Goal: Task Accomplishment & Management: Manage account settings

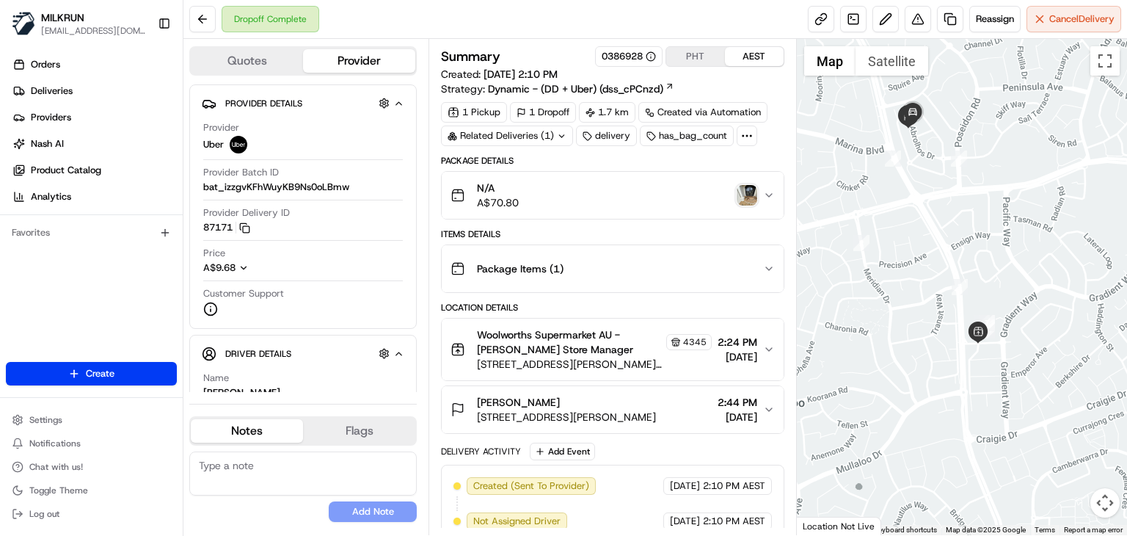
click at [748, 194] on img "button" at bounding box center [747, 195] width 21 height 21
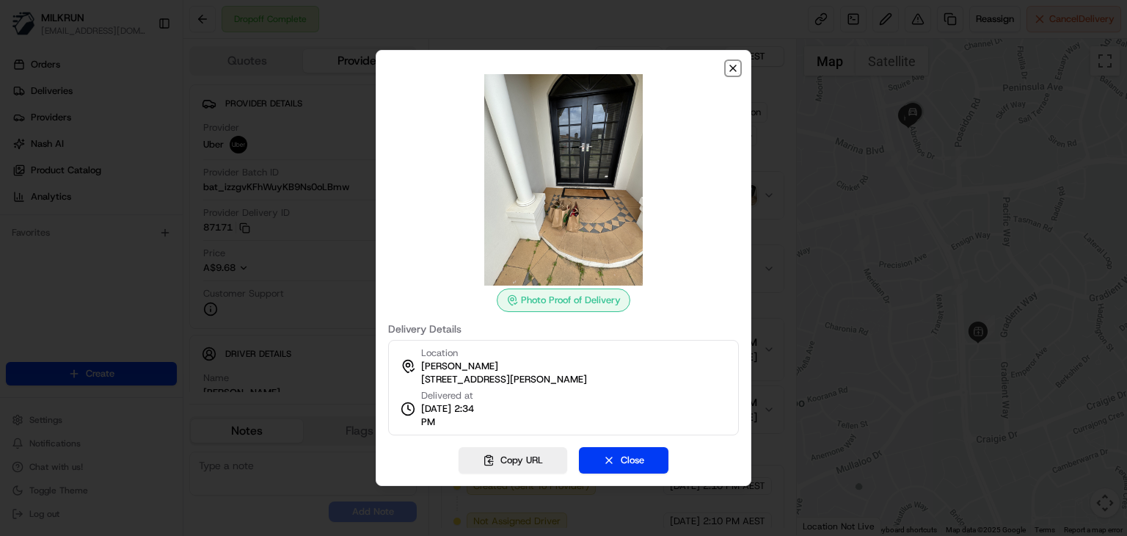
click at [737, 68] on icon "button" at bounding box center [733, 68] width 12 height 12
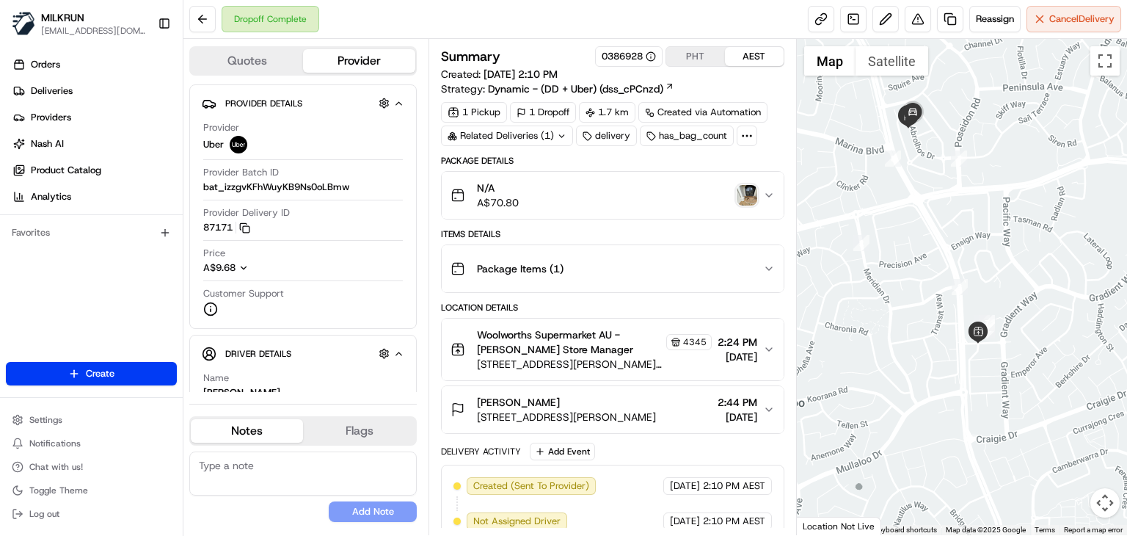
drag, startPoint x: 663, startPoint y: 417, endPoint x: 474, endPoint y: 415, distance: 189.3
click at [474, 415] on div "Kellie Hughes 42 Abrolhos Dr, Heathridge, WA 6027, AU" at bounding box center [552, 409] width 205 height 29
copy span "42 Abrolhos Dr, Heathridge, WA 6027,"
click at [744, 189] on img "button" at bounding box center [747, 195] width 21 height 21
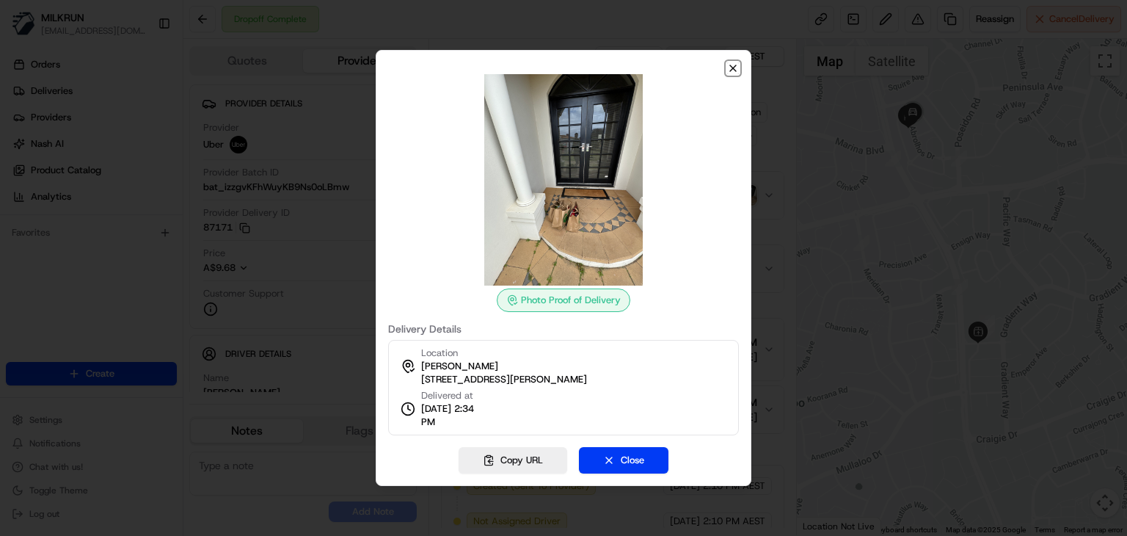
click at [735, 71] on icon "button" at bounding box center [733, 68] width 12 height 12
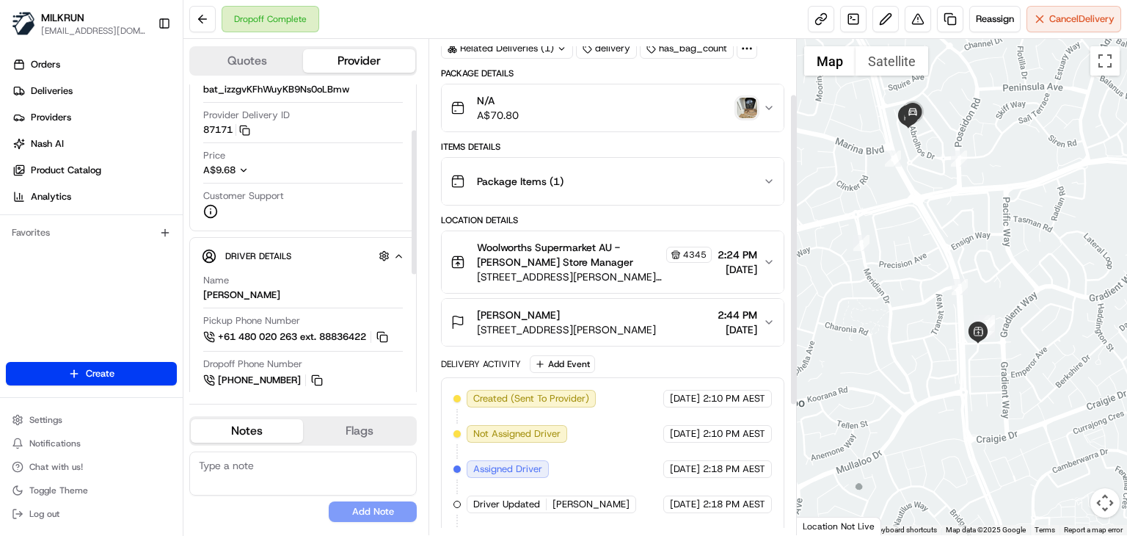
scroll to position [112, 0]
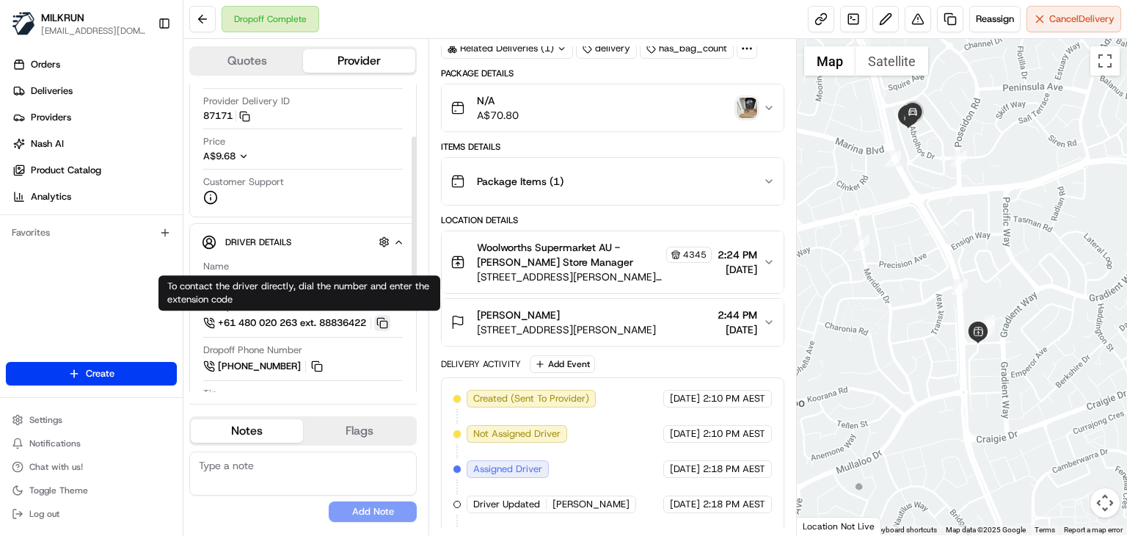
click at [390, 326] on button at bounding box center [382, 323] width 16 height 16
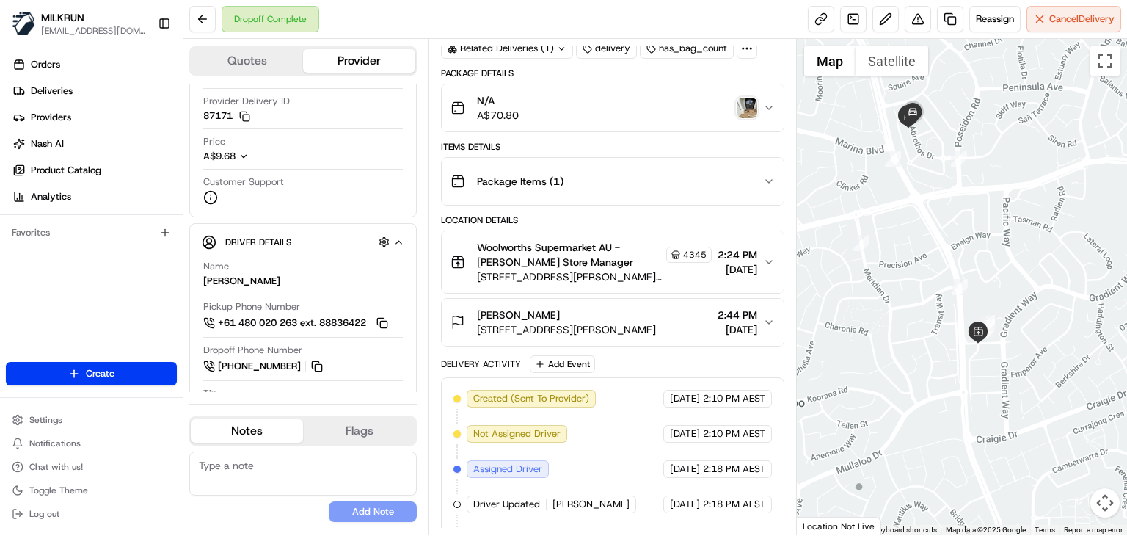
click at [426, 20] on div "Dropoff Complete Reassign Cancel Delivery" at bounding box center [654, 19] width 943 height 39
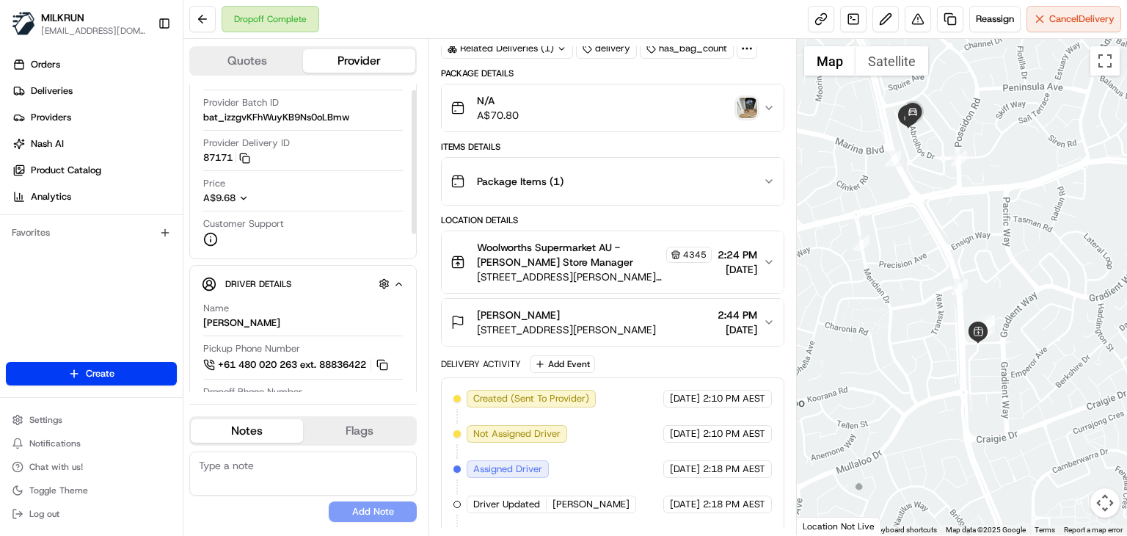
scroll to position [7, 0]
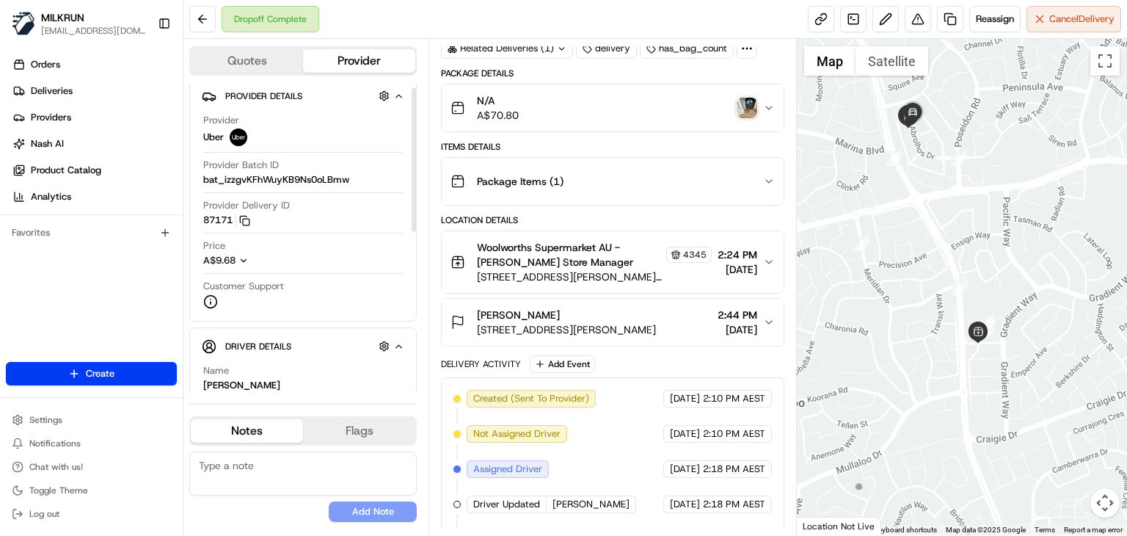
drag, startPoint x: 907, startPoint y: 178, endPoint x: 940, endPoint y: 313, distance: 139.7
click at [940, 313] on div at bounding box center [962, 287] width 330 height 496
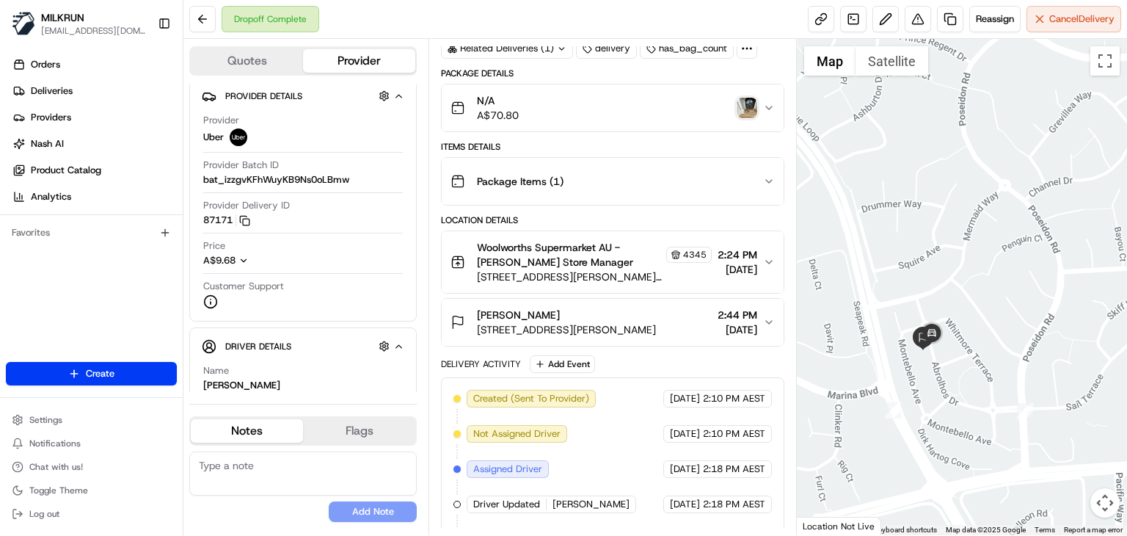
drag, startPoint x: 963, startPoint y: 388, endPoint x: 892, endPoint y: 327, distance: 93.1
click at [892, 327] on div at bounding box center [962, 287] width 330 height 496
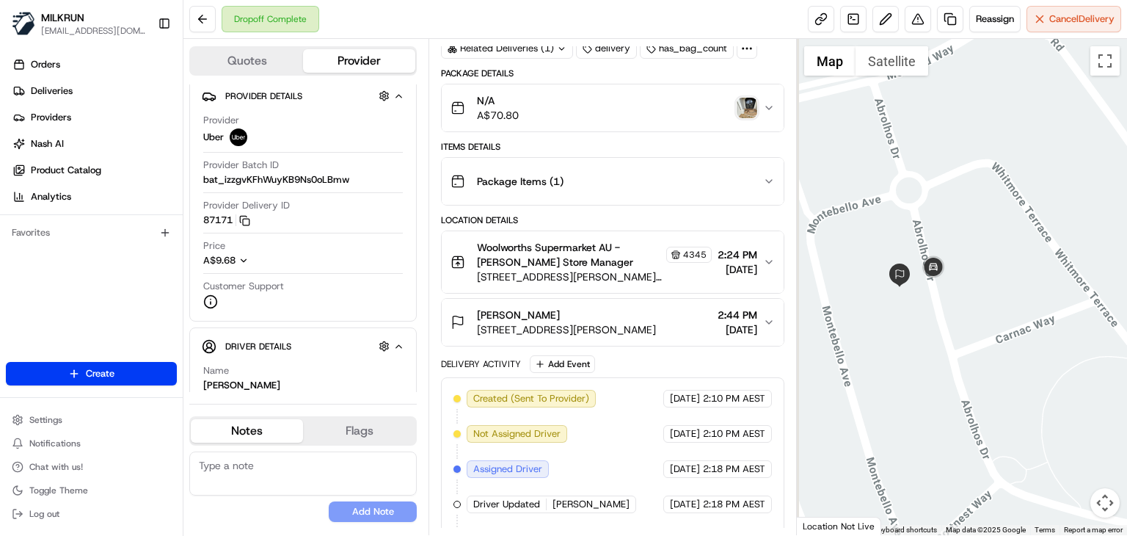
drag, startPoint x: 868, startPoint y: 326, endPoint x: 930, endPoint y: 348, distance: 65.9
click at [930, 348] on div at bounding box center [962, 287] width 330 height 496
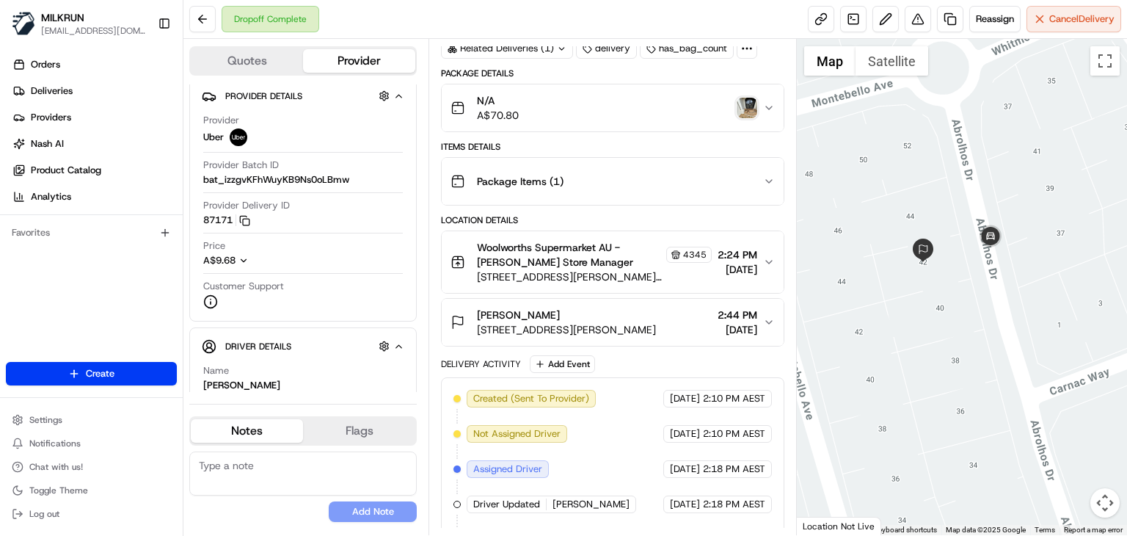
drag, startPoint x: 898, startPoint y: 302, endPoint x: 881, endPoint y: 312, distance: 19.8
click at [881, 312] on div at bounding box center [962, 287] width 330 height 496
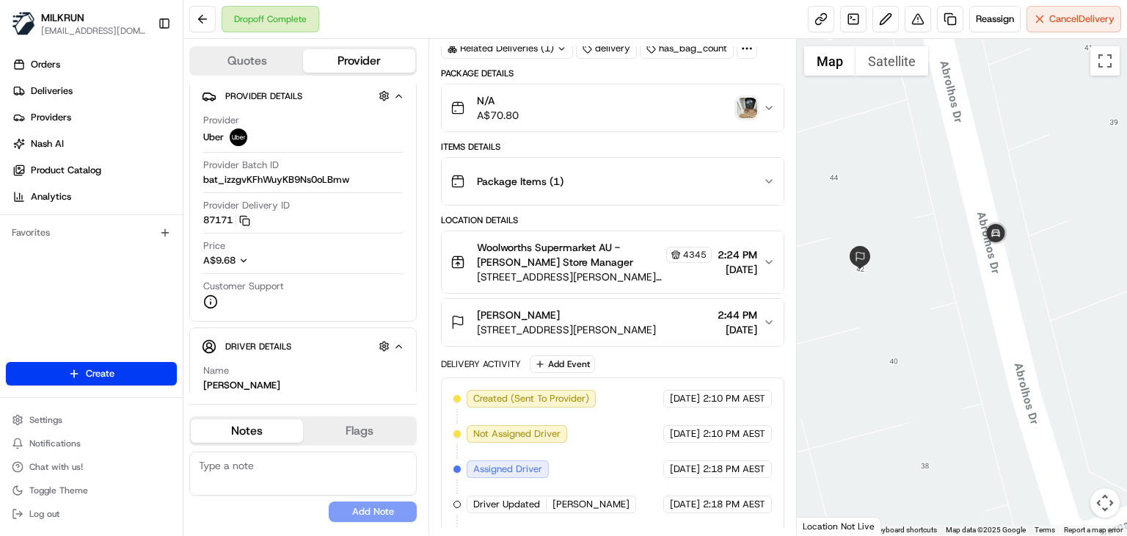
drag, startPoint x: 941, startPoint y: 233, endPoint x: 945, endPoint y: 268, distance: 35.4
click at [945, 268] on div at bounding box center [962, 287] width 330 height 496
click at [741, 109] on img "button" at bounding box center [747, 108] width 21 height 21
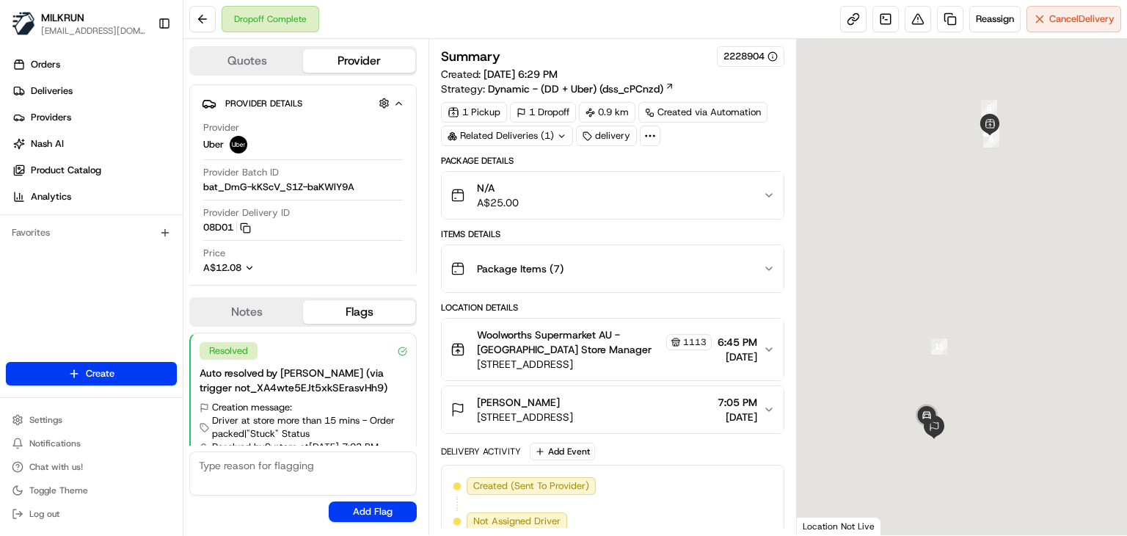
scroll to position [51, 0]
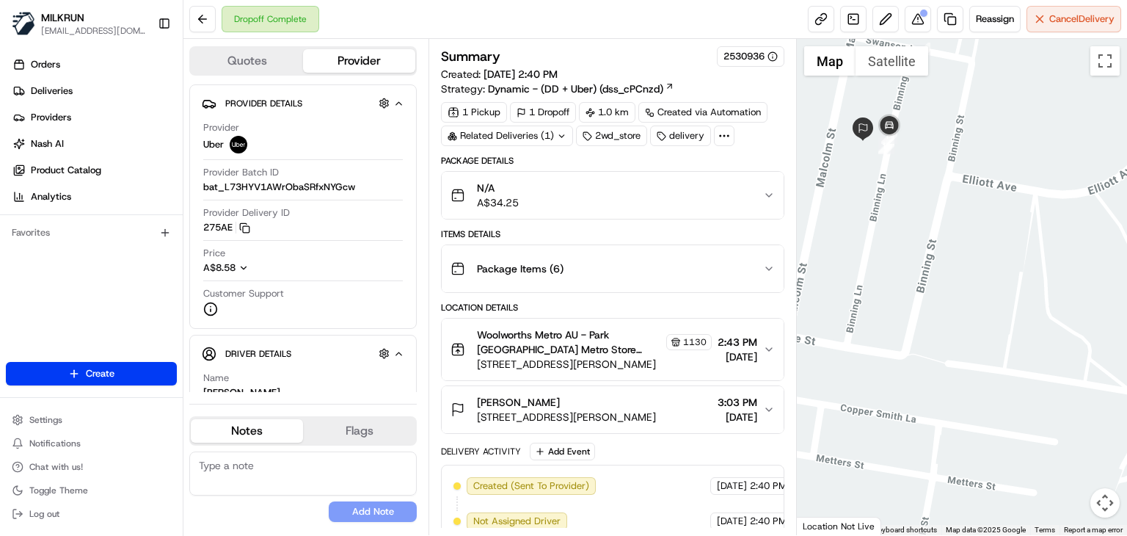
drag, startPoint x: 836, startPoint y: 217, endPoint x: 876, endPoint y: 280, distance: 73.9
click at [876, 280] on div at bounding box center [962, 287] width 330 height 496
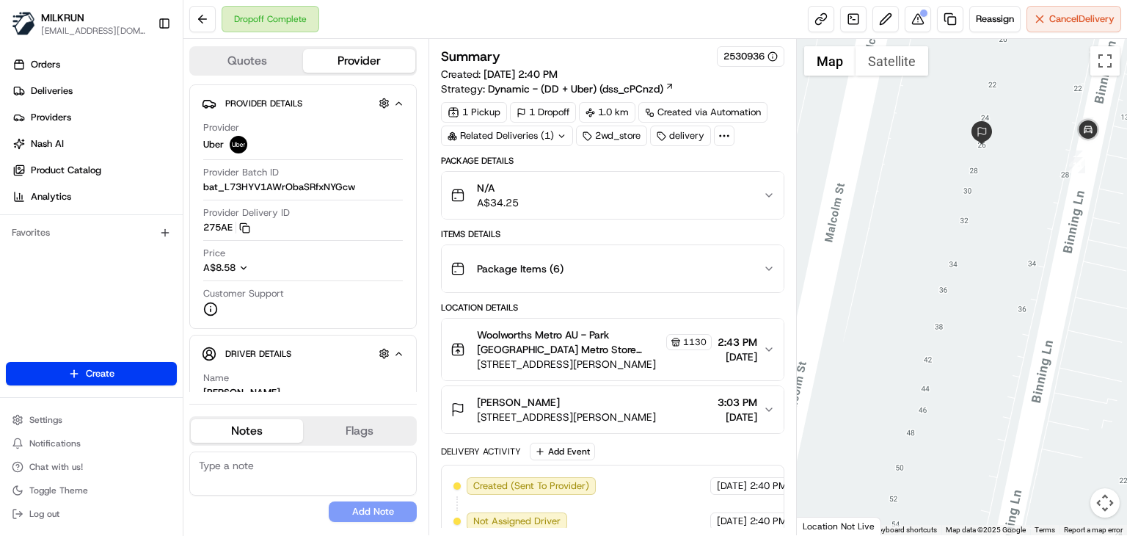
drag, startPoint x: 954, startPoint y: 251, endPoint x: 895, endPoint y: 352, distance: 117.4
click at [895, 352] on div at bounding box center [962, 287] width 330 height 496
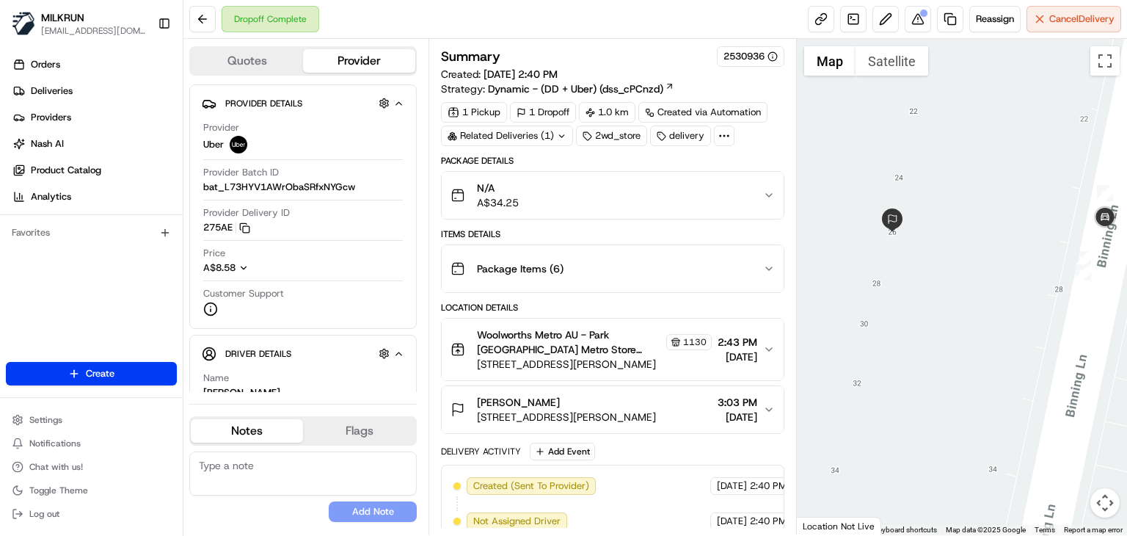
scroll to position [94, 0]
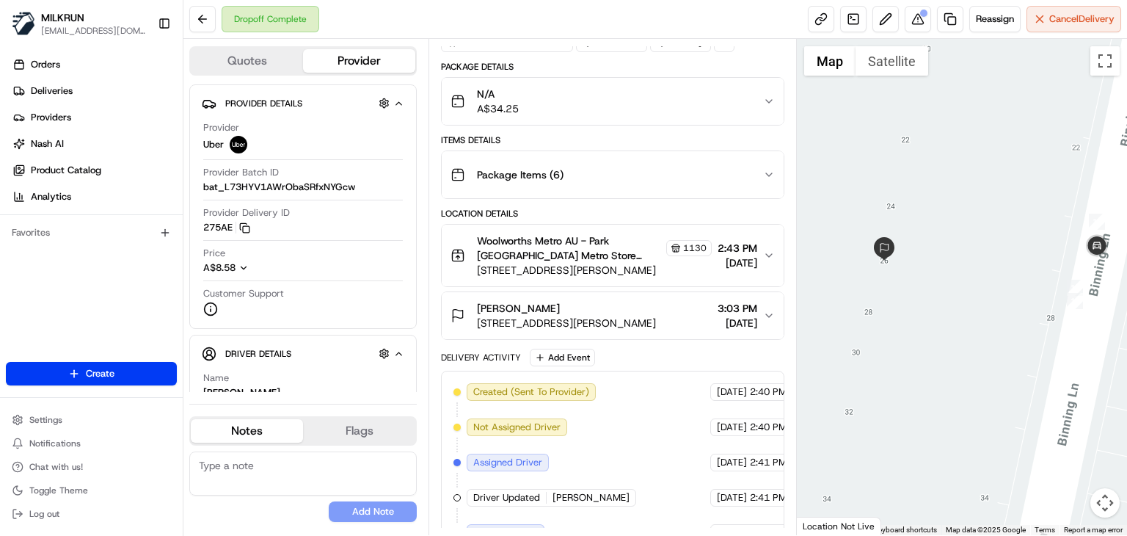
drag, startPoint x: 992, startPoint y: 291, endPoint x: 983, endPoint y: 324, distance: 34.9
click at [983, 324] on div at bounding box center [962, 287] width 330 height 496
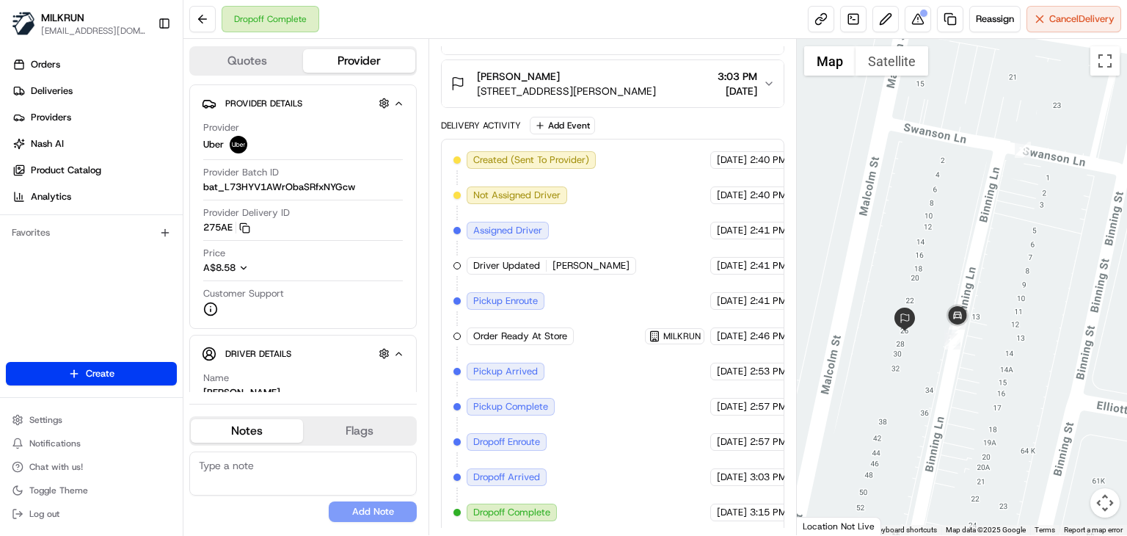
scroll to position [0, 0]
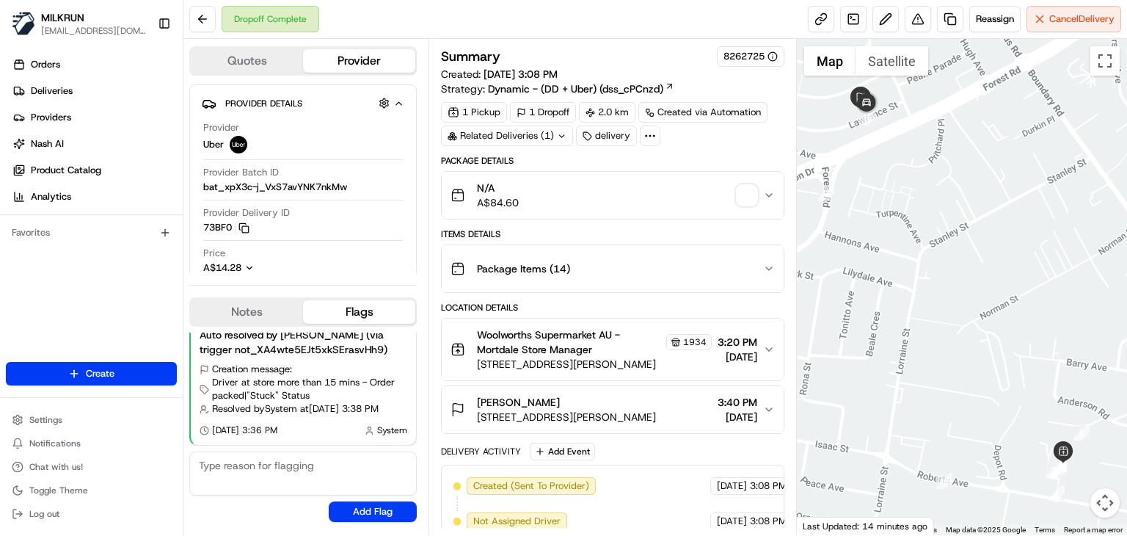
drag, startPoint x: 889, startPoint y: 164, endPoint x: 935, endPoint y: 241, distance: 90.1
click at [935, 241] on div at bounding box center [962, 287] width 330 height 496
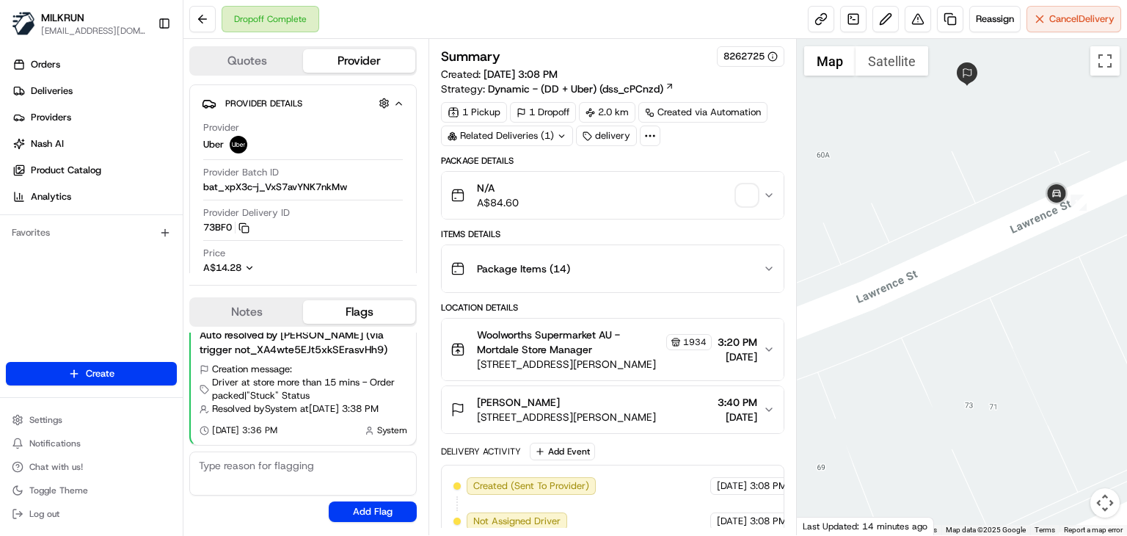
drag, startPoint x: 932, startPoint y: 168, endPoint x: 976, endPoint y: 302, distance: 141.3
click at [976, 302] on div at bounding box center [962, 287] width 330 height 496
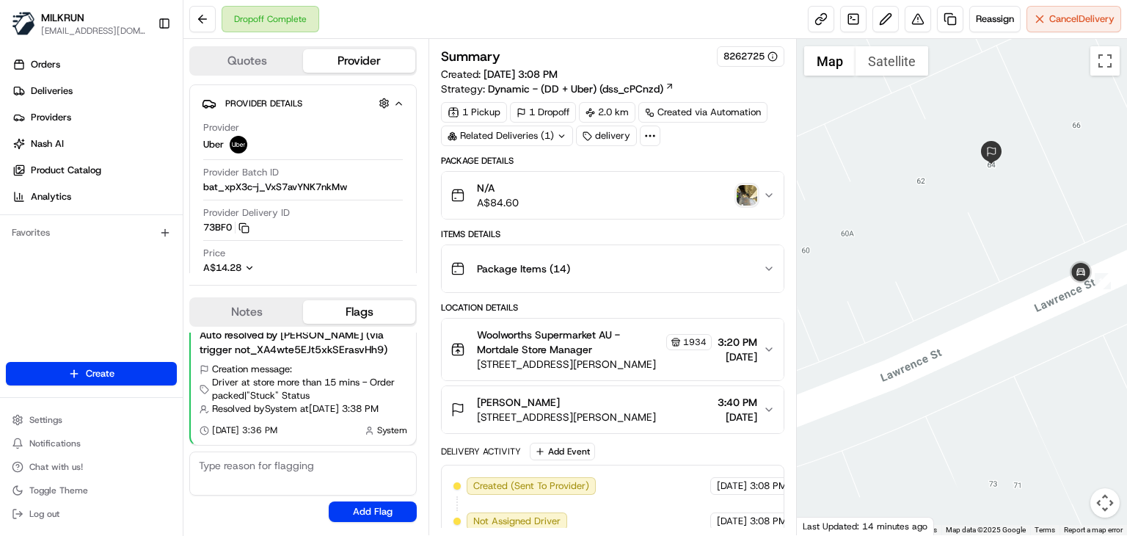
click at [746, 195] on img "button" at bounding box center [747, 195] width 21 height 21
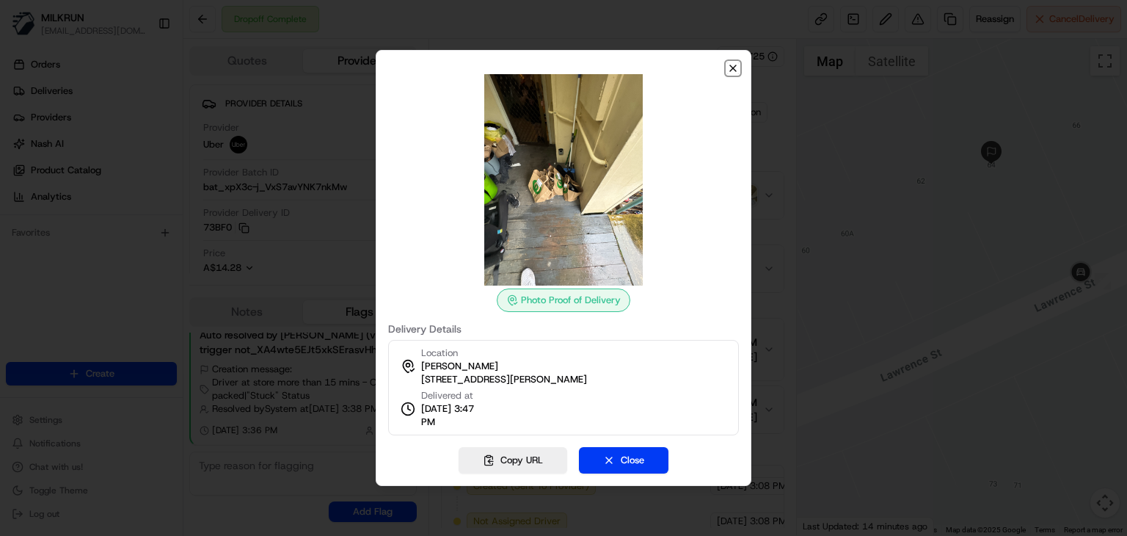
click at [728, 72] on icon "button" at bounding box center [733, 68] width 12 height 12
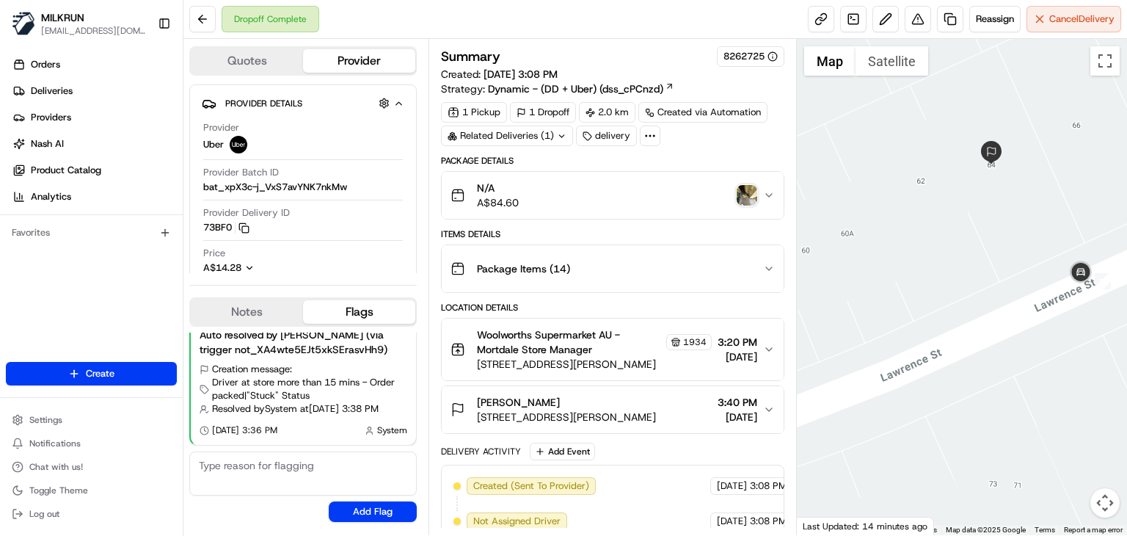
click at [746, 191] on img "button" at bounding box center [747, 195] width 21 height 21
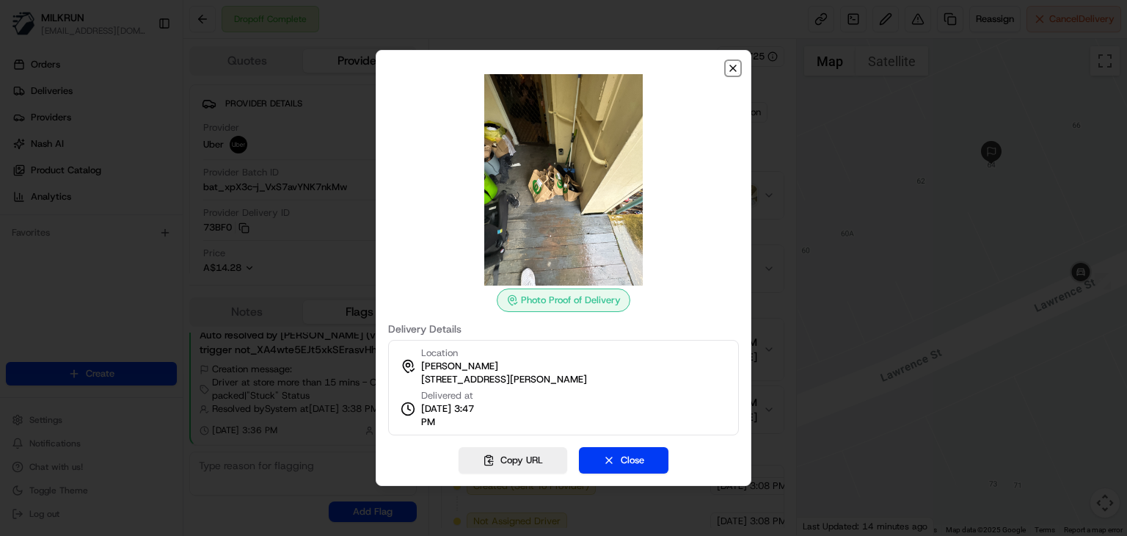
click at [735, 67] on icon "button" at bounding box center [733, 68] width 12 height 12
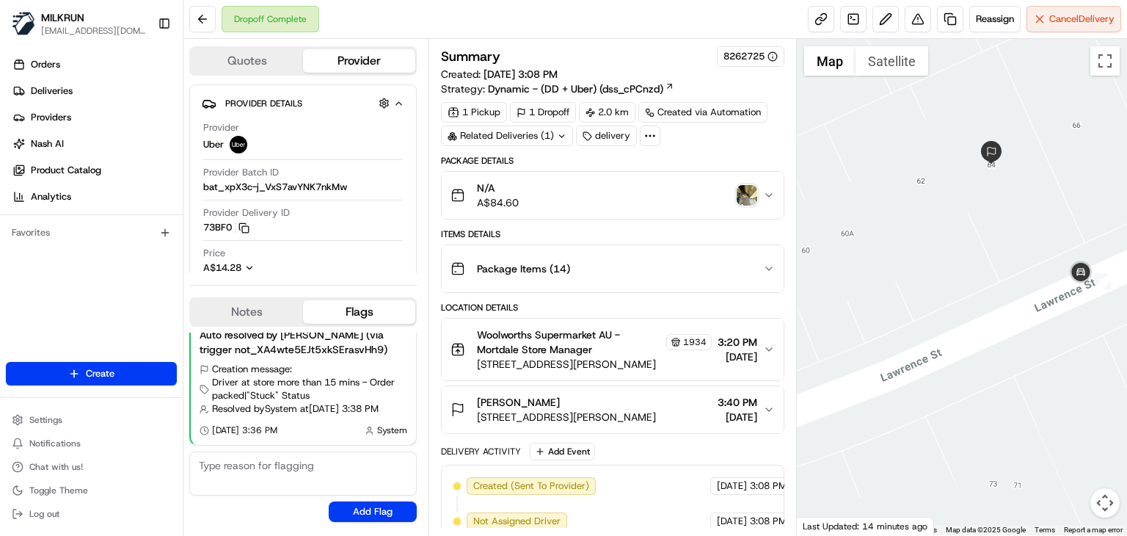
drag, startPoint x: 660, startPoint y: 412, endPoint x: 467, endPoint y: 419, distance: 193.8
click at [467, 419] on div "Krystal-lee Wells 64 Lawrence St, Peakhurst, NSW 2210, AU" at bounding box center [552, 409] width 205 height 29
click at [625, 390] on button "Krystal-lee Wells 64 Lawrence St, Peakhurst, NSW 2210, AU 3:40 PM 20/08/2025" at bounding box center [613, 409] width 342 height 47
click at [654, 406] on div "Krystal-lee Wells" at bounding box center [566, 402] width 179 height 15
drag, startPoint x: 660, startPoint y: 415, endPoint x: 474, endPoint y: 423, distance: 186.5
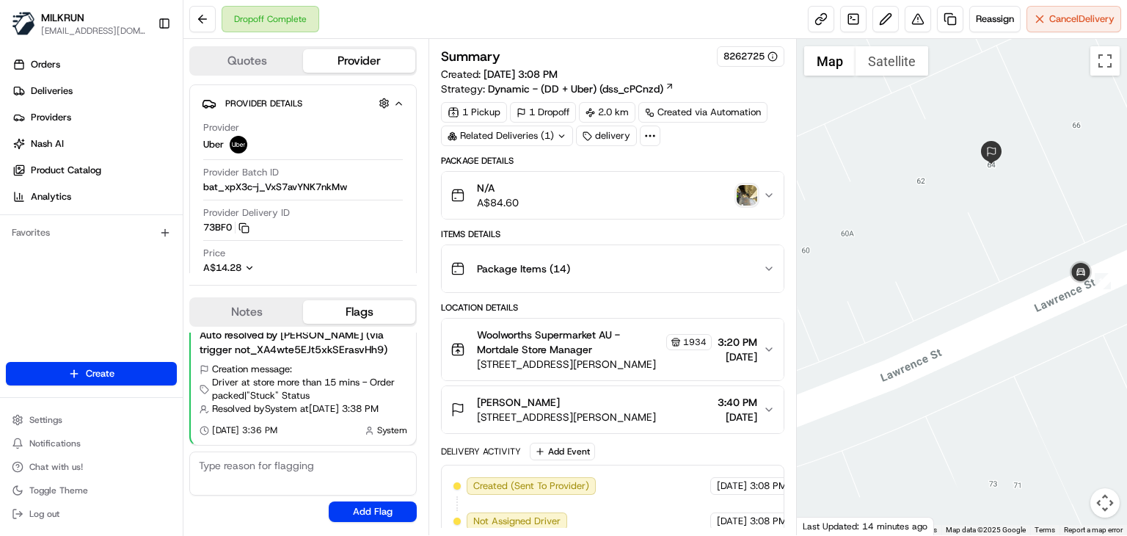
click at [474, 423] on button "Krystal-lee Wells 64 Lawrence St, Peakhurst, NSW 2210, AU 3:40 PM 20/08/2025" at bounding box center [613, 409] width 342 height 47
copy span "64 Lawrence St, Peakhurst, NSW 2210"
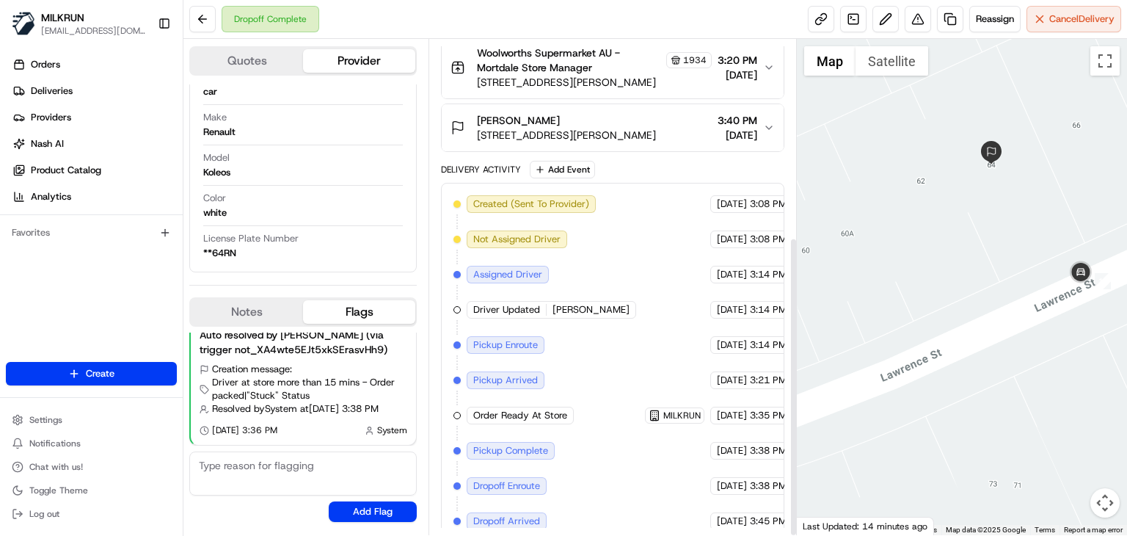
scroll to position [326, 0]
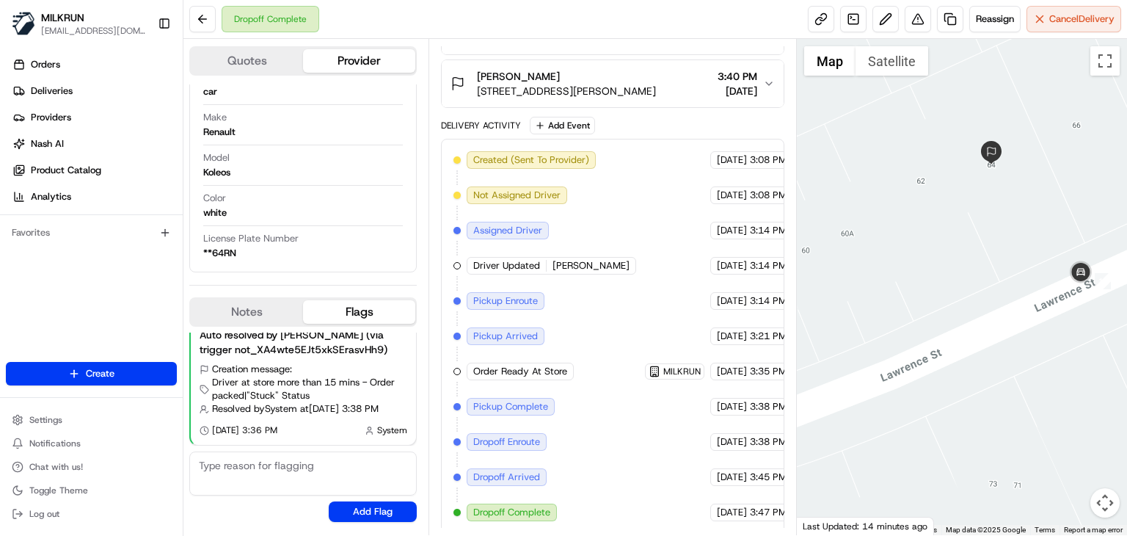
click at [529, 6] on div "Dropoff Complete Reassign Cancel Delivery" at bounding box center [654, 19] width 943 height 39
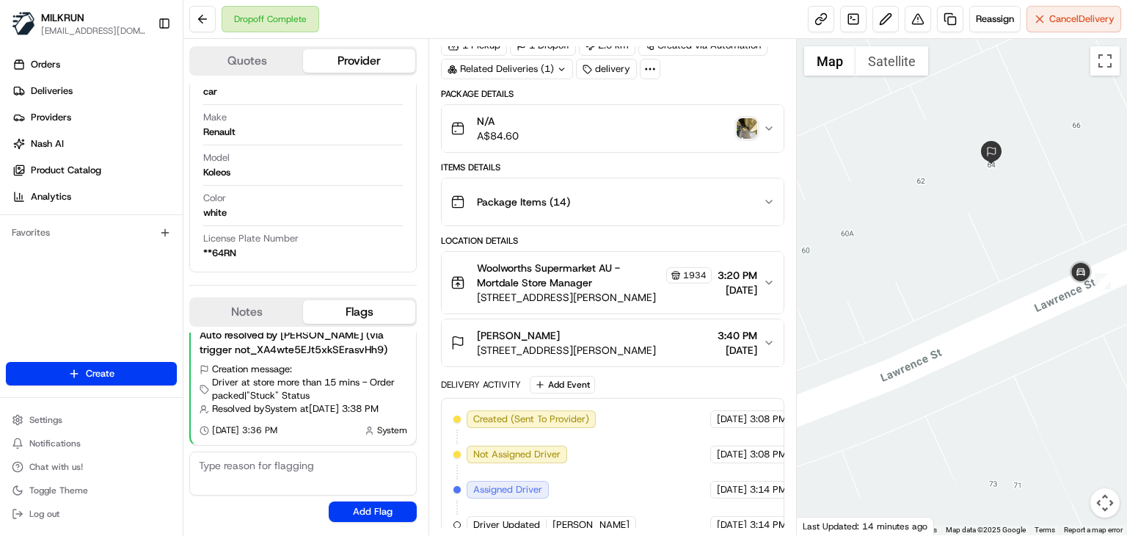
scroll to position [0, 0]
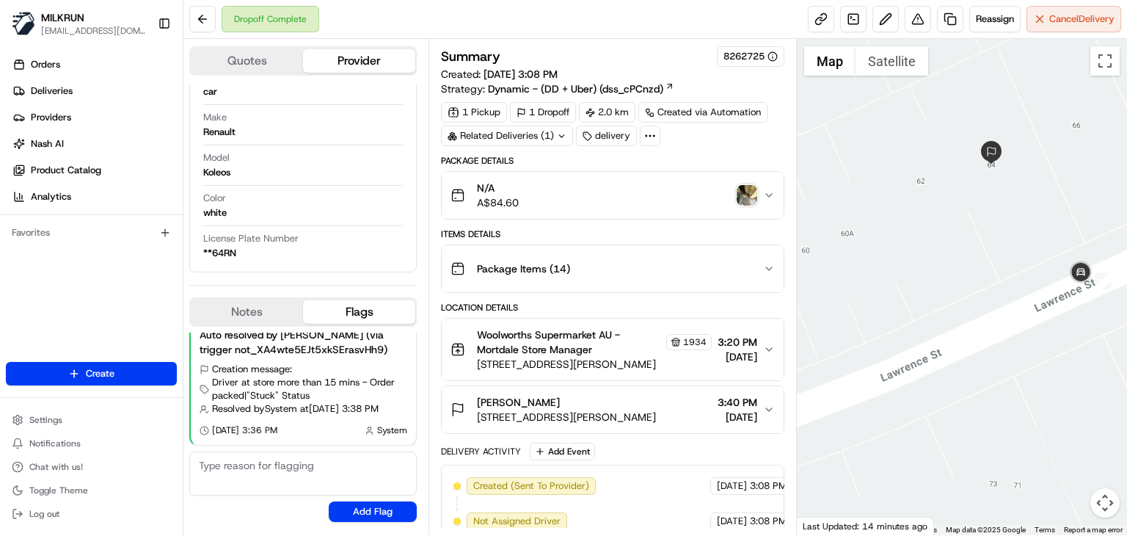
click at [752, 186] on img "button" at bounding box center [747, 195] width 21 height 21
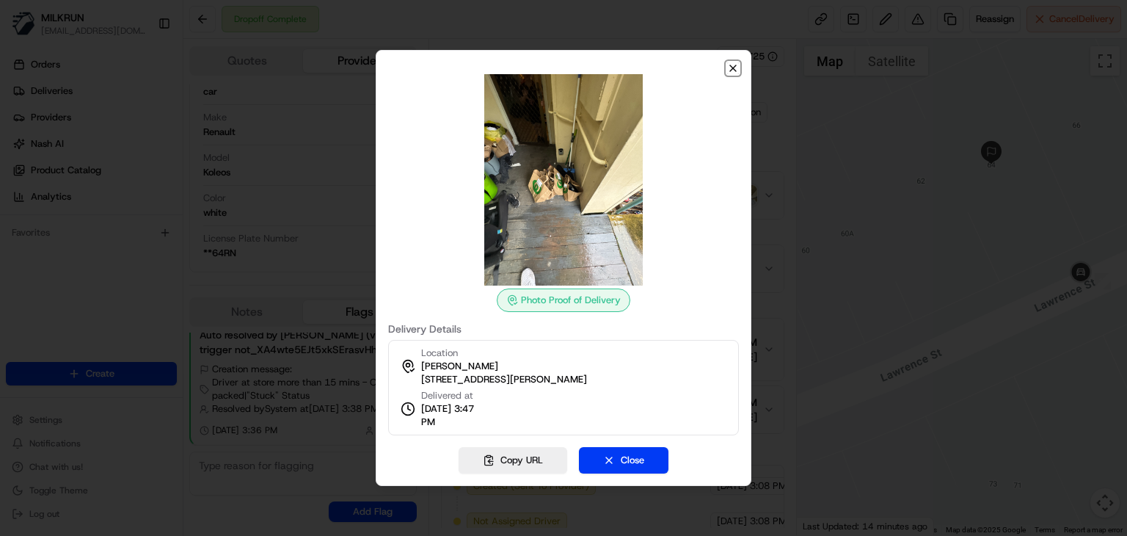
click at [734, 65] on icon "button" at bounding box center [733, 68] width 12 height 12
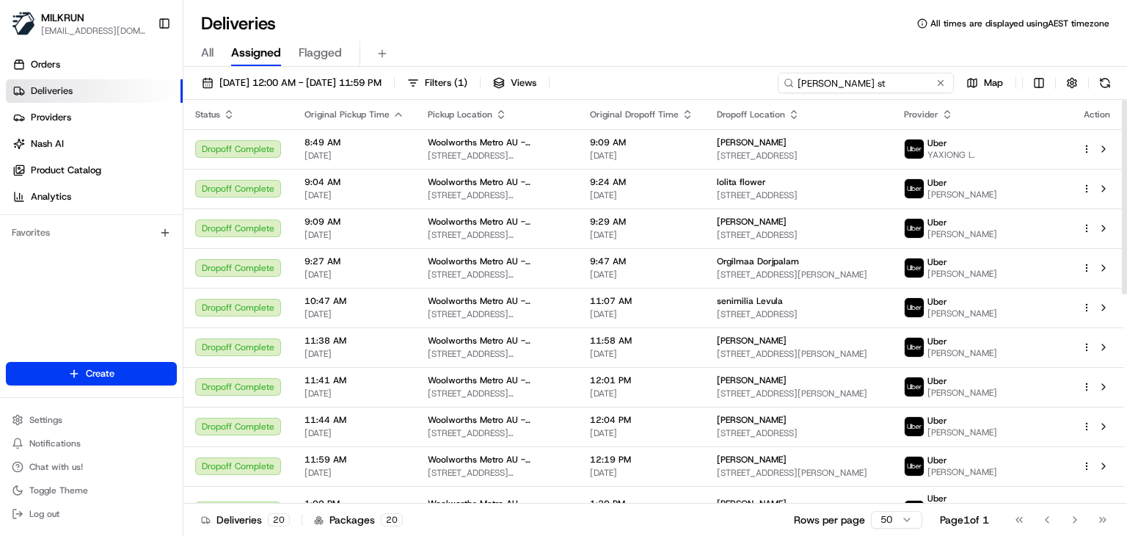
click at [904, 80] on input "[PERSON_NAME] st" at bounding box center [866, 83] width 176 height 21
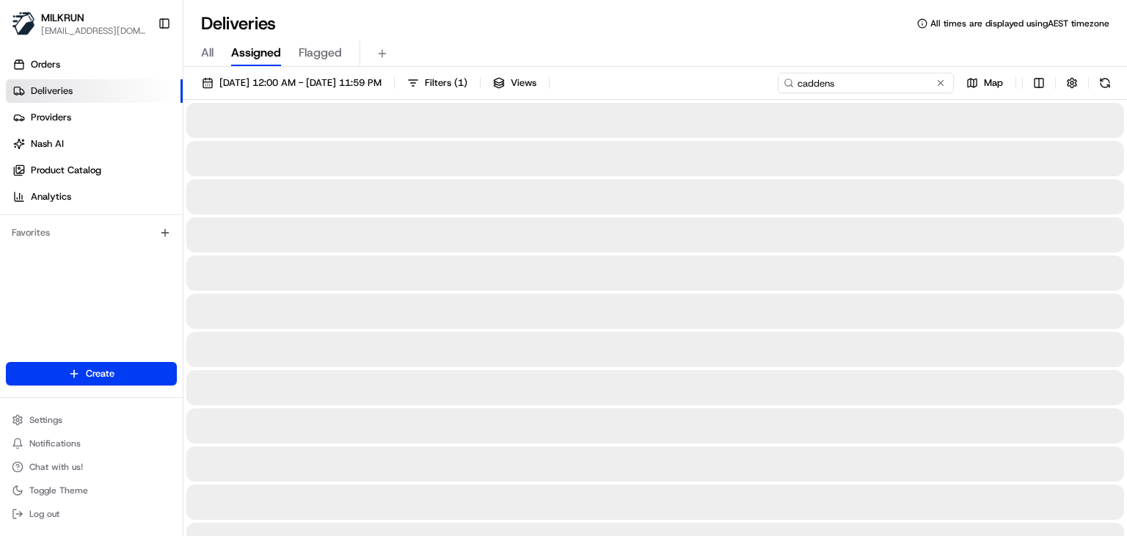
type input "caddens"
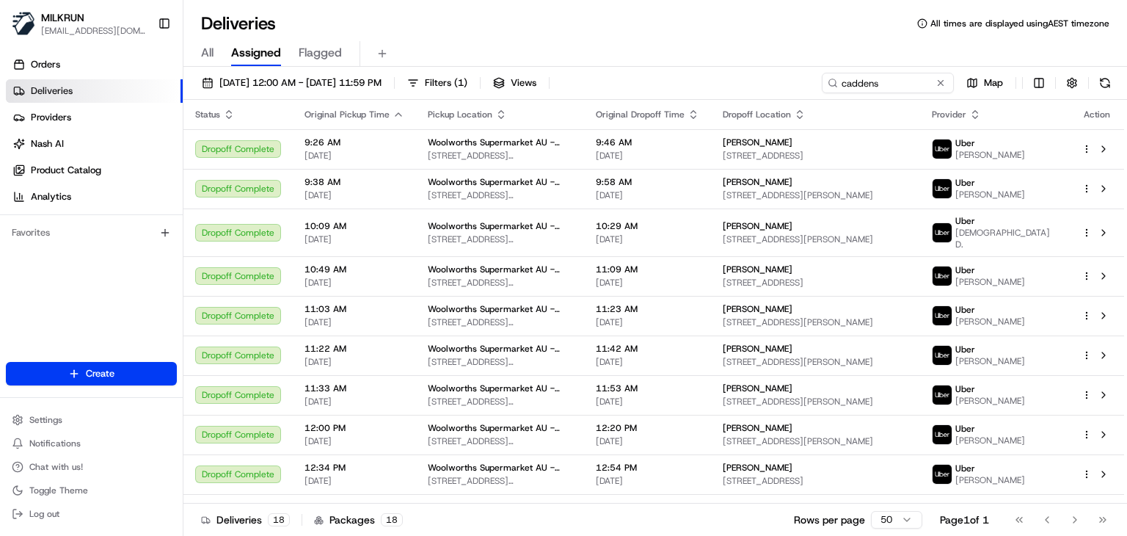
drag, startPoint x: 817, startPoint y: 88, endPoint x: 781, endPoint y: 39, distance: 60.5
click at [781, 39] on div "All Assigned Flagged" at bounding box center [654, 51] width 943 height 32
click at [696, 54] on div "All Assigned Flagged" at bounding box center [654, 54] width 943 height 26
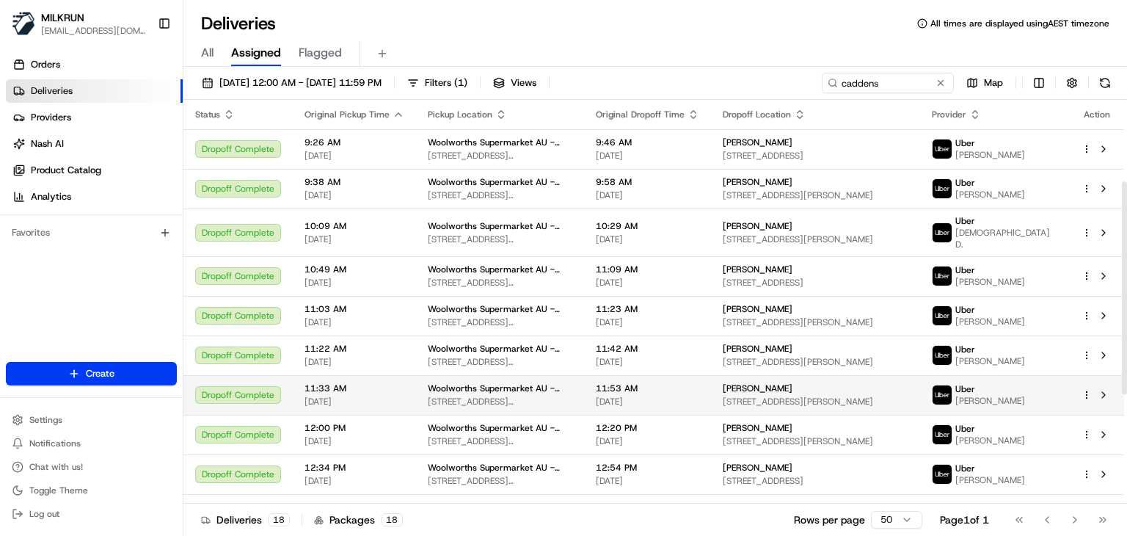
scroll to position [362, 0]
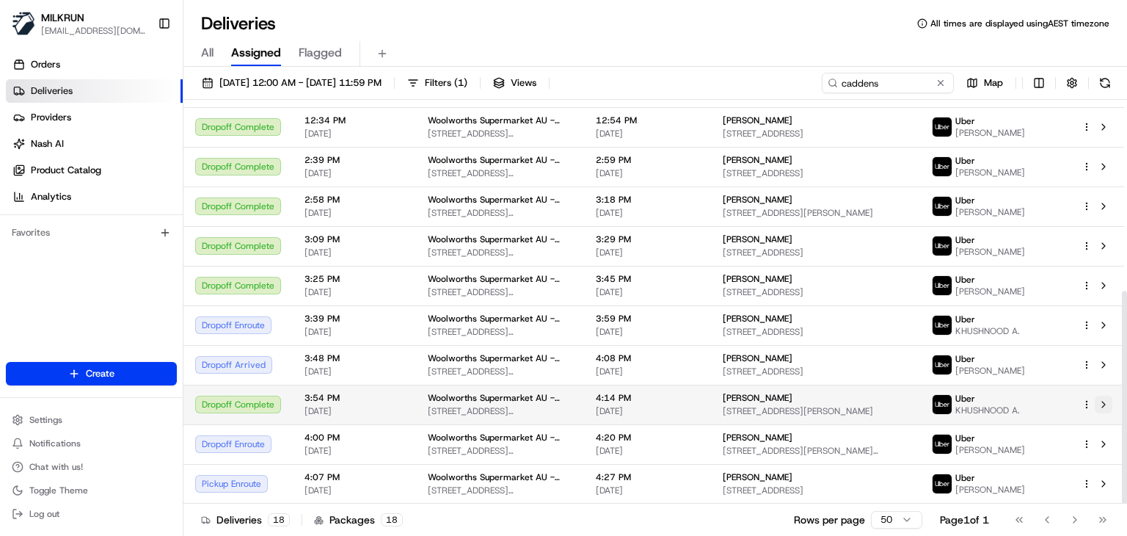
click at [1106, 406] on button at bounding box center [1104, 404] width 18 height 18
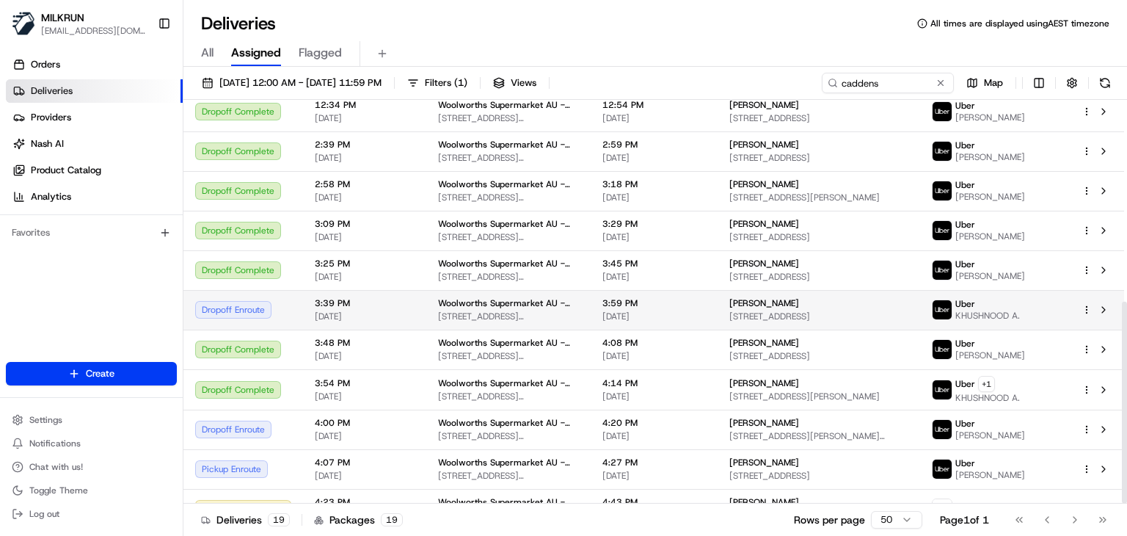
scroll to position [402, 0]
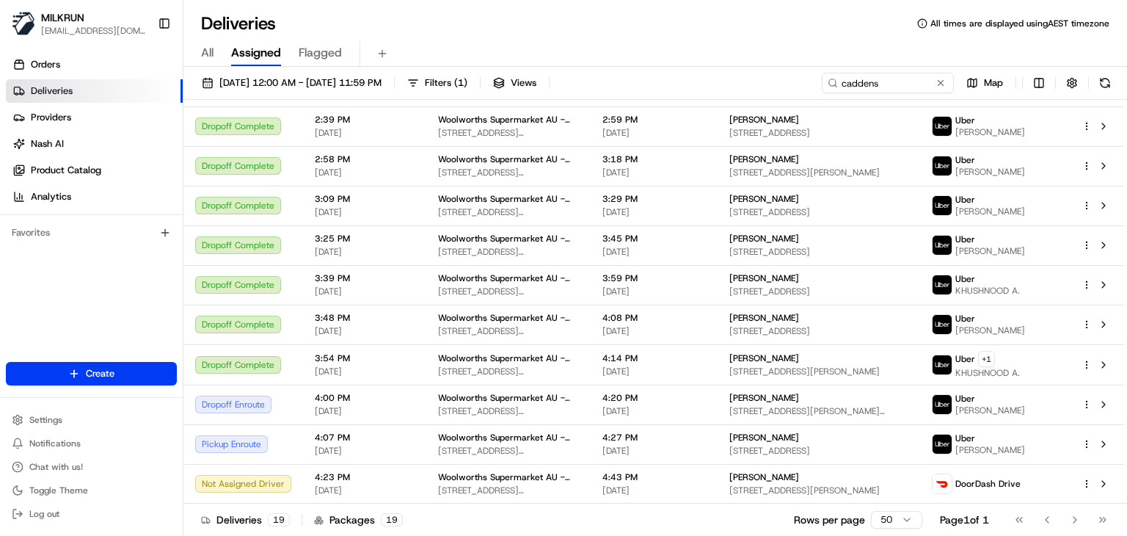
click at [628, 20] on div "Deliveries All times are displayed using AEST timezone" at bounding box center [654, 23] width 943 height 23
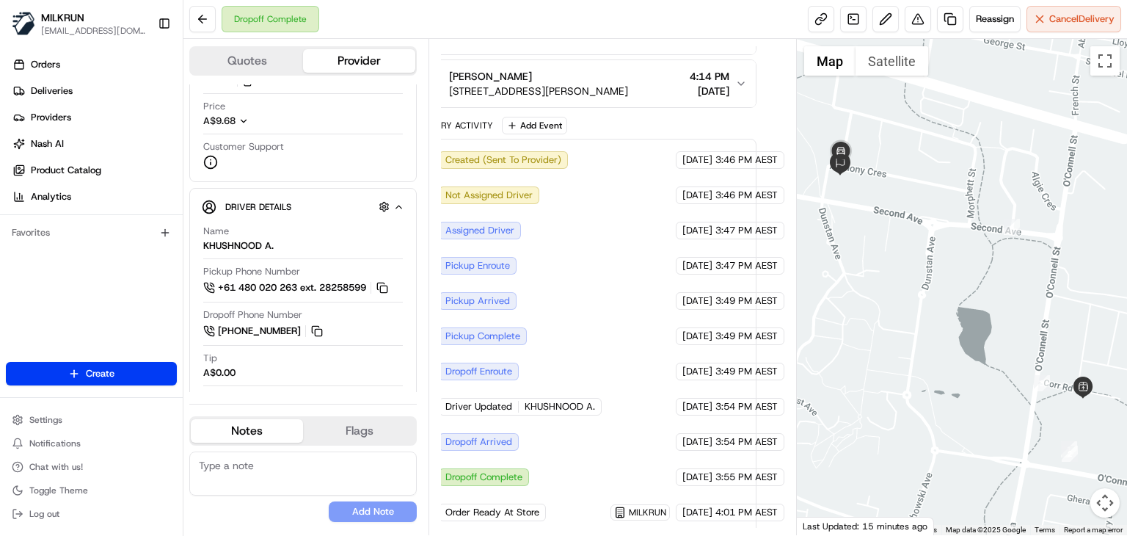
scroll to position [326, 0]
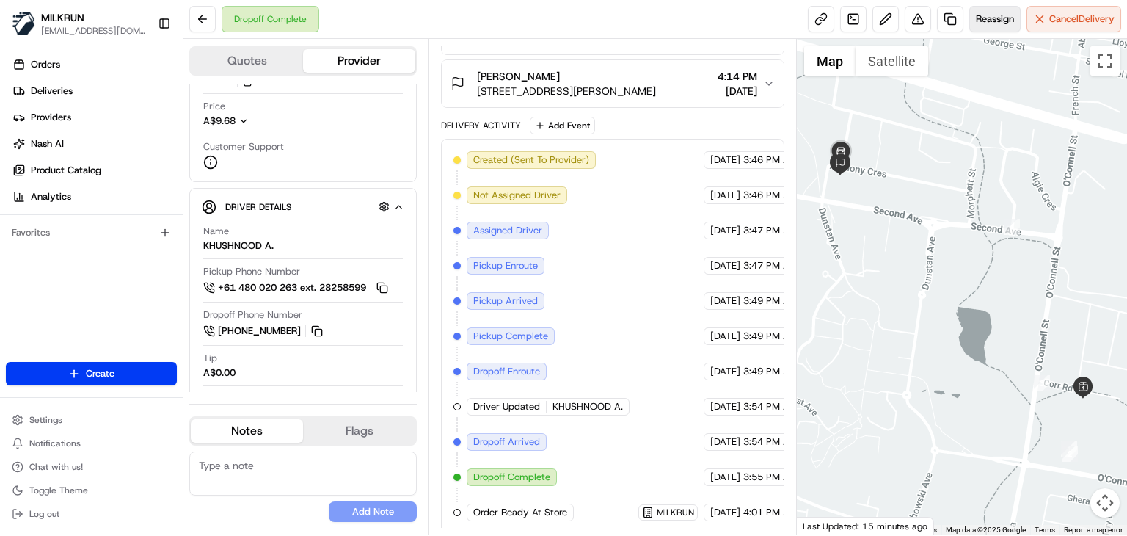
click at [976, 19] on span "Reassign" at bounding box center [995, 18] width 38 height 13
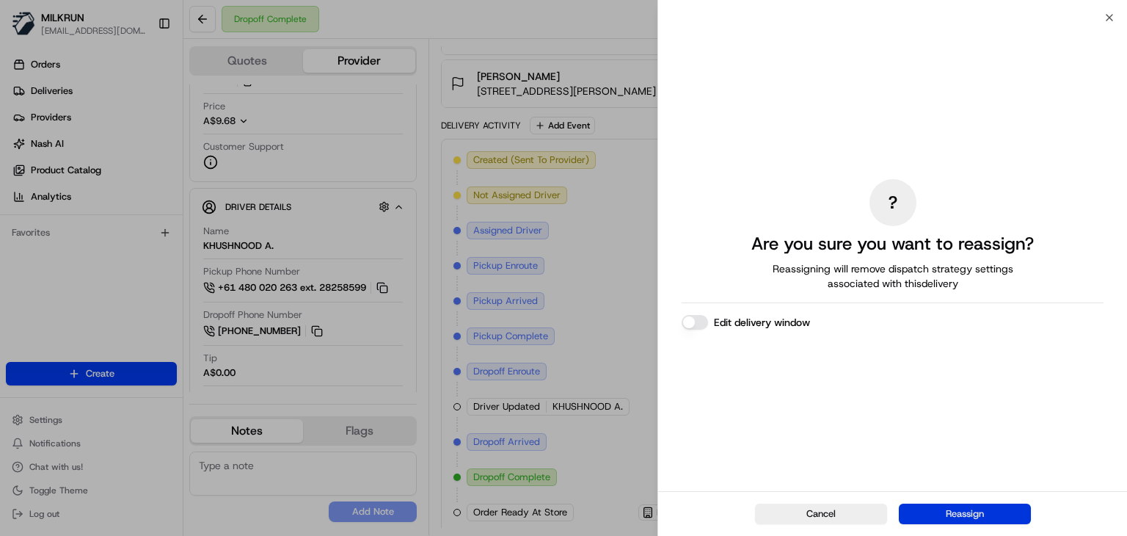
click at [960, 514] on button "Reassign" at bounding box center [965, 513] width 132 height 21
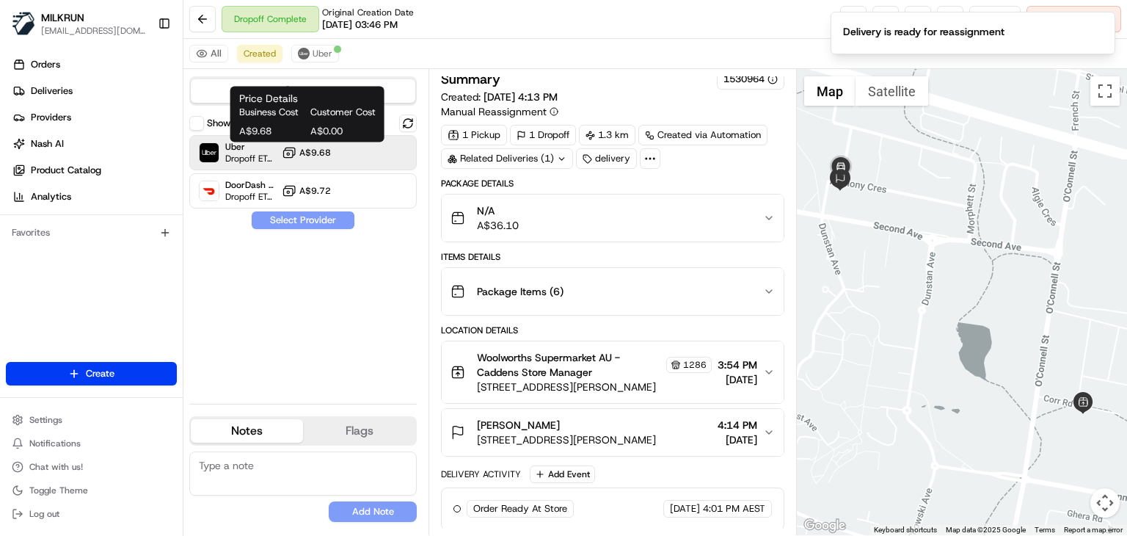
click at [325, 147] on span "A$9.68" at bounding box center [315, 153] width 32 height 12
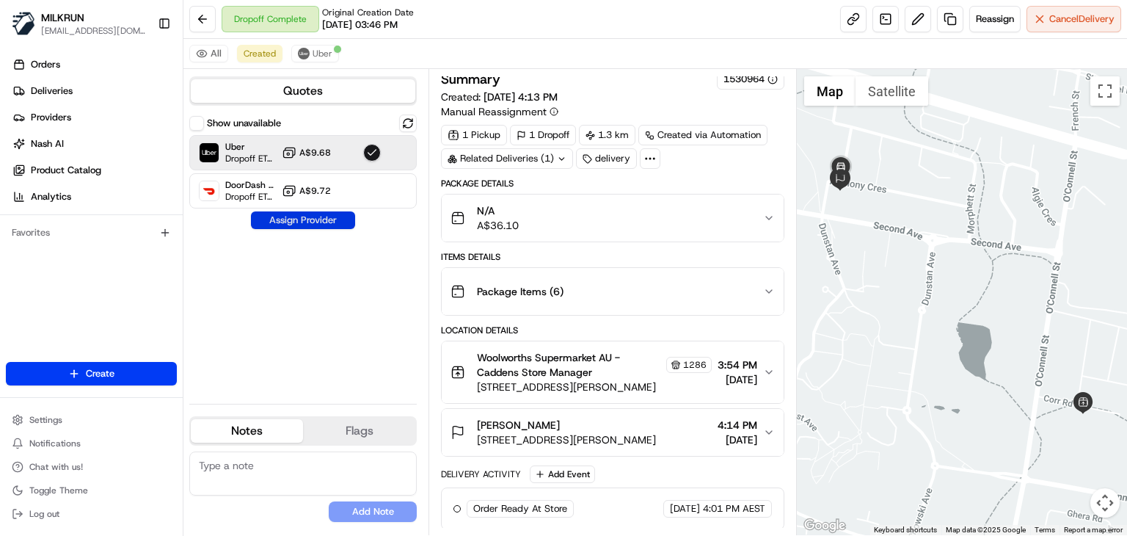
click at [320, 219] on button "Assign Provider" at bounding box center [303, 220] width 104 height 18
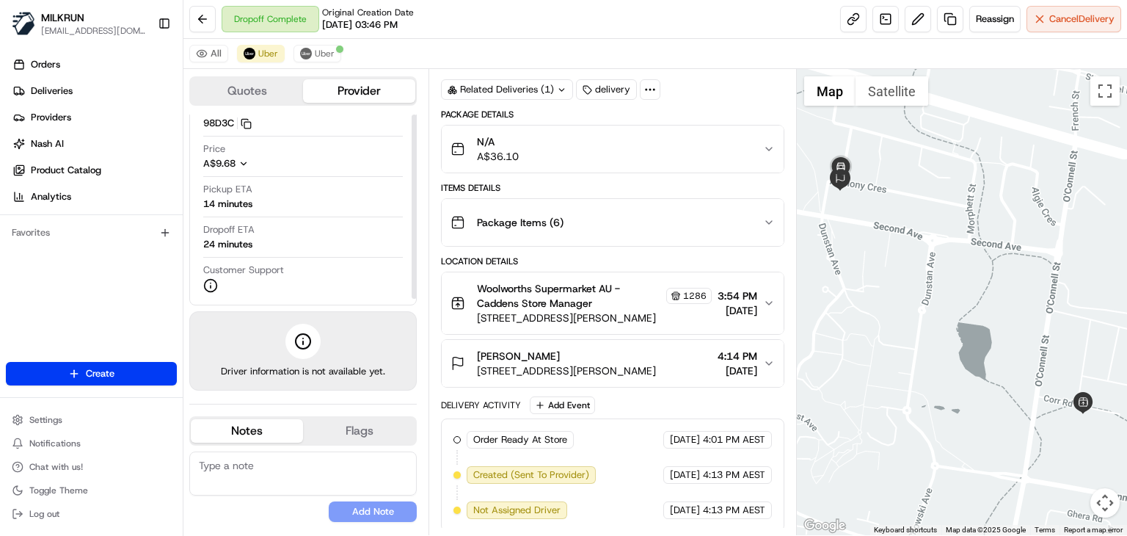
scroll to position [0, 0]
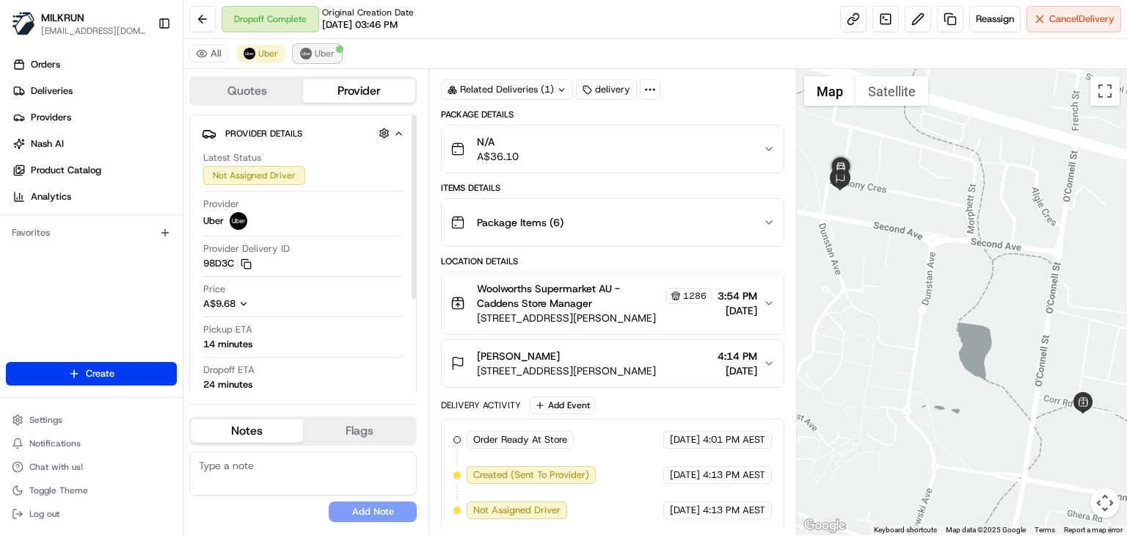
click at [326, 56] on span "Uber" at bounding box center [325, 54] width 20 height 12
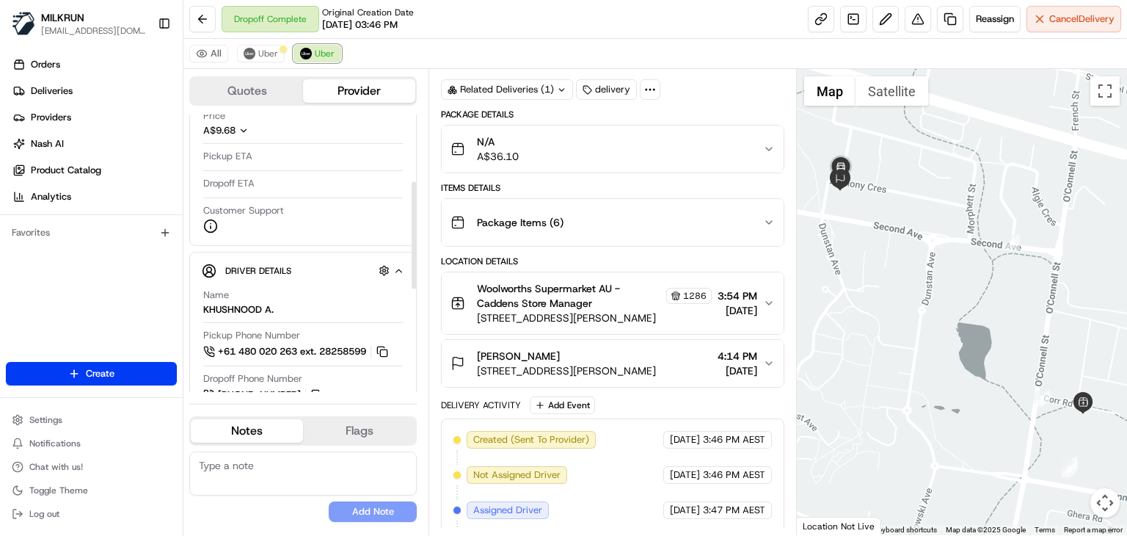
scroll to position [251, 0]
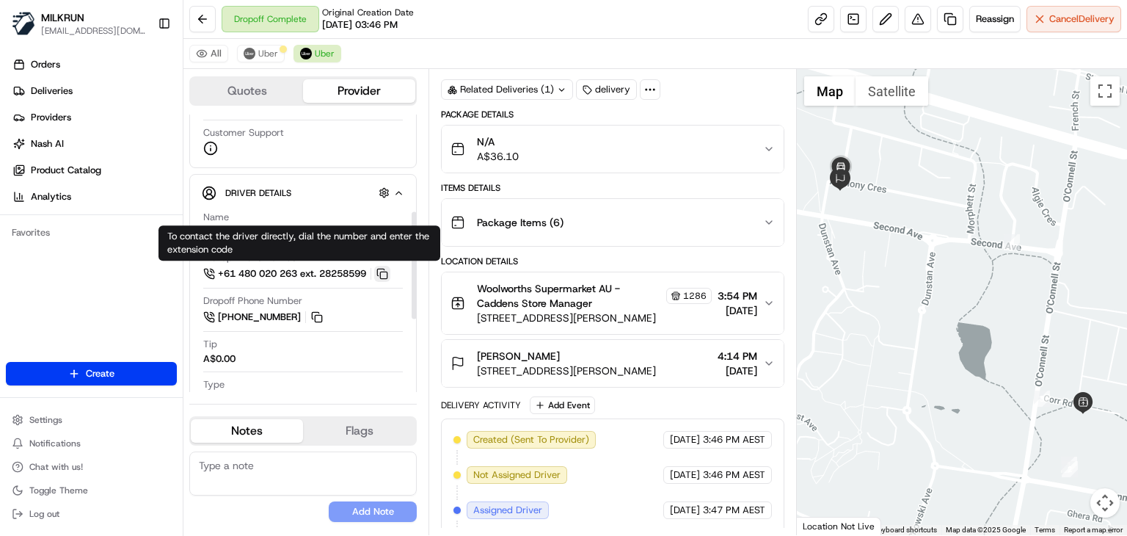
click at [390, 276] on button at bounding box center [382, 274] width 16 height 16
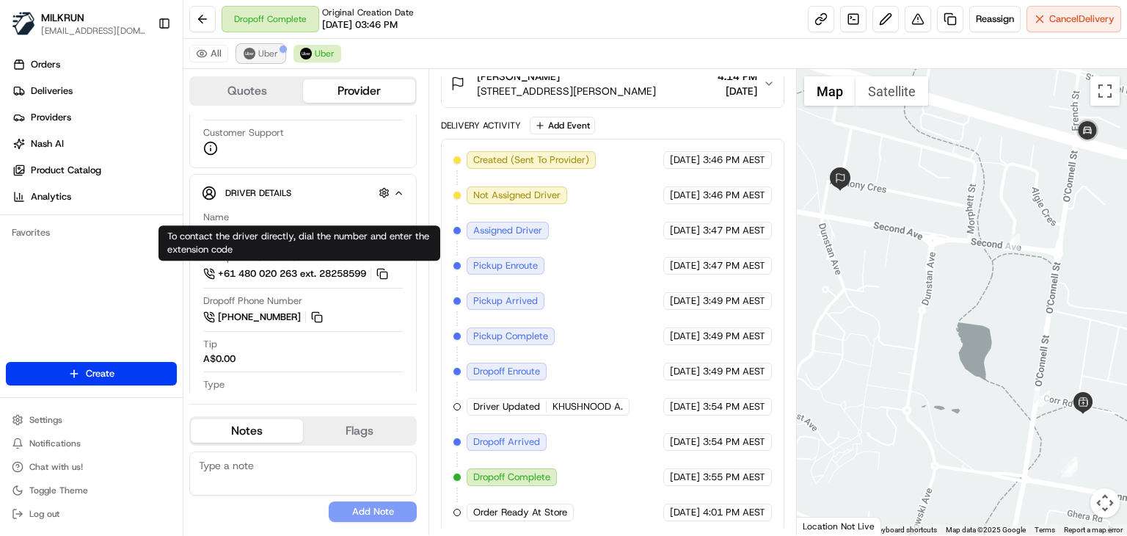
click at [252, 45] on button "Uber" at bounding box center [261, 54] width 48 height 18
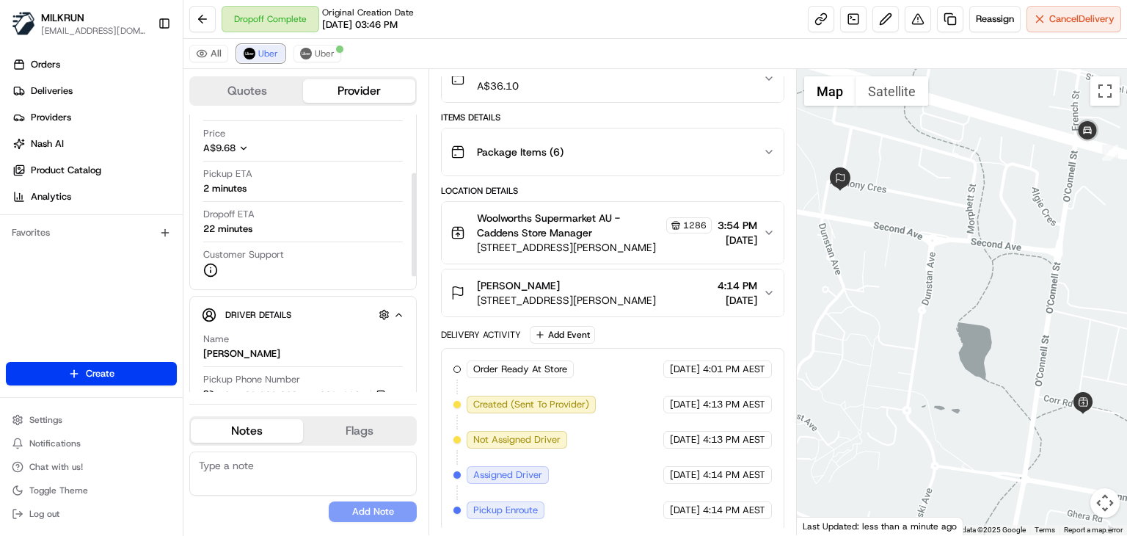
scroll to position [150, 0]
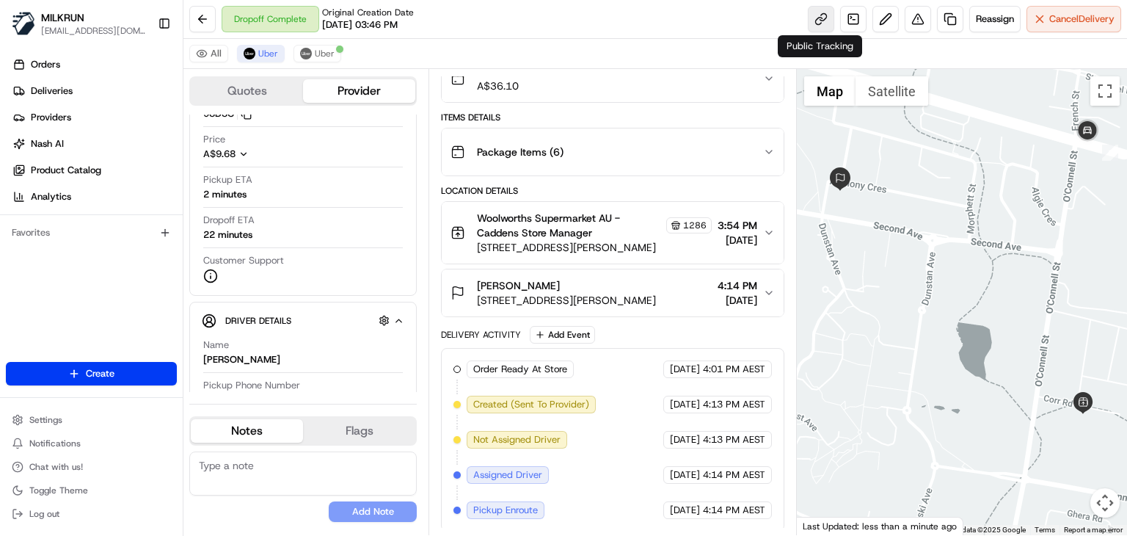
click at [817, 23] on link at bounding box center [821, 19] width 26 height 26
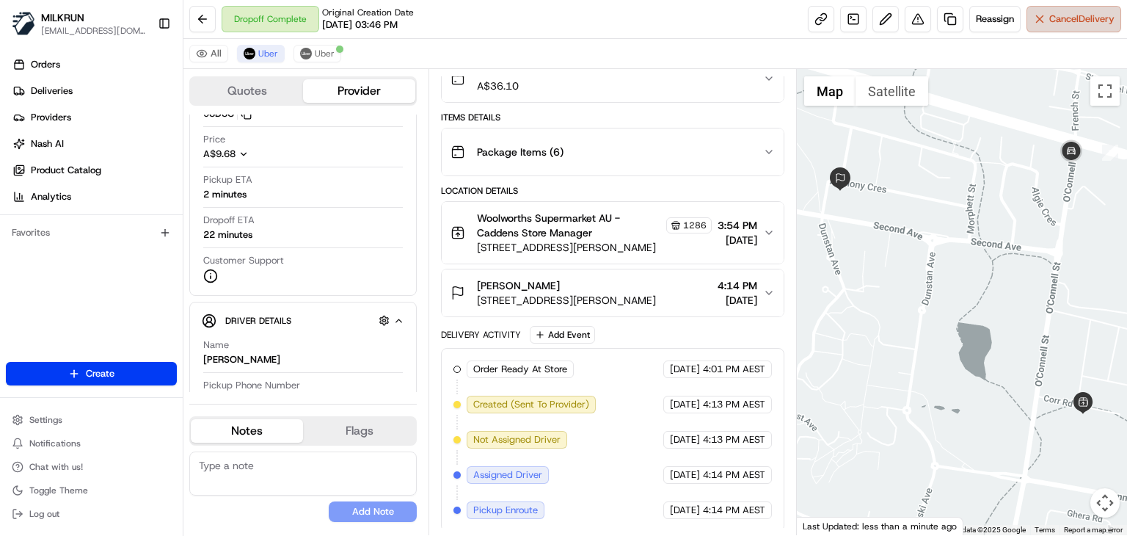
click at [1051, 12] on button "Cancel Delivery" at bounding box center [1073, 19] width 95 height 26
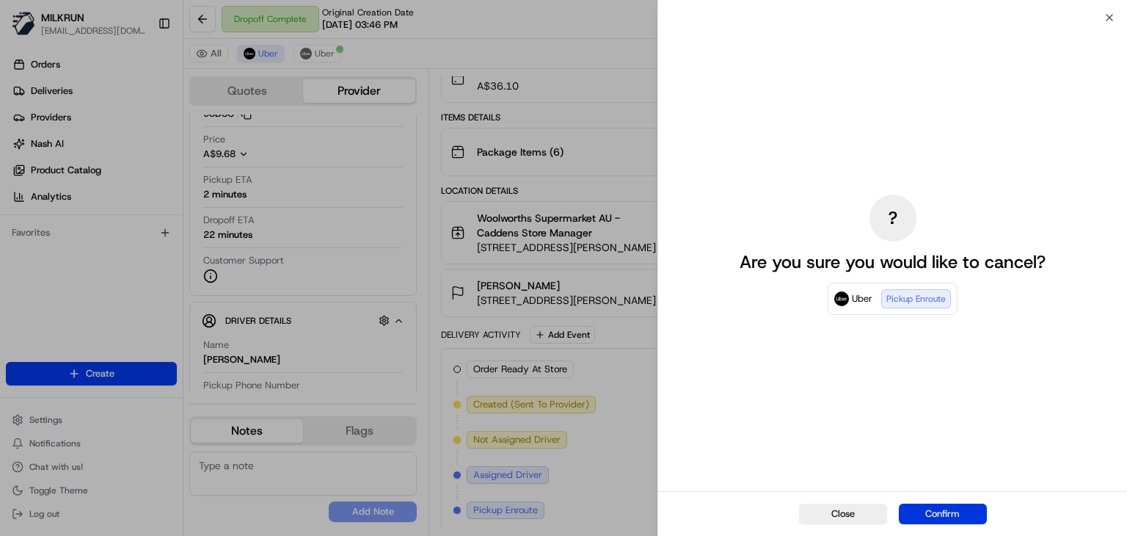
click at [938, 510] on button "Confirm" at bounding box center [943, 513] width 88 height 21
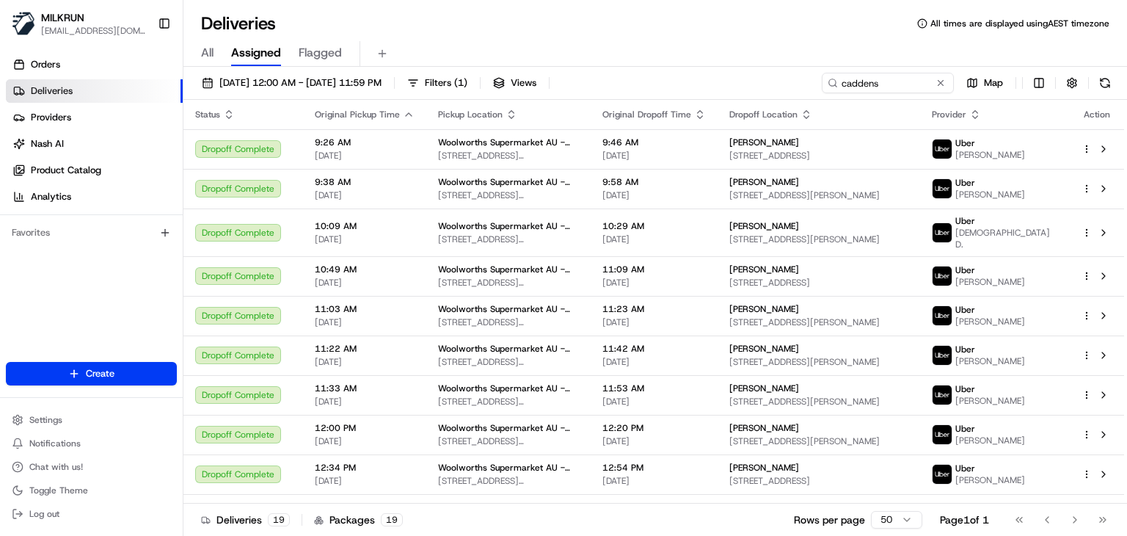
click at [665, 66] on div "All Assigned Flagged" at bounding box center [654, 54] width 943 height 26
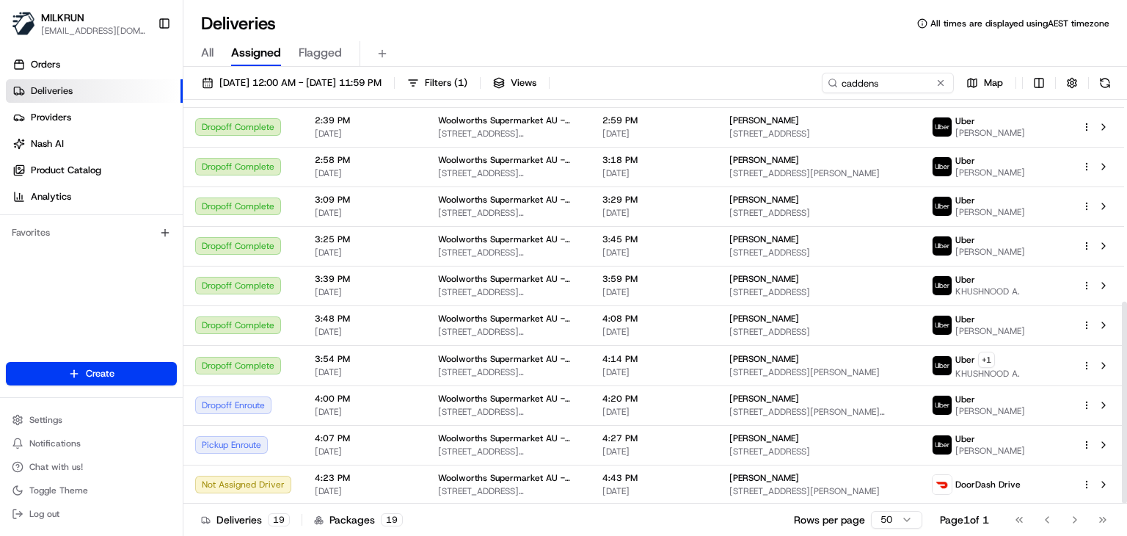
scroll to position [402, 0]
click at [1078, 522] on div "Go to first page Go to previous page Go to next page Go to last page" at bounding box center [1061, 519] width 109 height 21
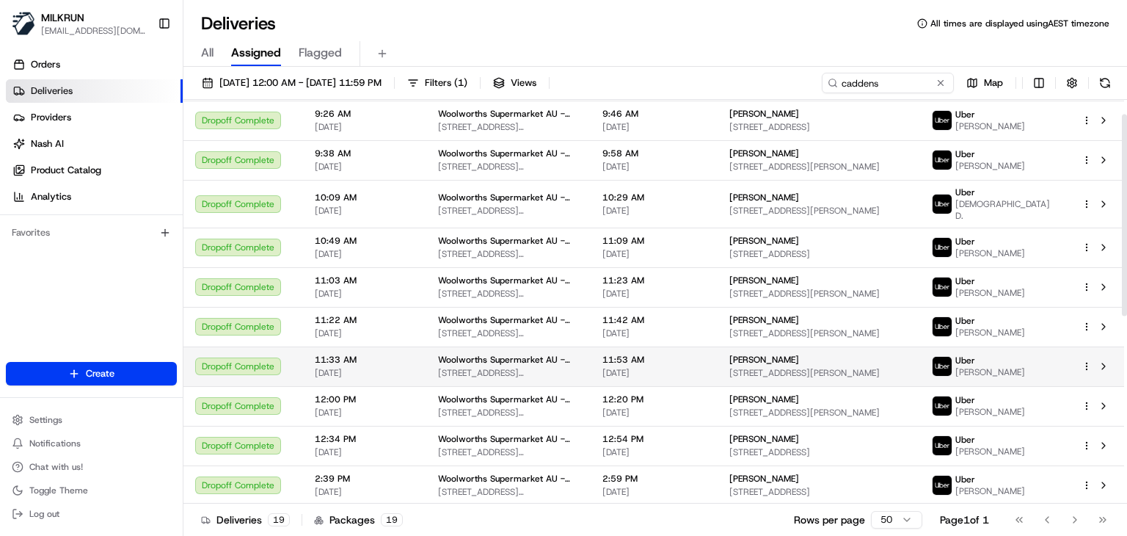
scroll to position [402, 0]
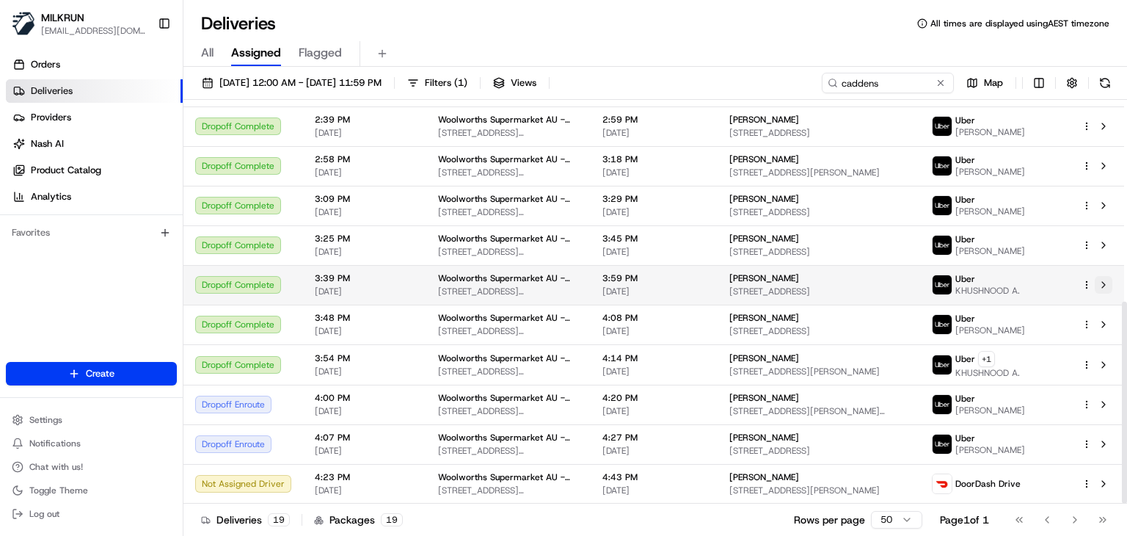
click at [1100, 291] on button at bounding box center [1104, 285] width 18 height 18
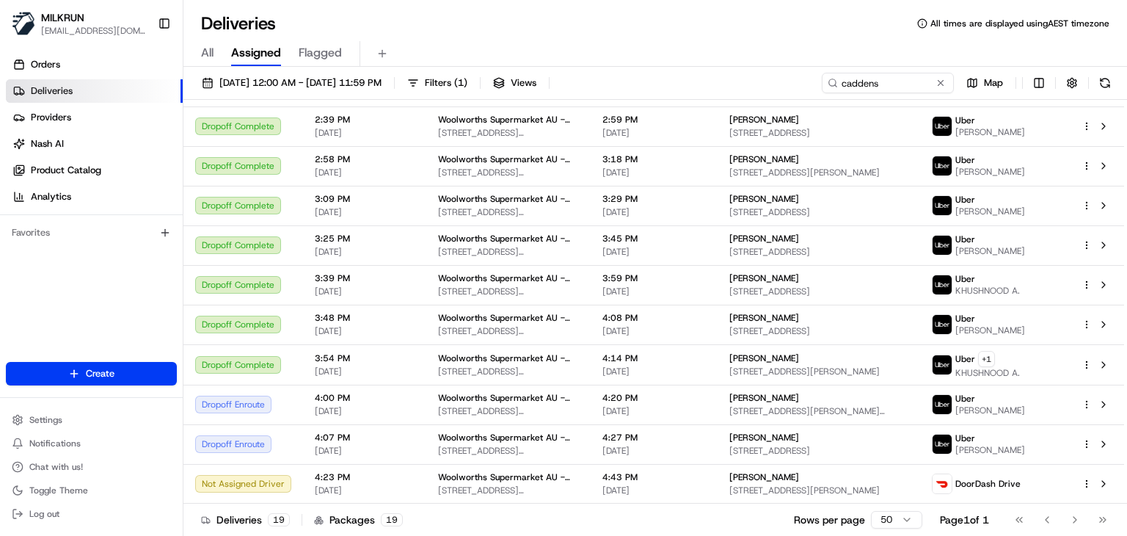
click at [581, 49] on div "All Assigned Flagged" at bounding box center [654, 54] width 943 height 26
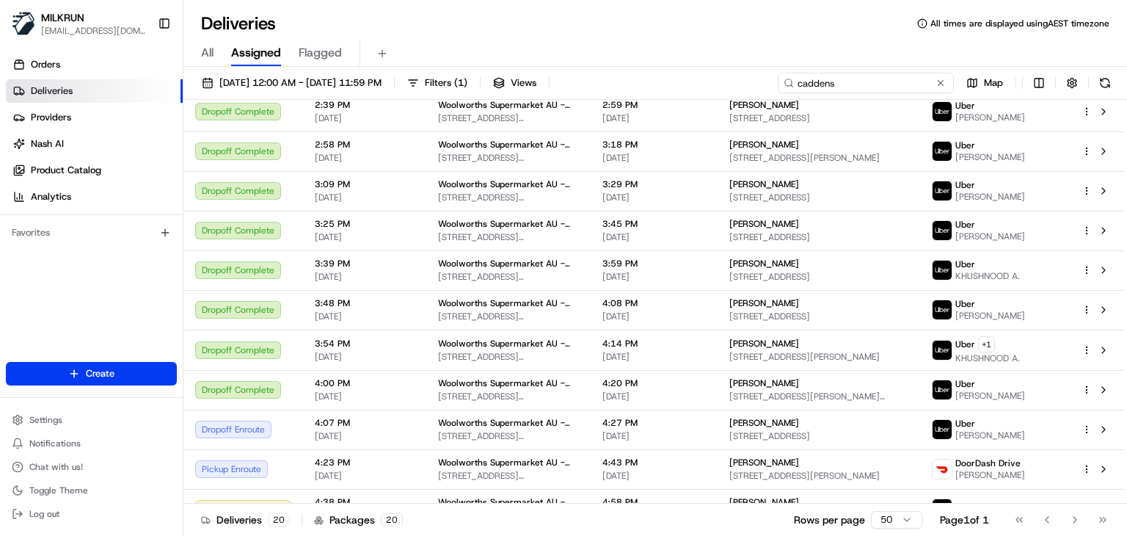
click at [885, 81] on input "caddens" at bounding box center [866, 83] width 176 height 21
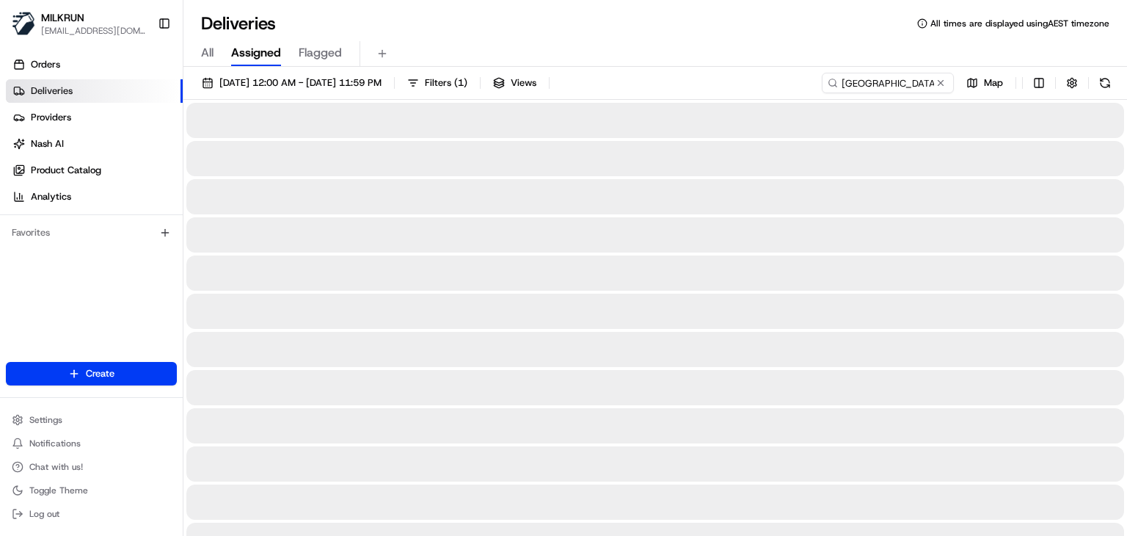
click at [728, 51] on div "All Assigned Flagged" at bounding box center [654, 54] width 943 height 26
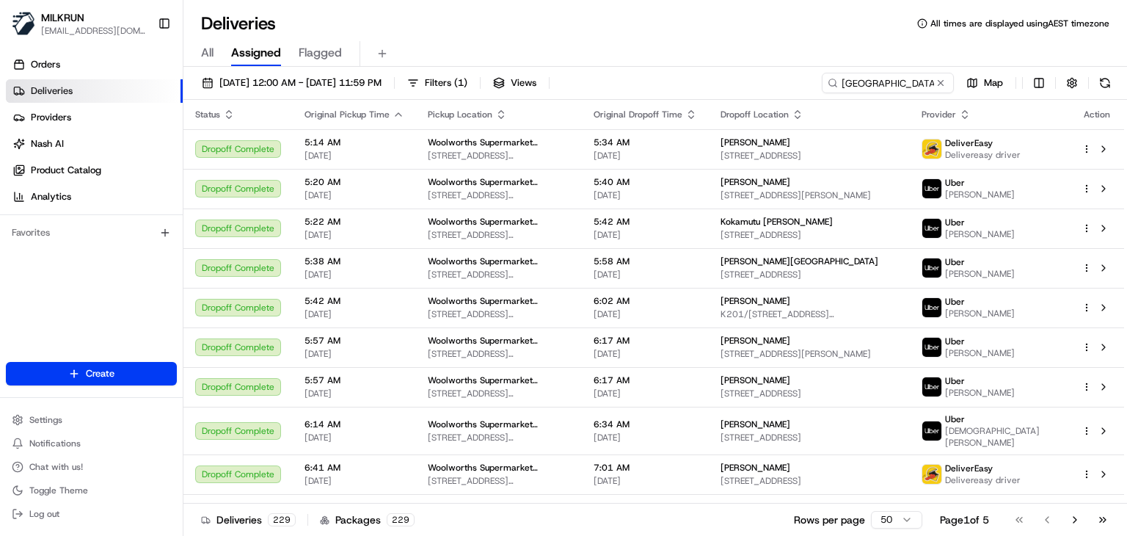
click at [666, 33] on div "Deliveries All times are displayed using AEST timezone" at bounding box center [654, 23] width 943 height 23
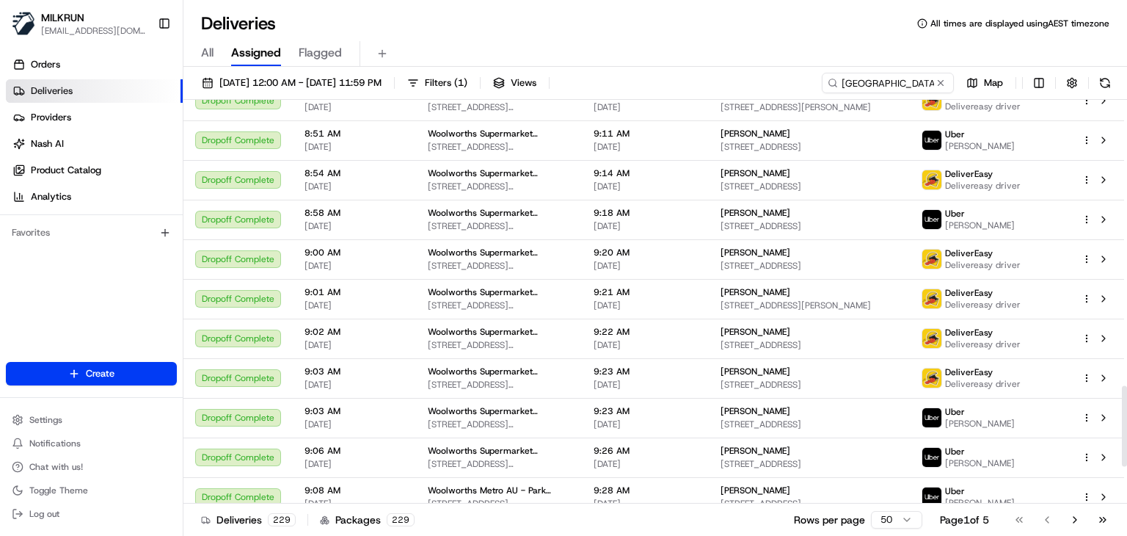
scroll to position [1607, 0]
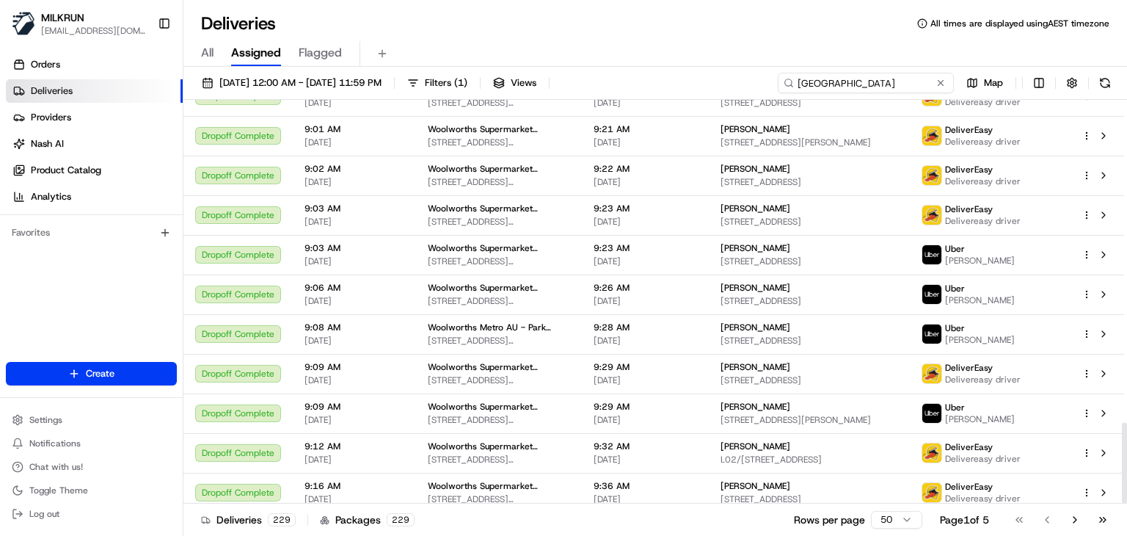
click at [907, 88] on input "Newtown" at bounding box center [866, 83] width 176 height 21
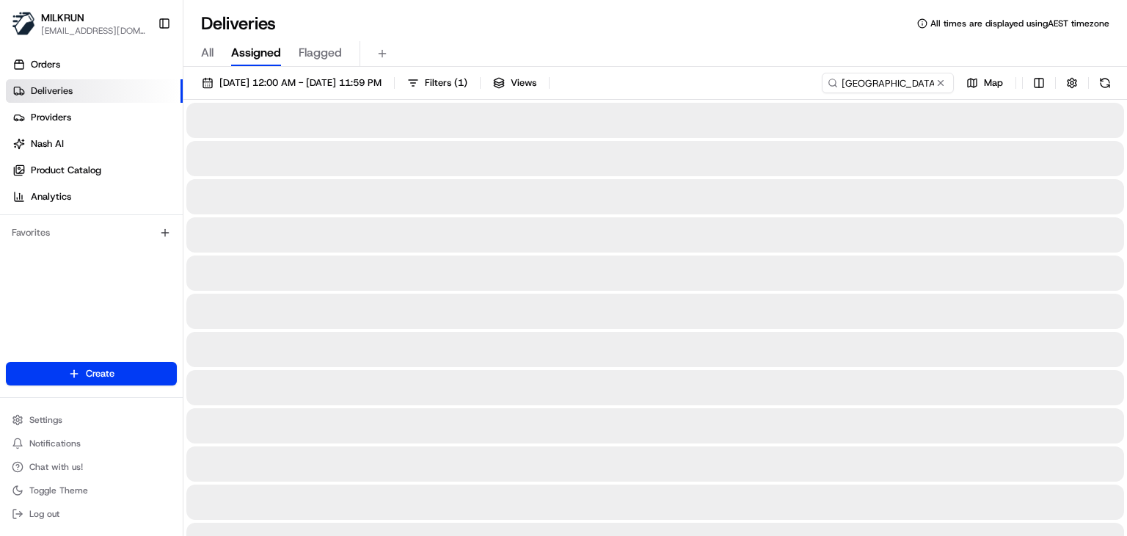
click at [803, 42] on div "All Assigned Flagged" at bounding box center [654, 54] width 943 height 26
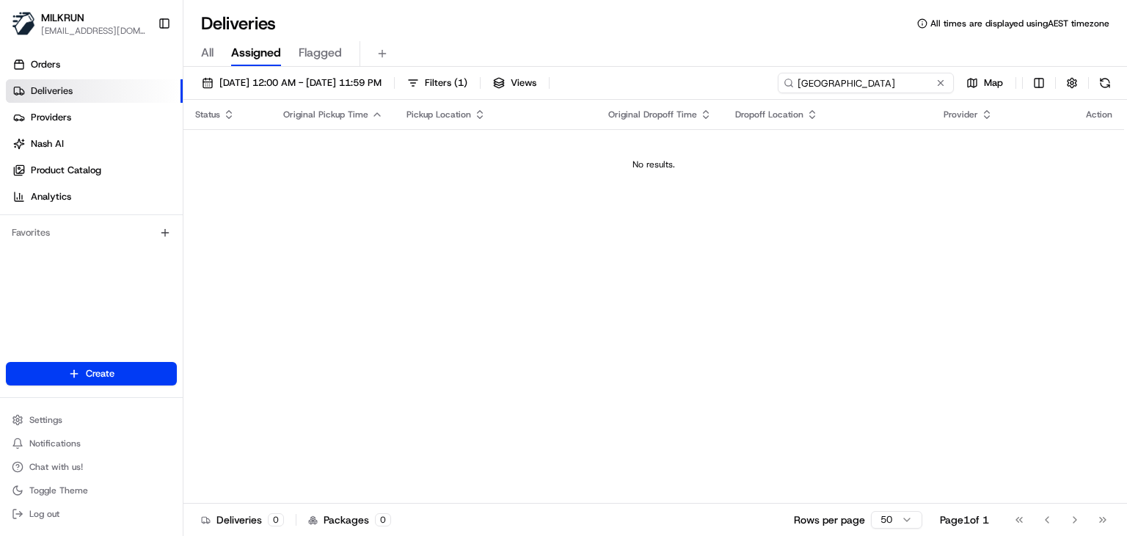
click at [904, 78] on input "Newtown vic" at bounding box center [866, 83] width 176 height 21
type input "Newtown Victoria"
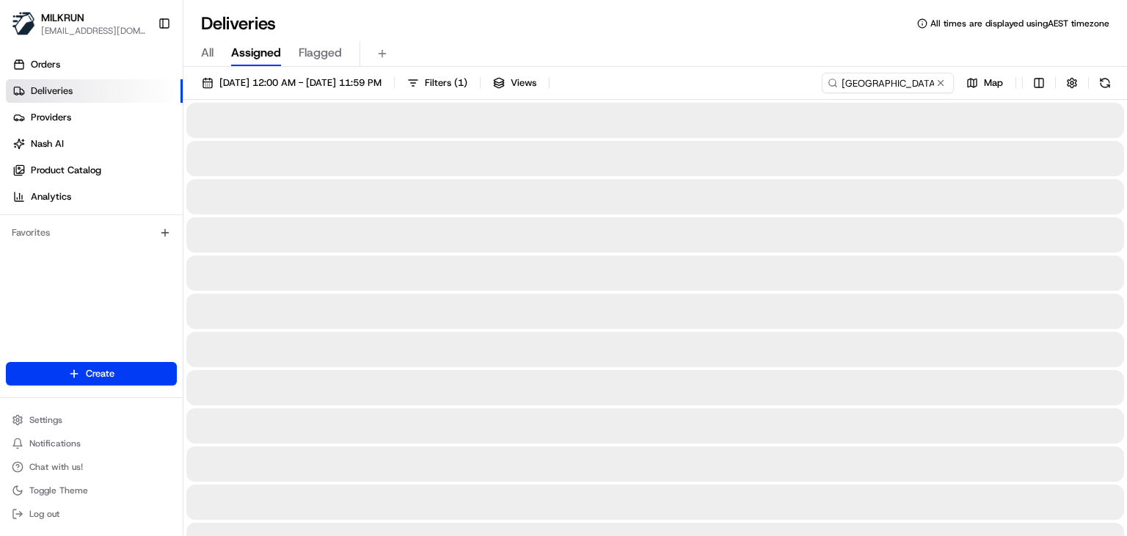
click at [797, 29] on div "Deliveries All times are displayed using AEST timezone" at bounding box center [654, 23] width 943 height 23
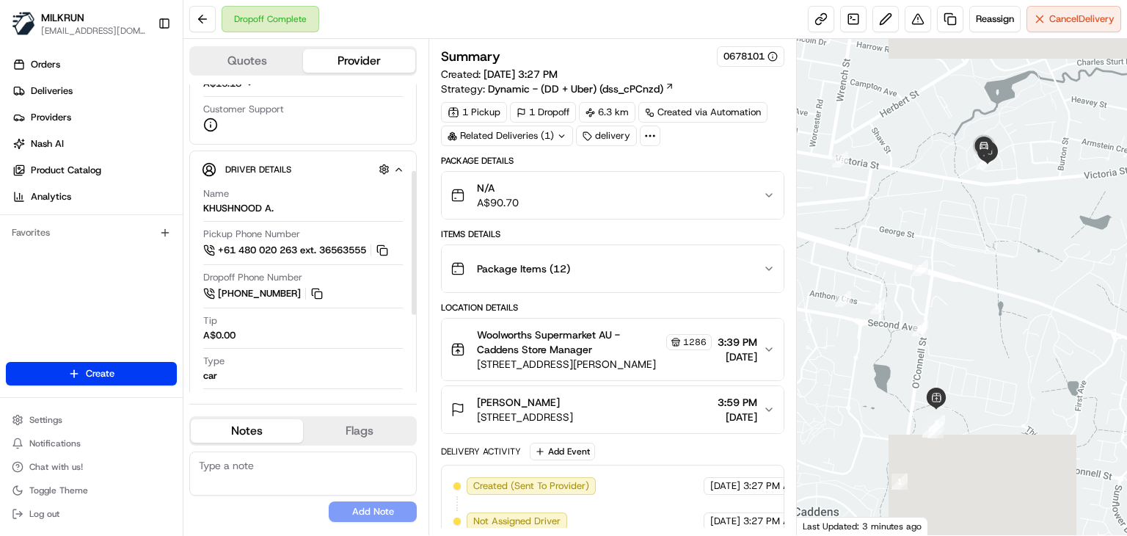
scroll to position [185, 0]
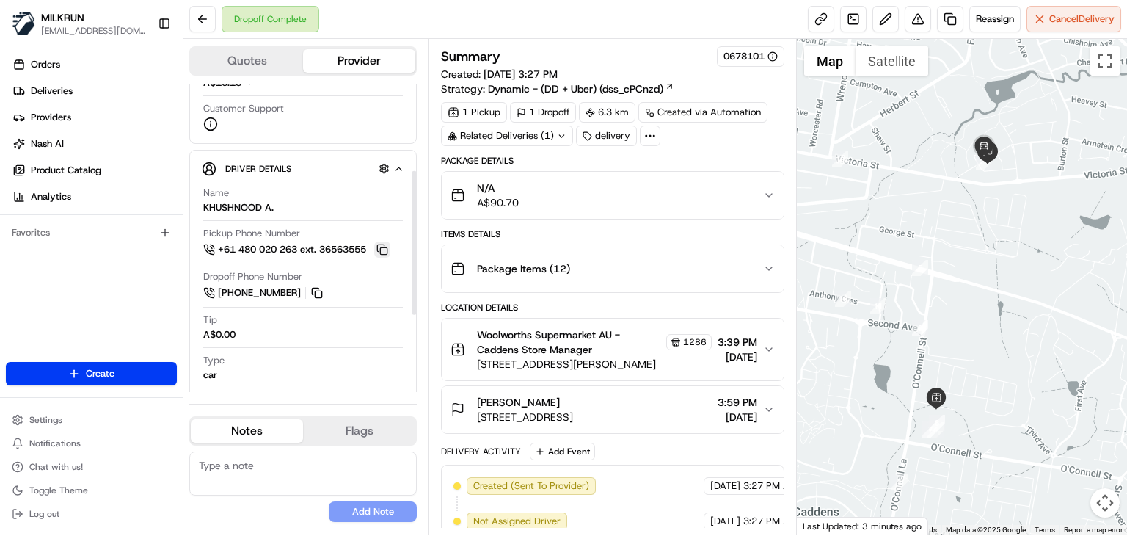
click at [390, 244] on button at bounding box center [382, 249] width 16 height 16
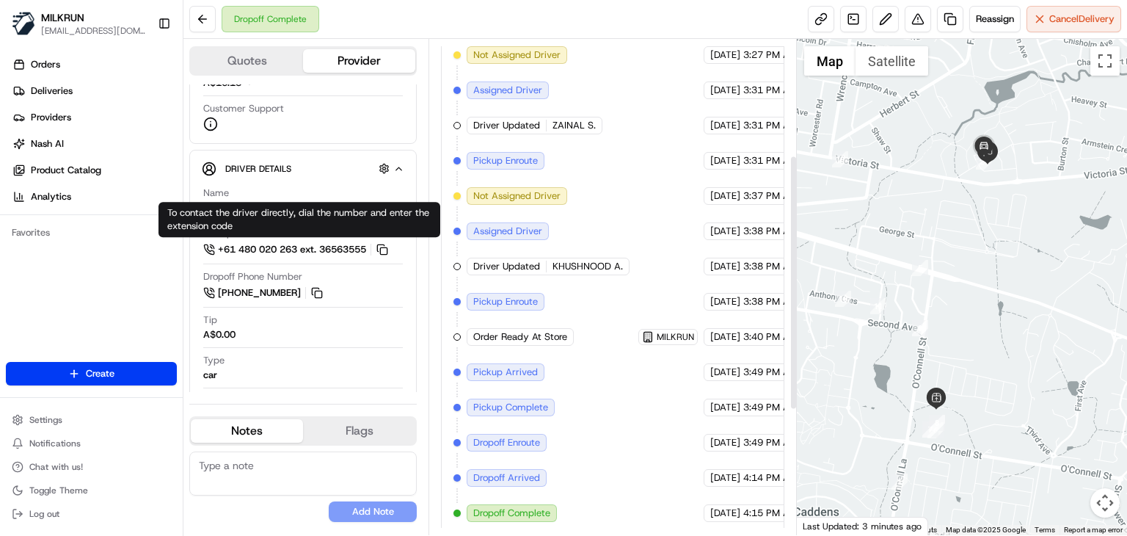
scroll to position [0, 0]
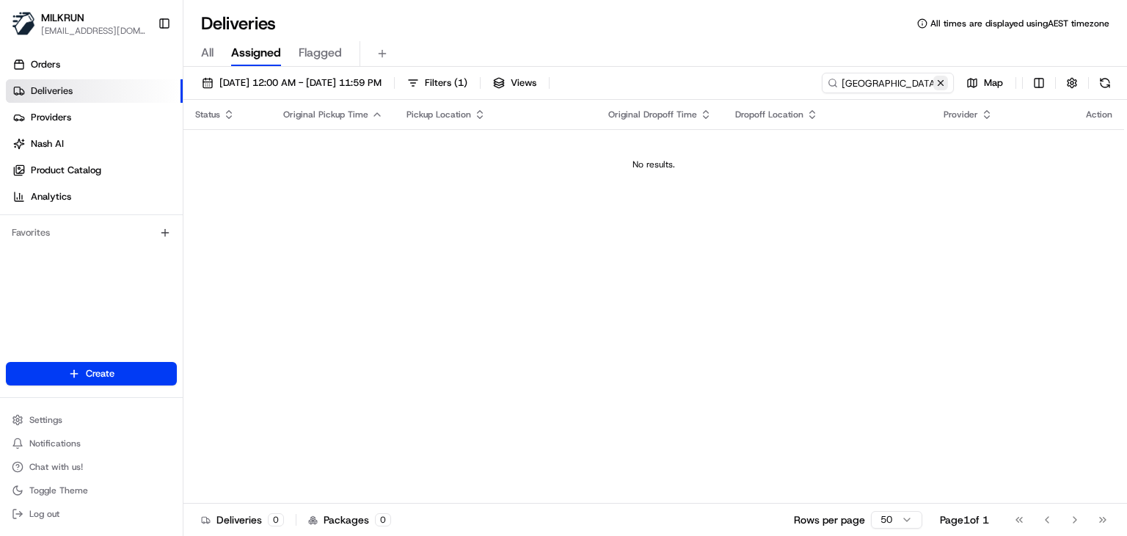
click at [939, 86] on button at bounding box center [940, 83] width 15 height 15
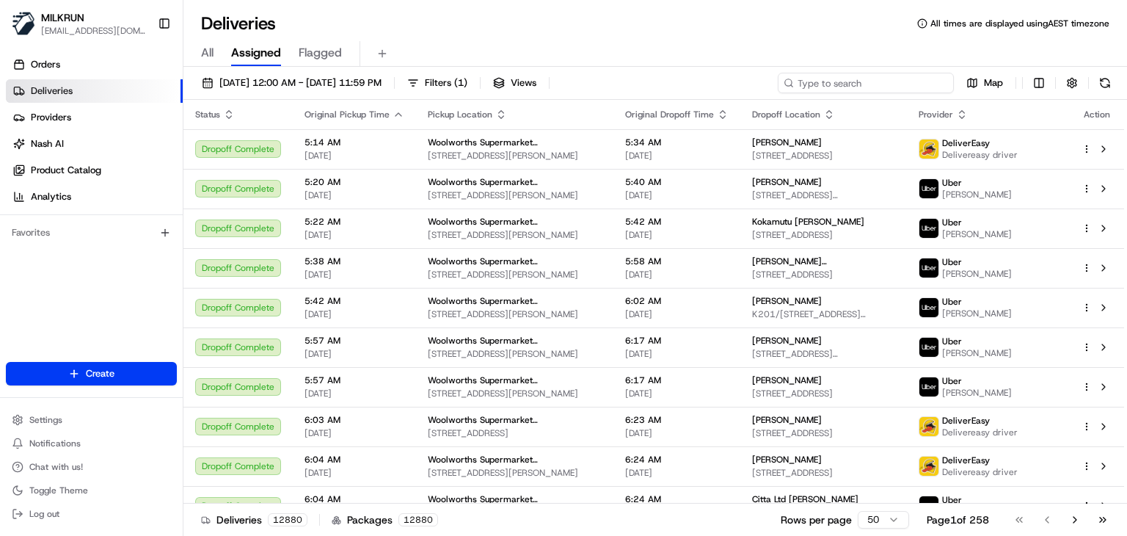
click at [889, 86] on input at bounding box center [866, 83] width 176 height 21
type input "kelvin grove"
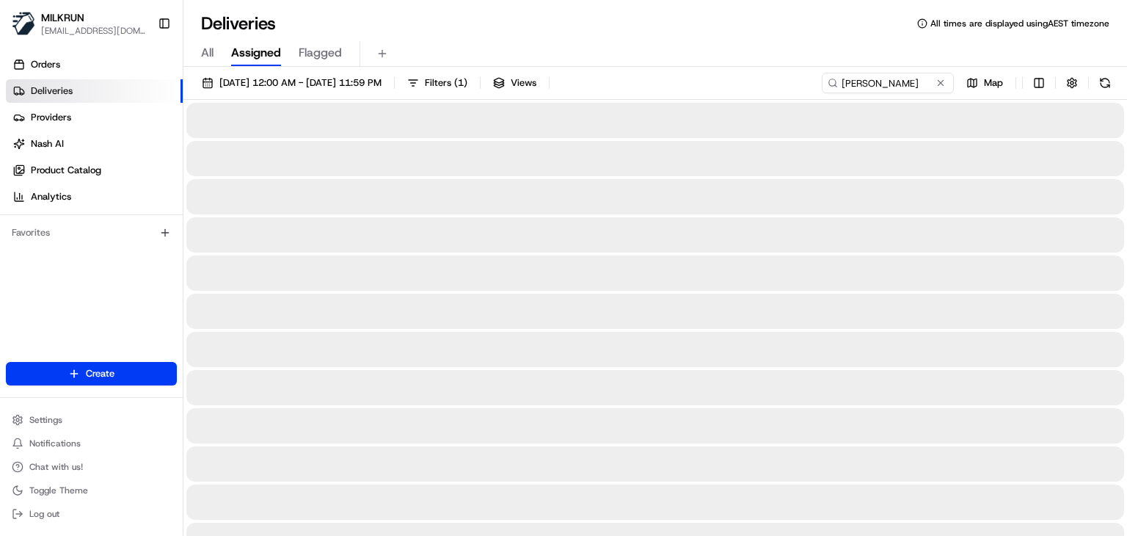
click at [649, 49] on div "All Assigned Flagged" at bounding box center [654, 54] width 943 height 26
click at [655, 48] on div "All Assigned Flagged" at bounding box center [654, 54] width 943 height 26
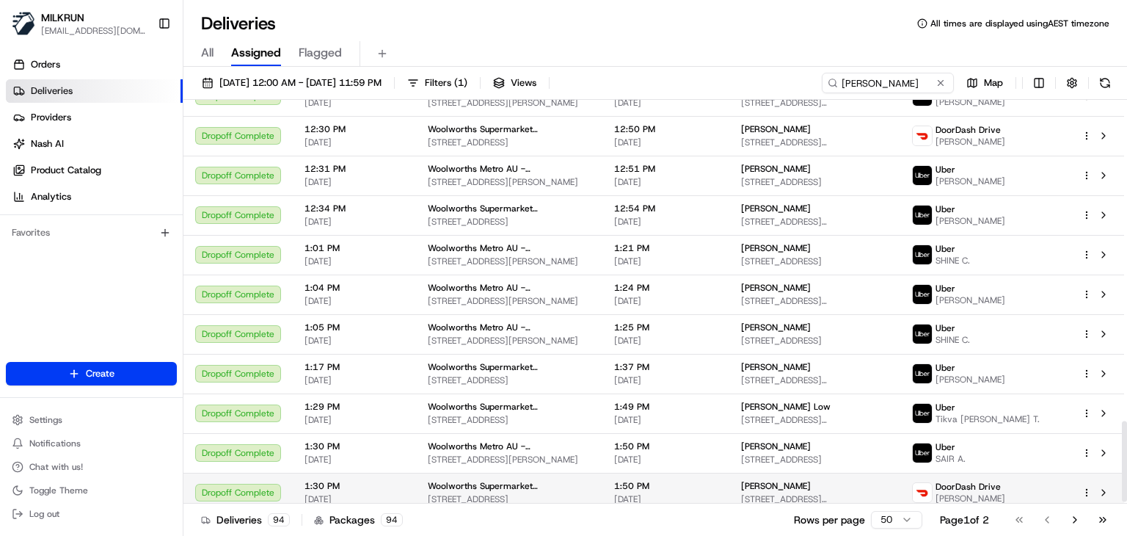
scroll to position [1615, 0]
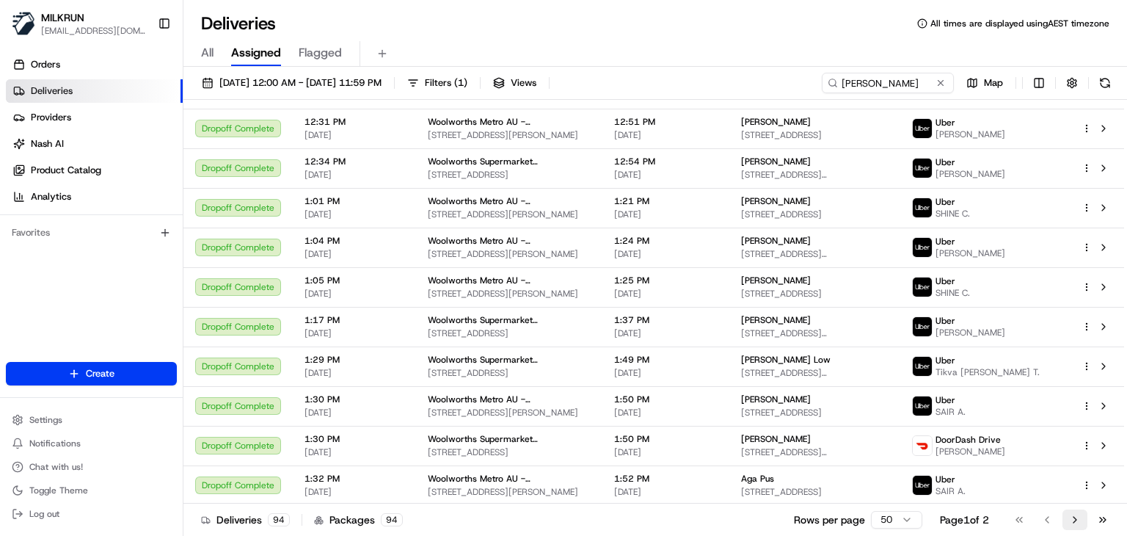
click at [1076, 519] on button "Go to next page" at bounding box center [1074, 519] width 25 height 21
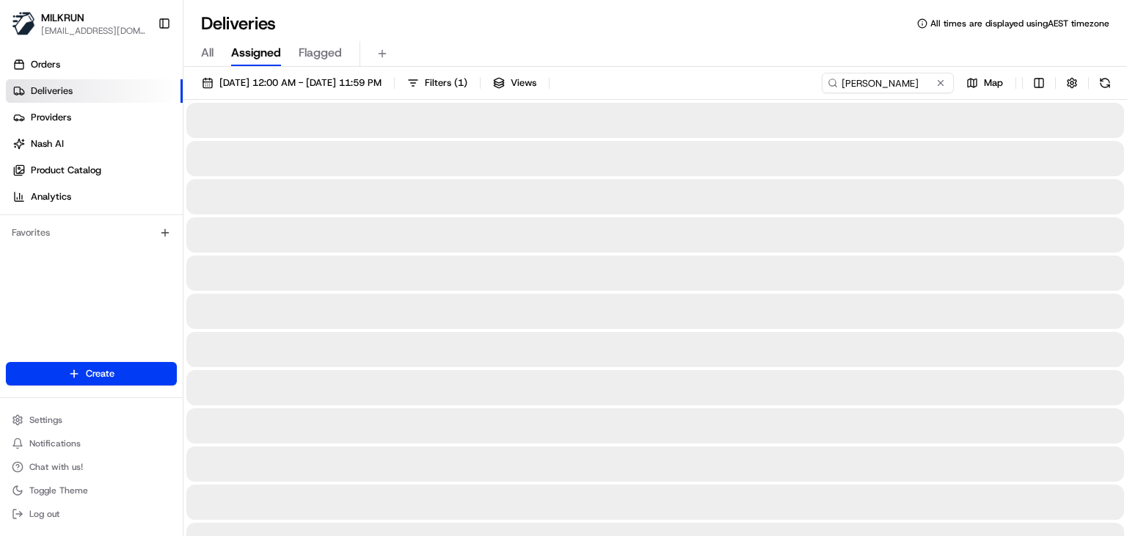
click at [591, 35] on div "All Assigned Flagged" at bounding box center [654, 51] width 943 height 32
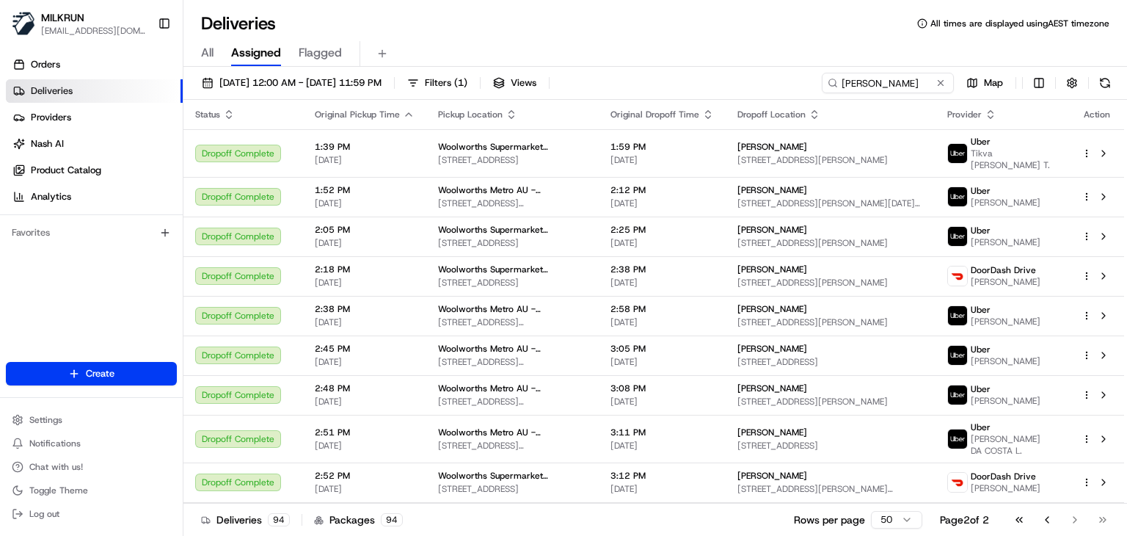
click at [591, 35] on div "All Assigned Flagged" at bounding box center [654, 51] width 943 height 32
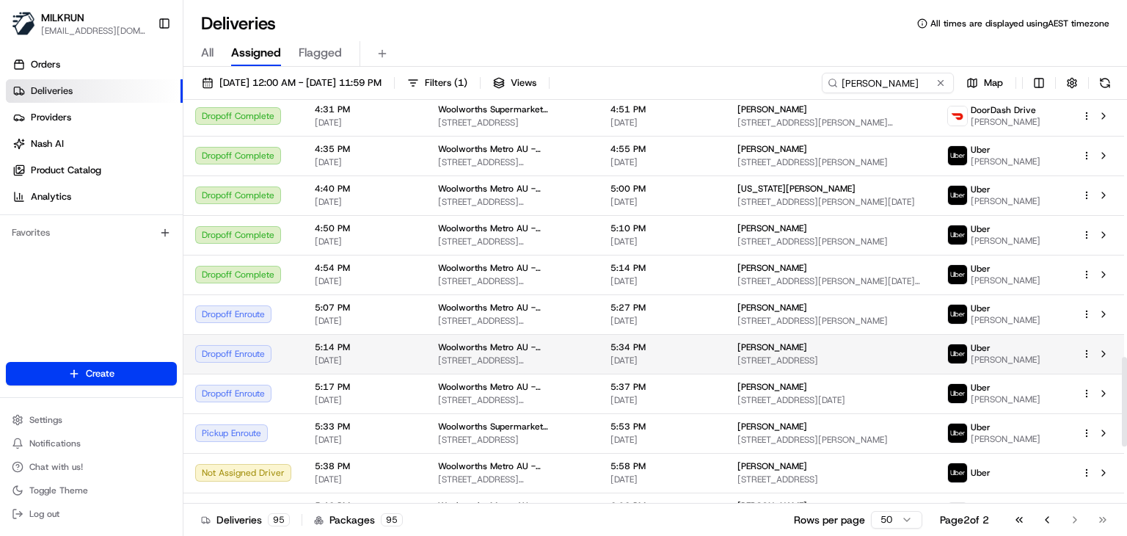
scroll to position [1417, 0]
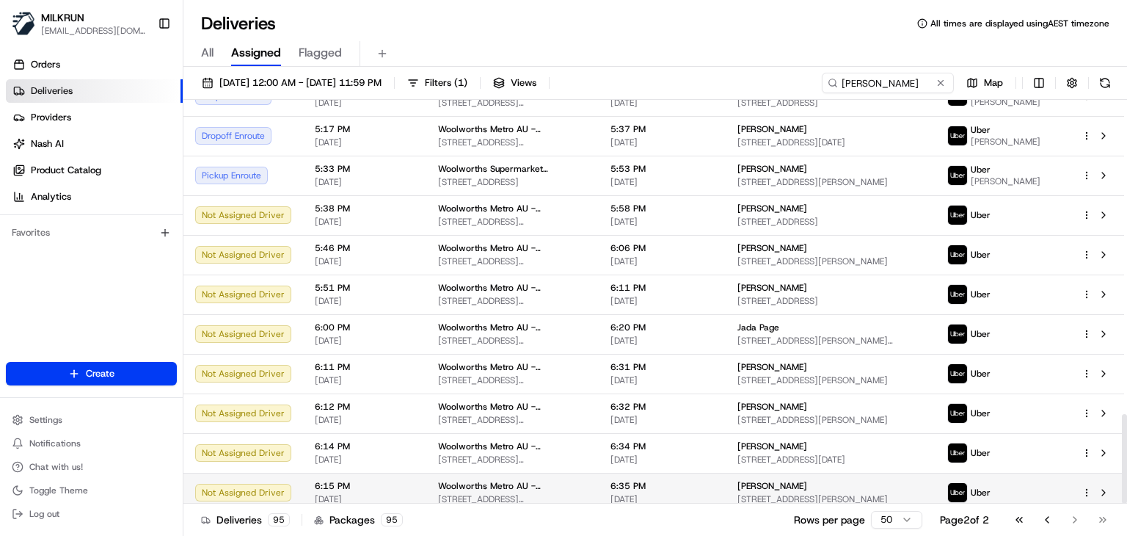
click at [1087, 488] on html "MILKRUN ssubedi2@woolworths.com.au Toggle Sidebar Orders Deliveries Providers N…" at bounding box center [563, 268] width 1127 height 536
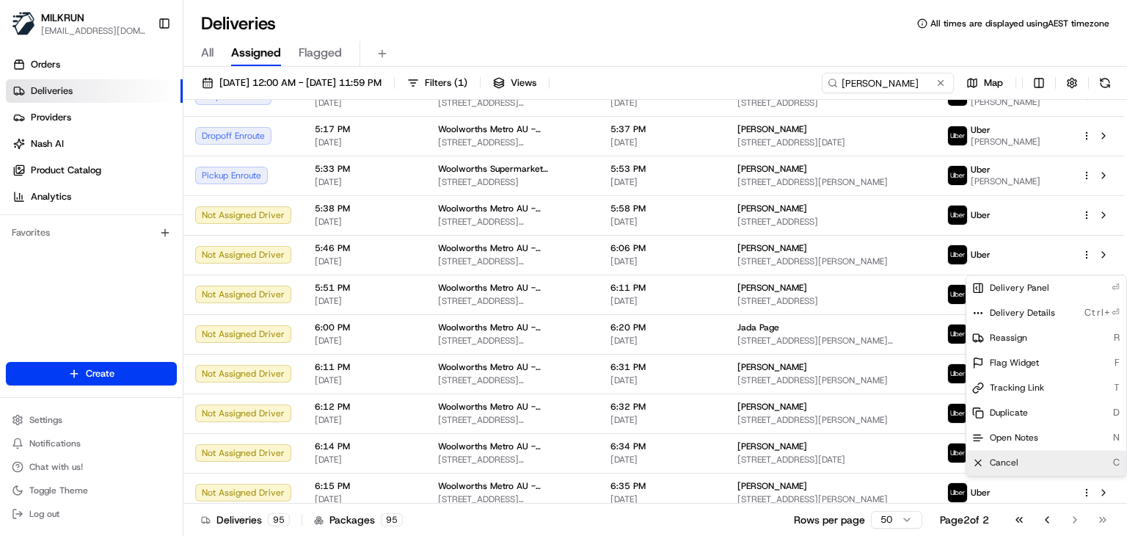
click at [1030, 457] on div "Cancel C" at bounding box center [1046, 462] width 160 height 25
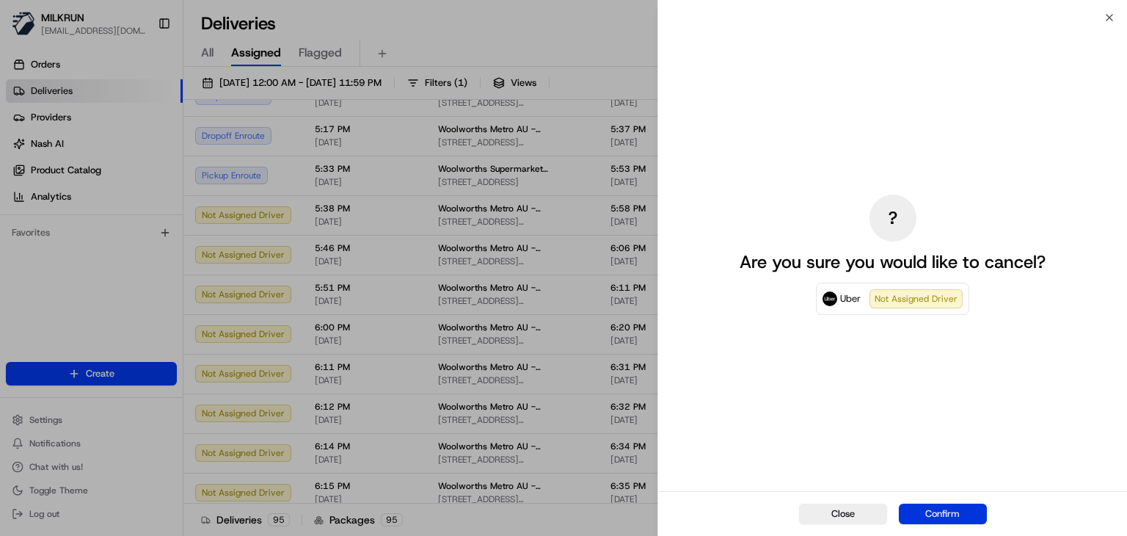
click at [952, 508] on button "Confirm" at bounding box center [943, 513] width 88 height 21
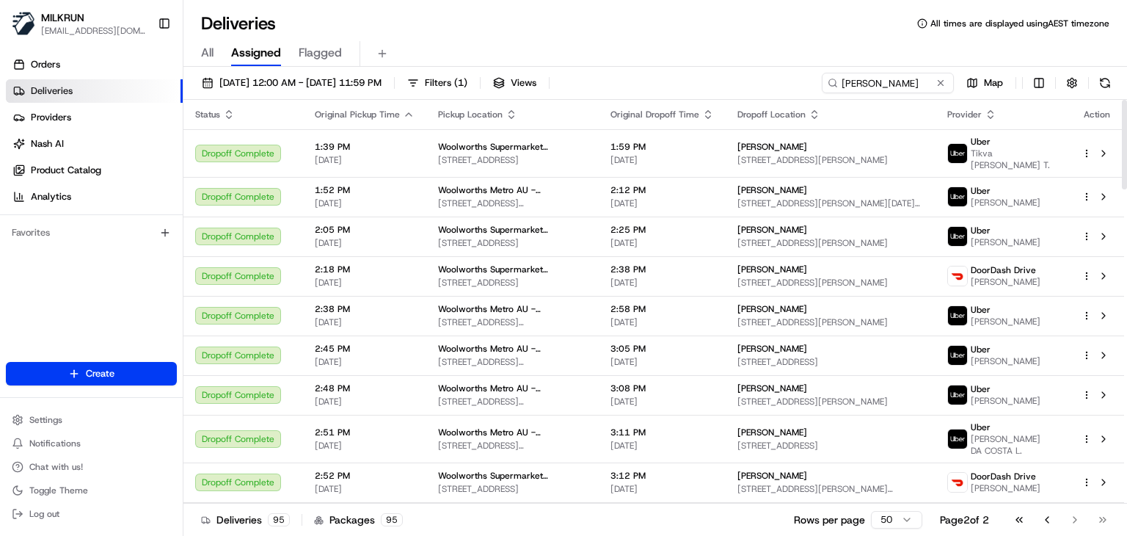
click at [604, 5] on div "Deliveries All times are displayed using AEST timezone All Assigned Flagged 20/…" at bounding box center [654, 268] width 943 height 536
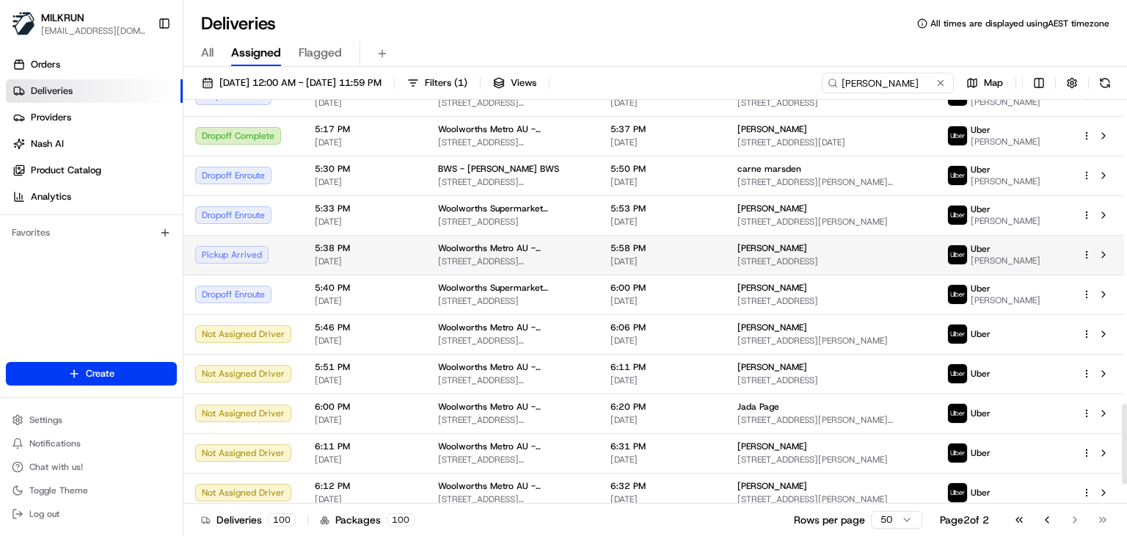
scroll to position [1615, 0]
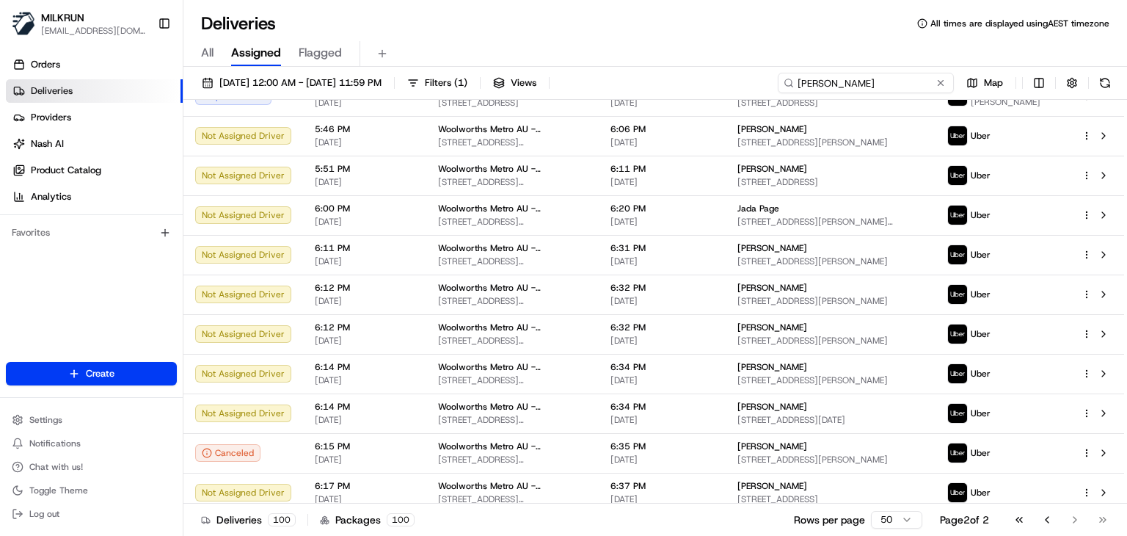
click at [911, 78] on input "kelvin grove" at bounding box center [866, 83] width 176 height 21
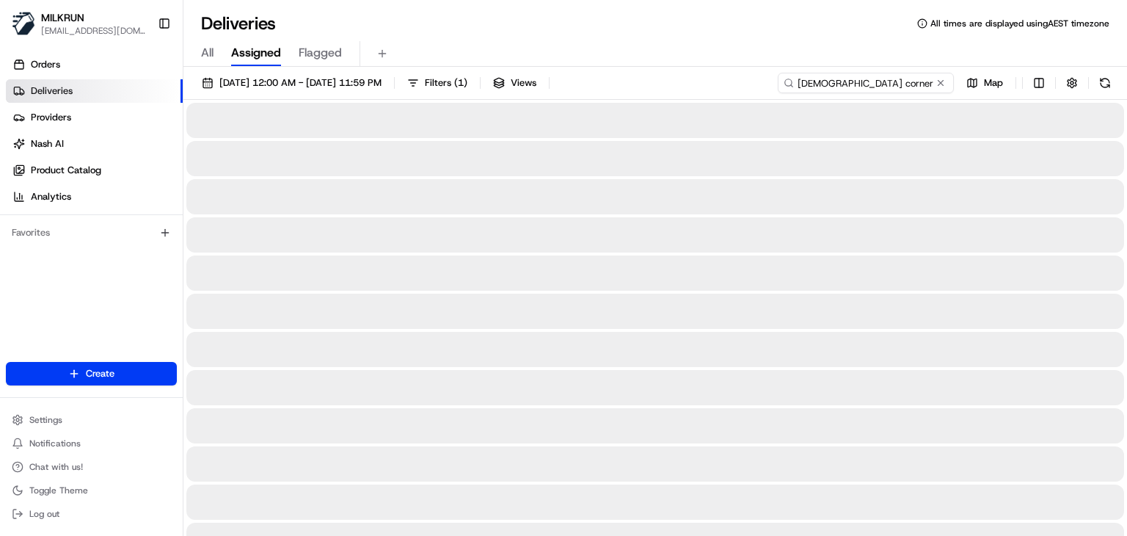
type input "church corner"
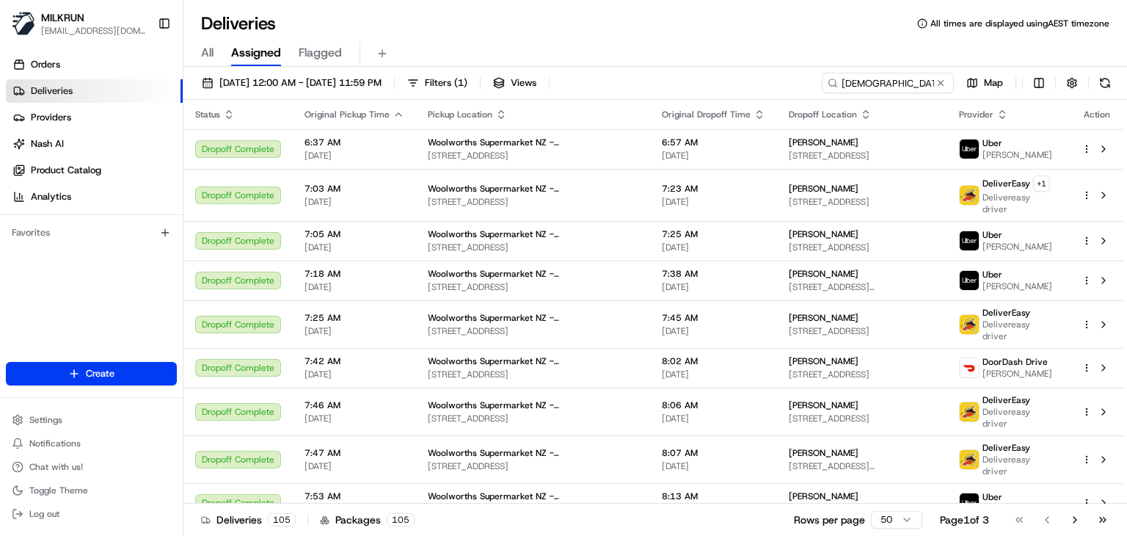
click at [625, 21] on div "Deliveries All times are displayed using AEST timezone" at bounding box center [654, 23] width 943 height 23
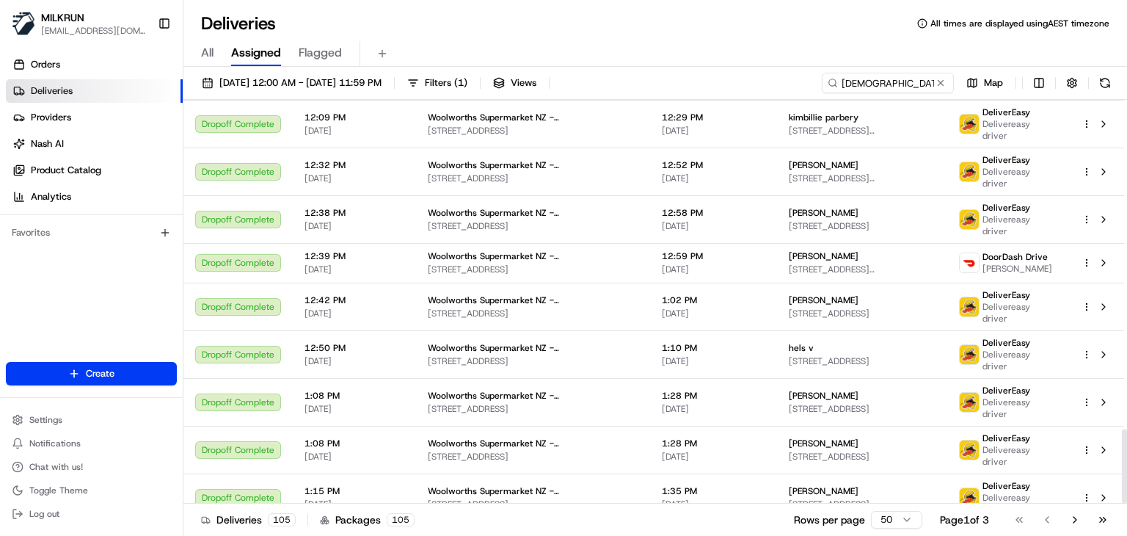
scroll to position [1785, 0]
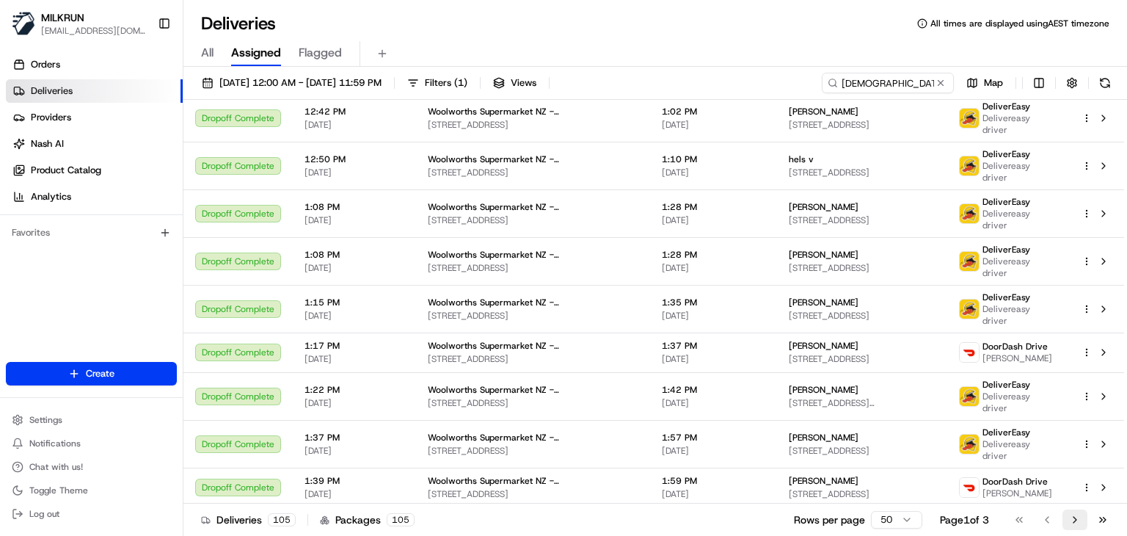
click at [1073, 523] on button "Go to next page" at bounding box center [1074, 519] width 25 height 21
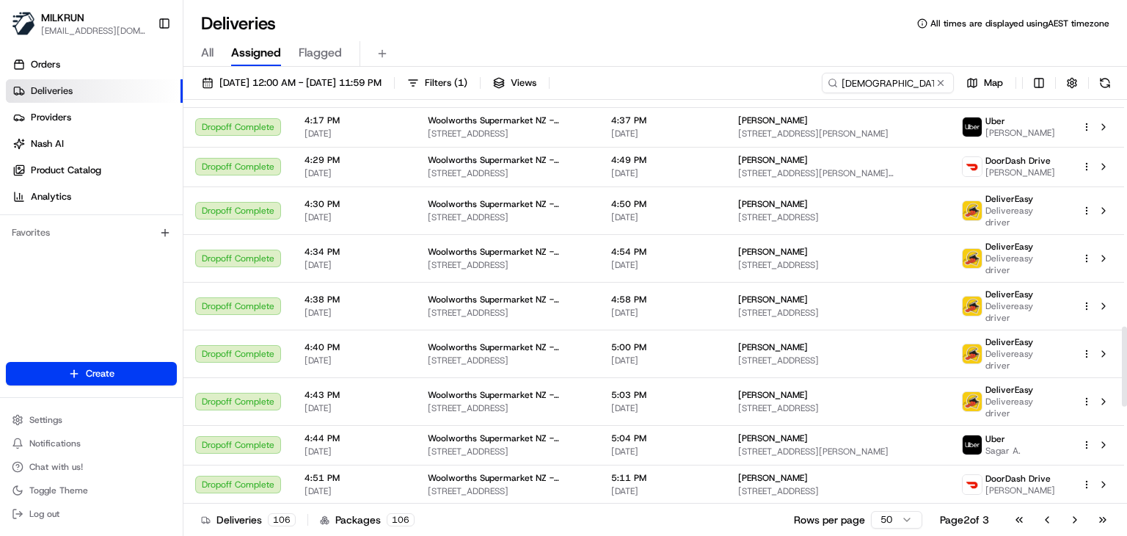
scroll to position [1630, 0]
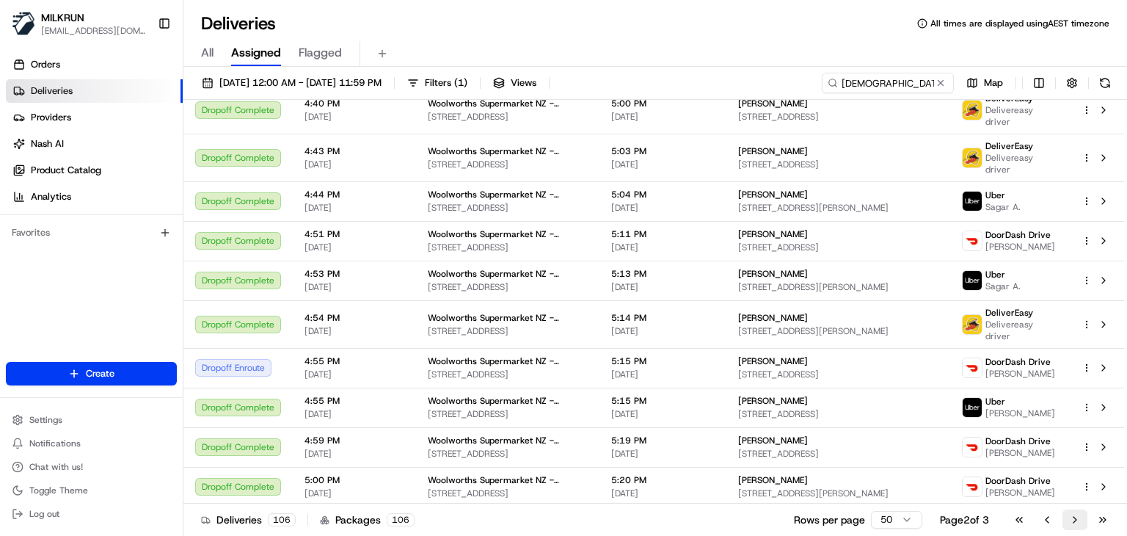
click at [1072, 524] on button "Go to next page" at bounding box center [1074, 519] width 25 height 21
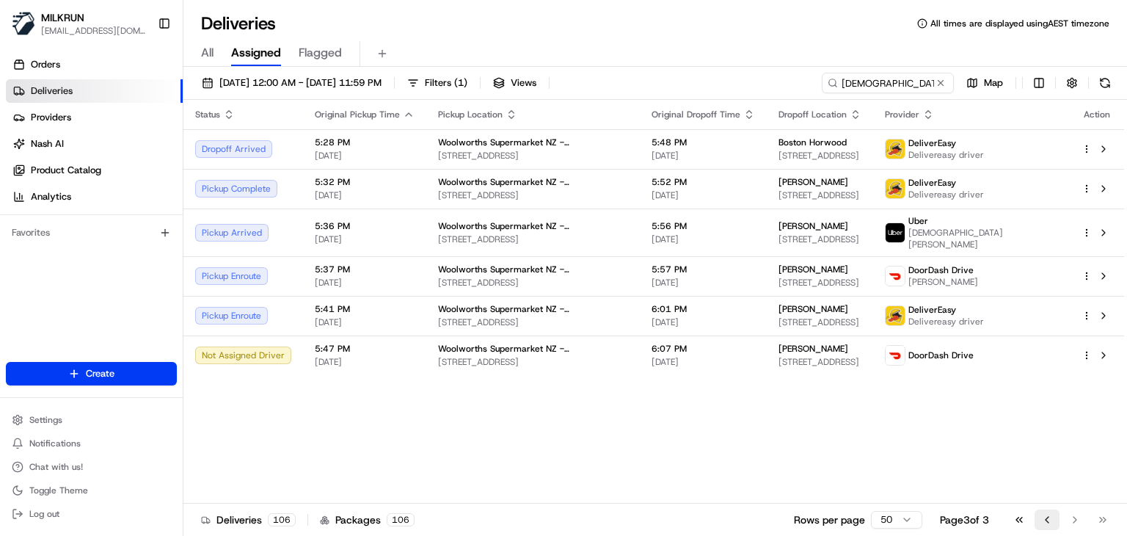
click at [1054, 523] on button "Go to previous page" at bounding box center [1046, 519] width 25 height 21
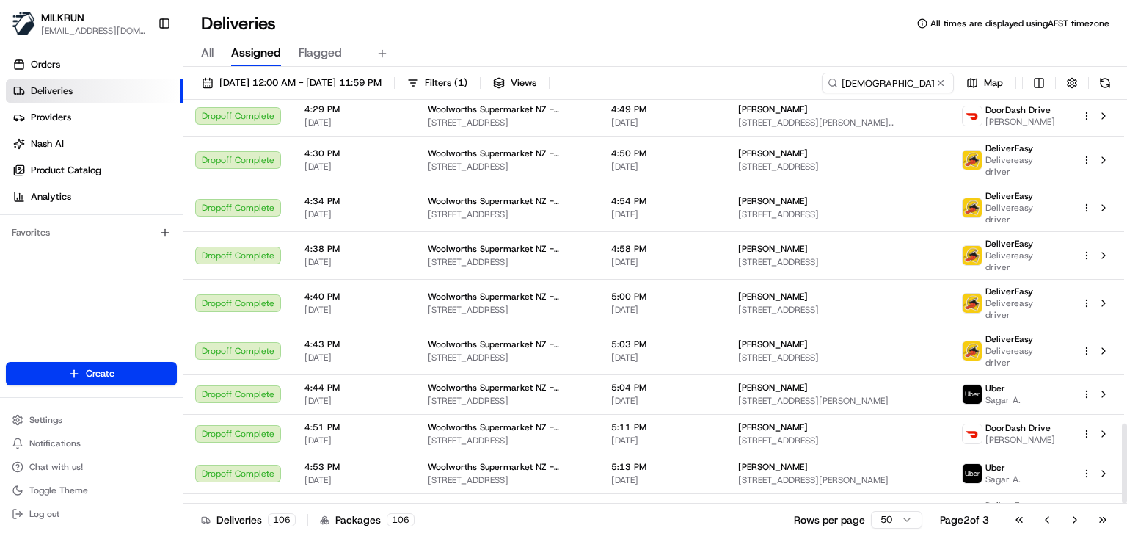
scroll to position [1630, 0]
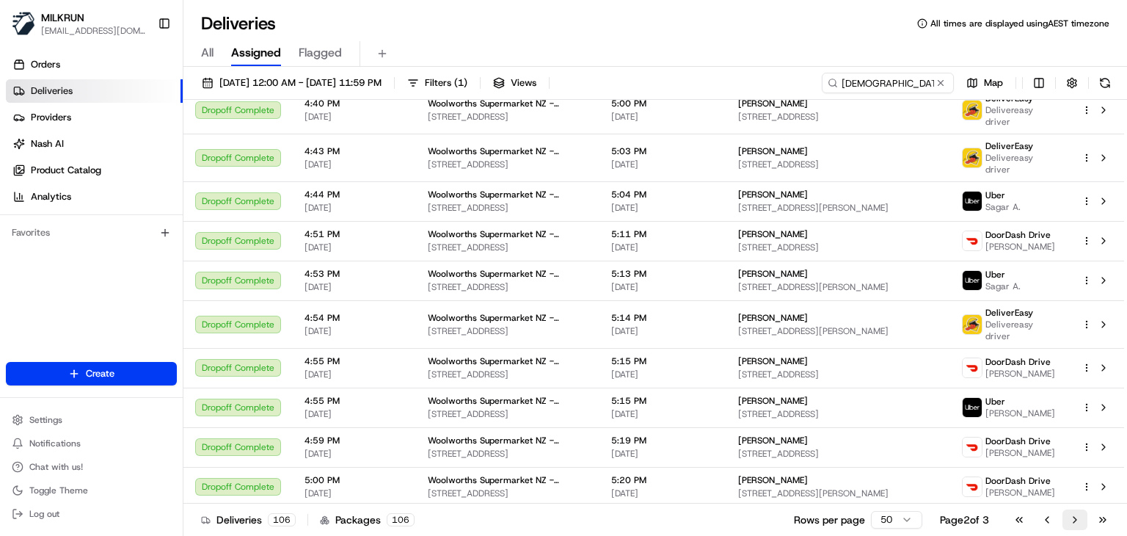
click at [1082, 525] on button "Go to next page" at bounding box center [1074, 519] width 25 height 21
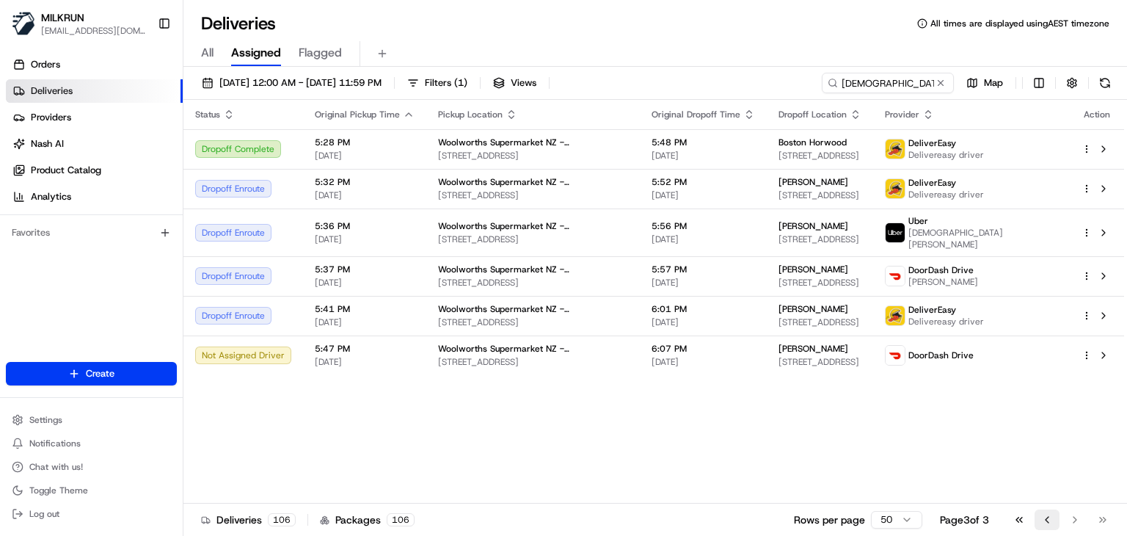
click at [1040, 522] on button "Go to previous page" at bounding box center [1046, 519] width 25 height 21
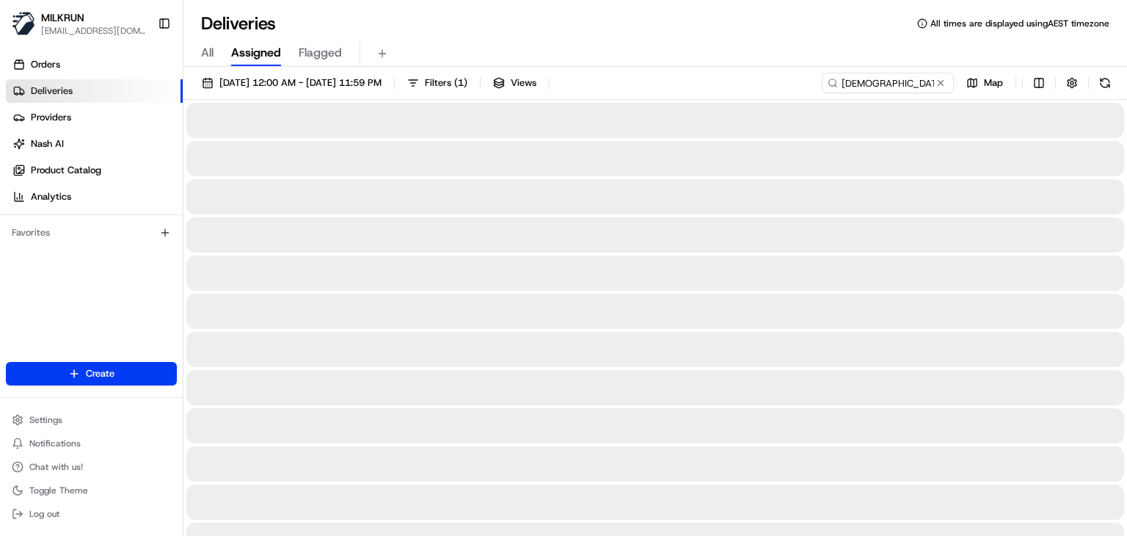
click at [726, 24] on div "Deliveries All times are displayed using AEST timezone" at bounding box center [654, 23] width 943 height 23
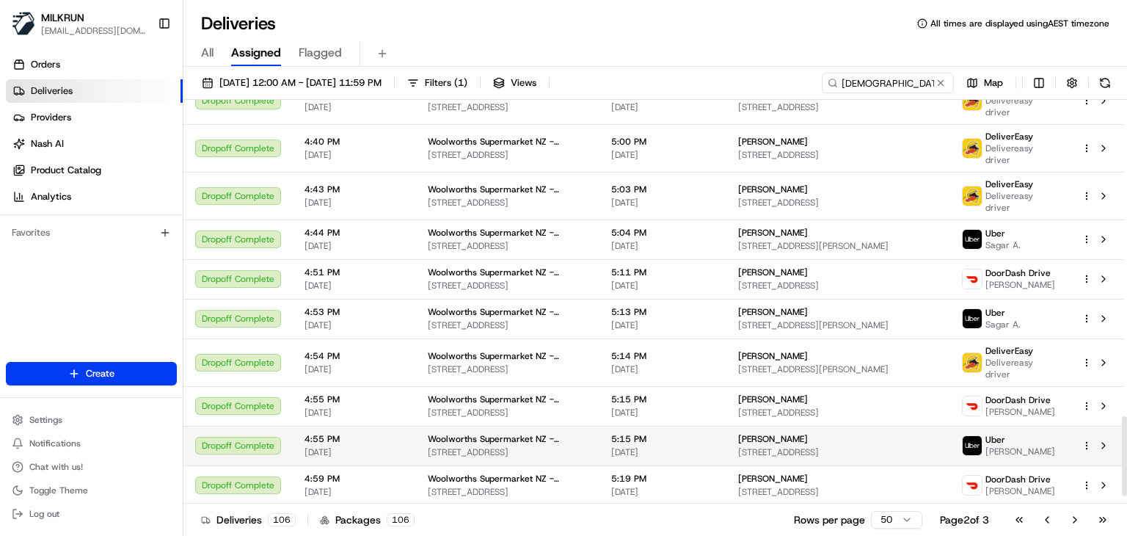
scroll to position [1630, 0]
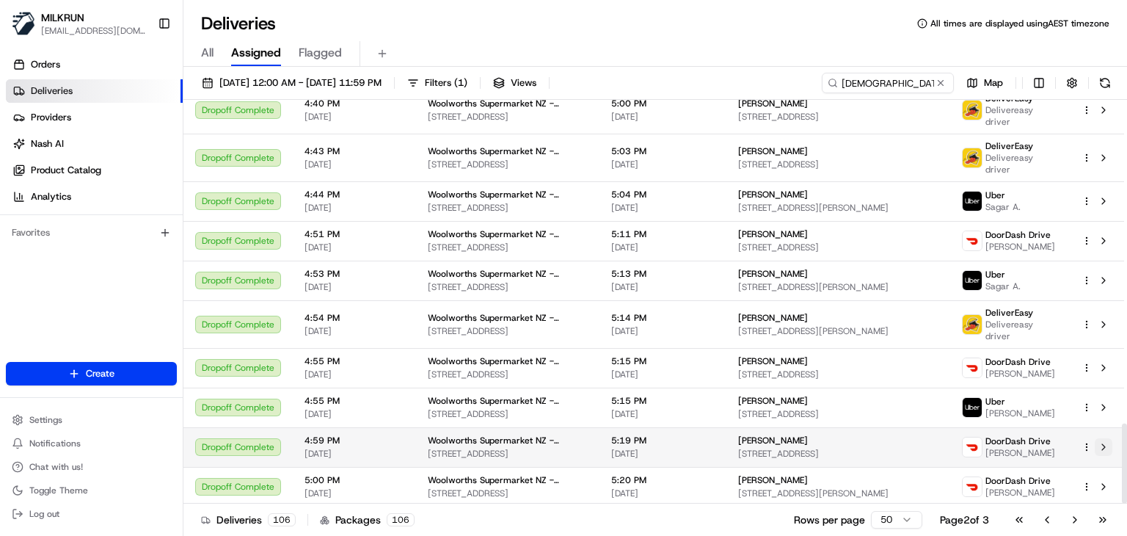
click at [1109, 438] on button at bounding box center [1104, 447] width 18 height 18
click at [607, 62] on div "All Assigned Flagged" at bounding box center [654, 54] width 943 height 26
click at [744, 24] on div "Deliveries All times are displayed using AEST timezone" at bounding box center [654, 23] width 943 height 23
click at [1103, 525] on button "Go to last page" at bounding box center [1102, 519] width 25 height 21
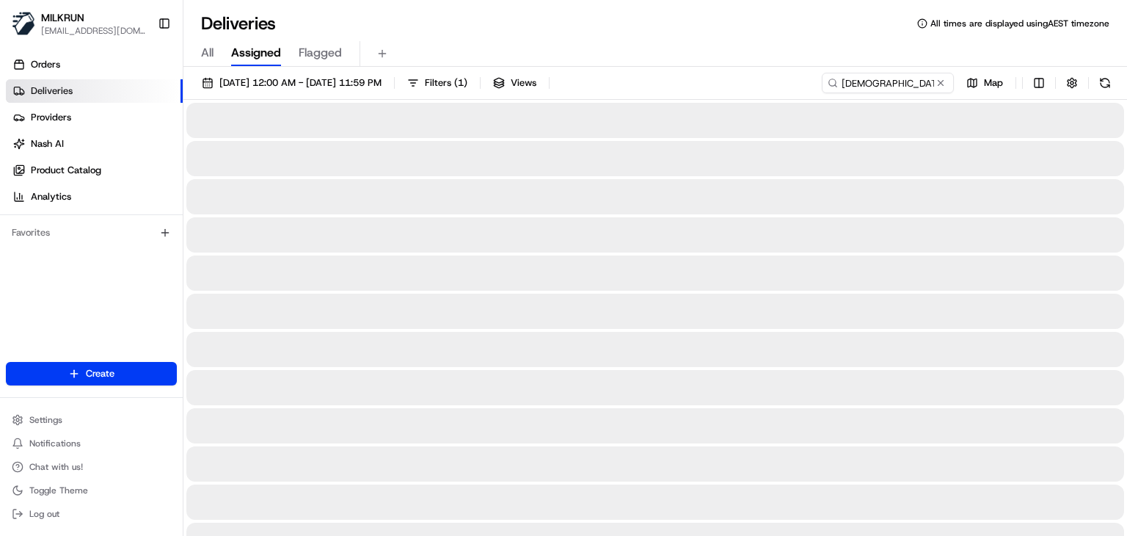
click at [635, 36] on div "All Assigned Flagged" at bounding box center [654, 51] width 943 height 32
click at [580, 41] on div "All Assigned Flagged" at bounding box center [654, 54] width 943 height 26
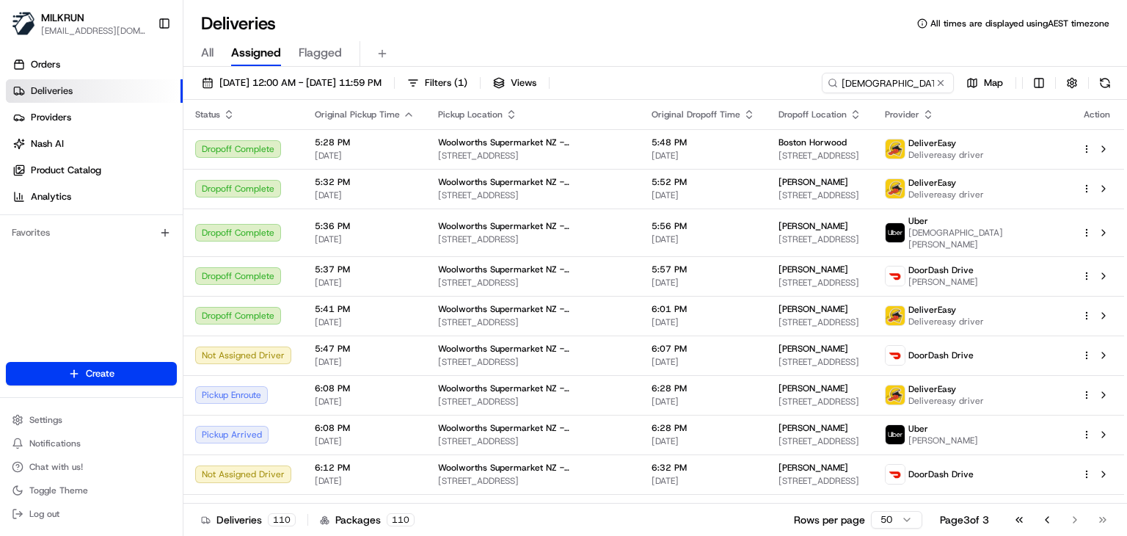
click at [565, 50] on div "All Assigned Flagged" at bounding box center [654, 54] width 943 height 26
click at [1050, 514] on button "Go to previous page" at bounding box center [1046, 519] width 25 height 21
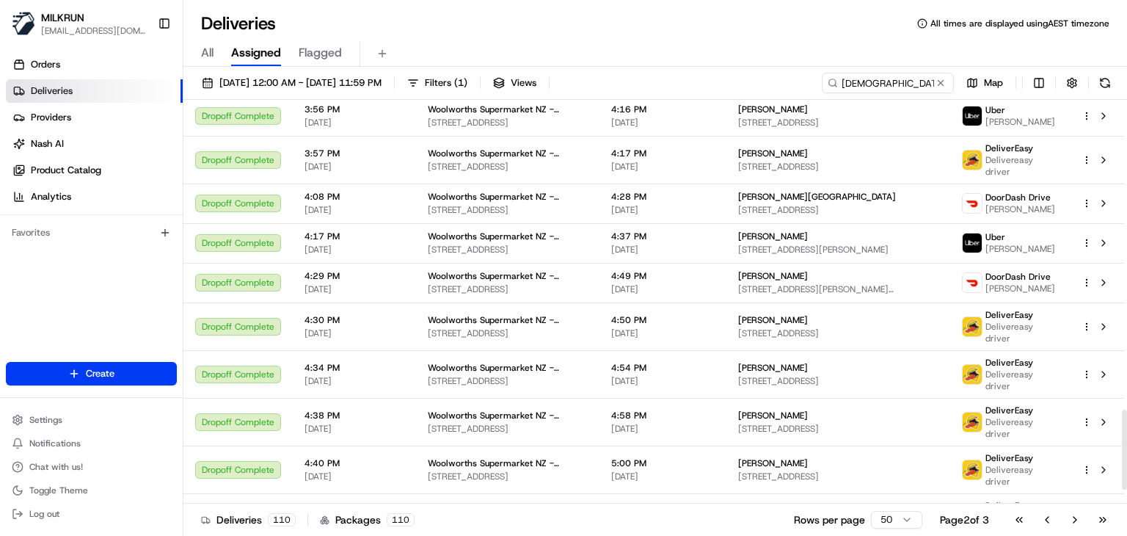
scroll to position [1630, 0]
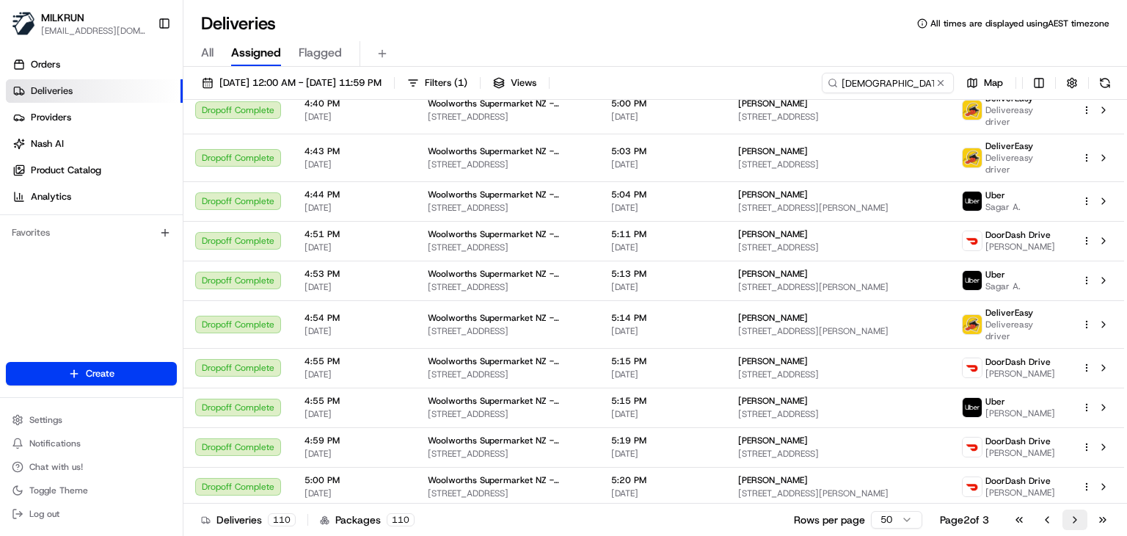
click at [1065, 522] on button "Go to next page" at bounding box center [1074, 519] width 25 height 21
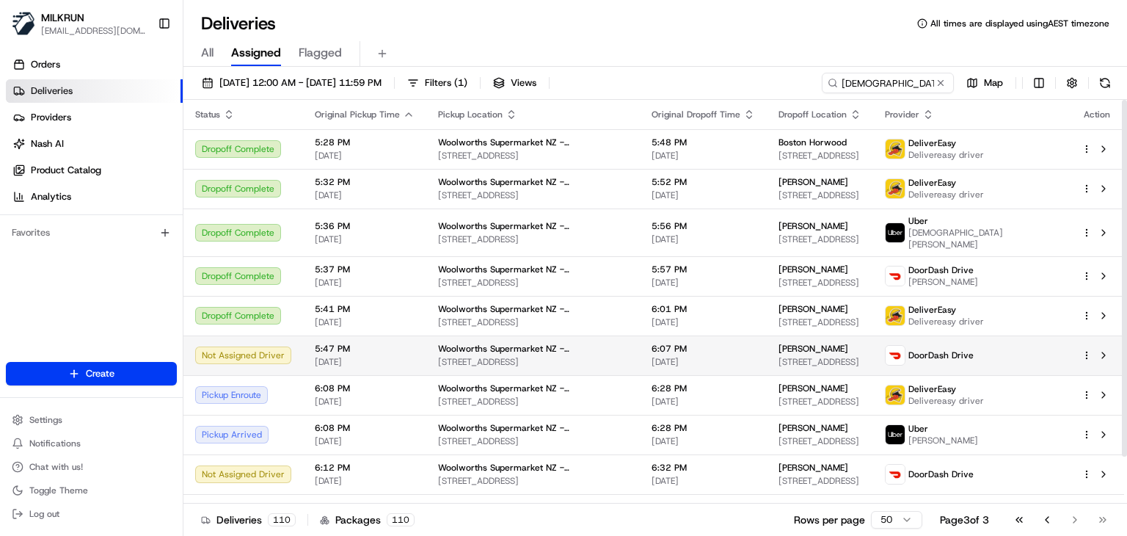
scroll to position [54, 0]
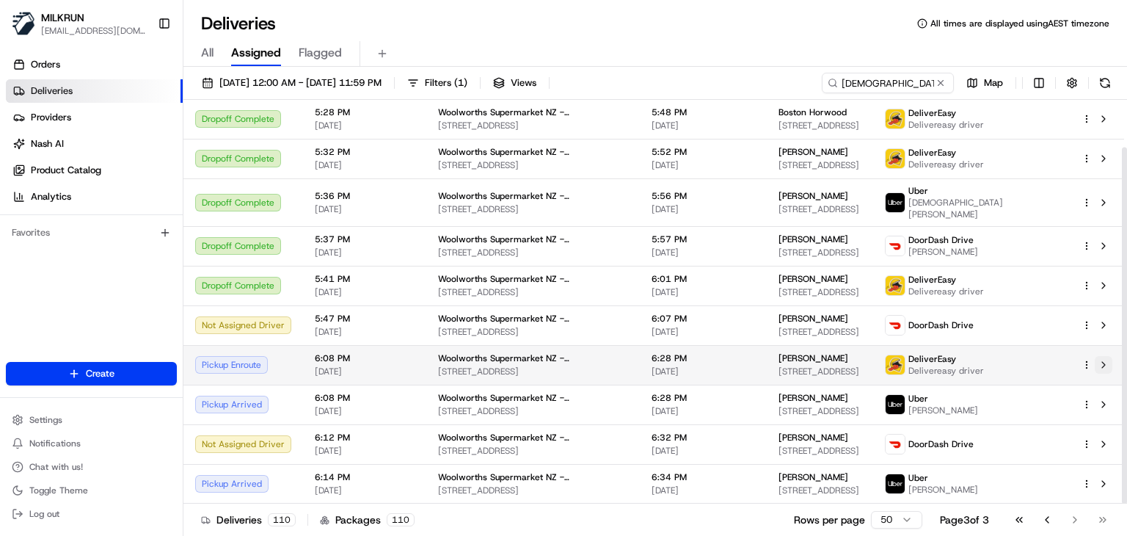
click at [1099, 358] on button at bounding box center [1104, 365] width 18 height 18
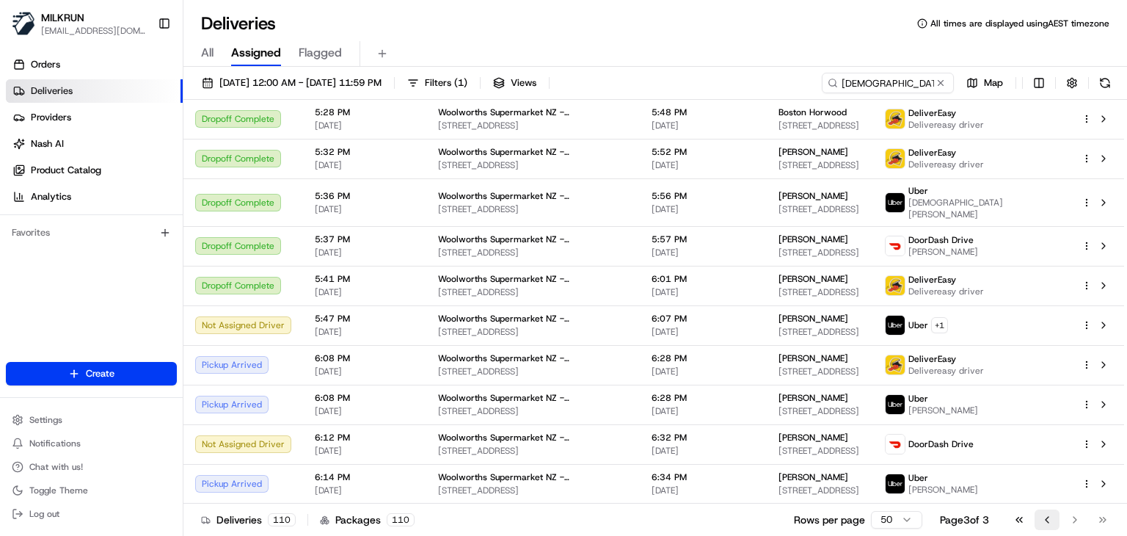
click at [1045, 518] on button "Go to previous page" at bounding box center [1046, 519] width 25 height 21
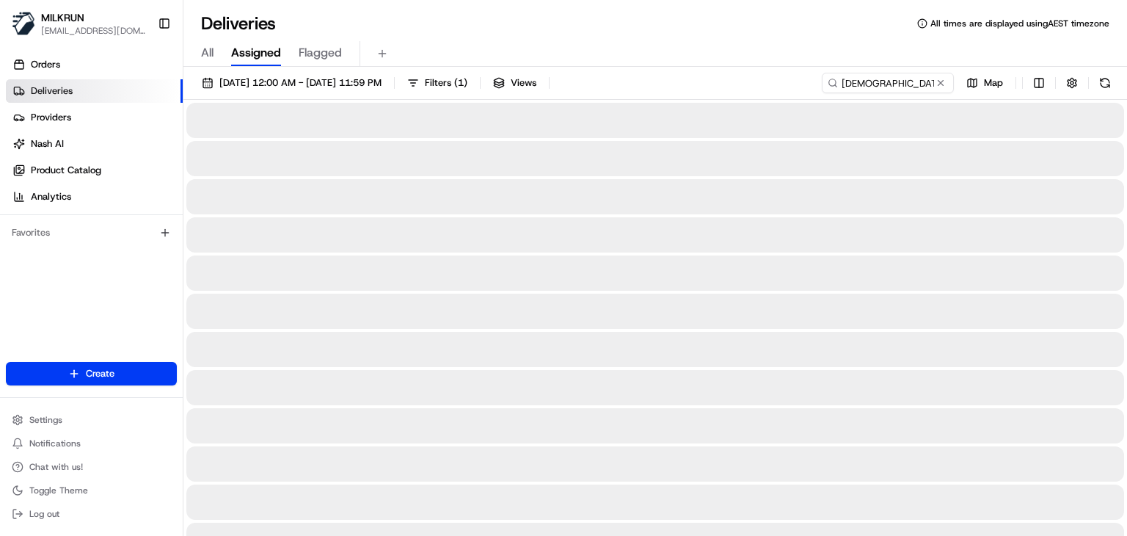
click at [643, 37] on div "All Assigned Flagged" at bounding box center [654, 51] width 943 height 32
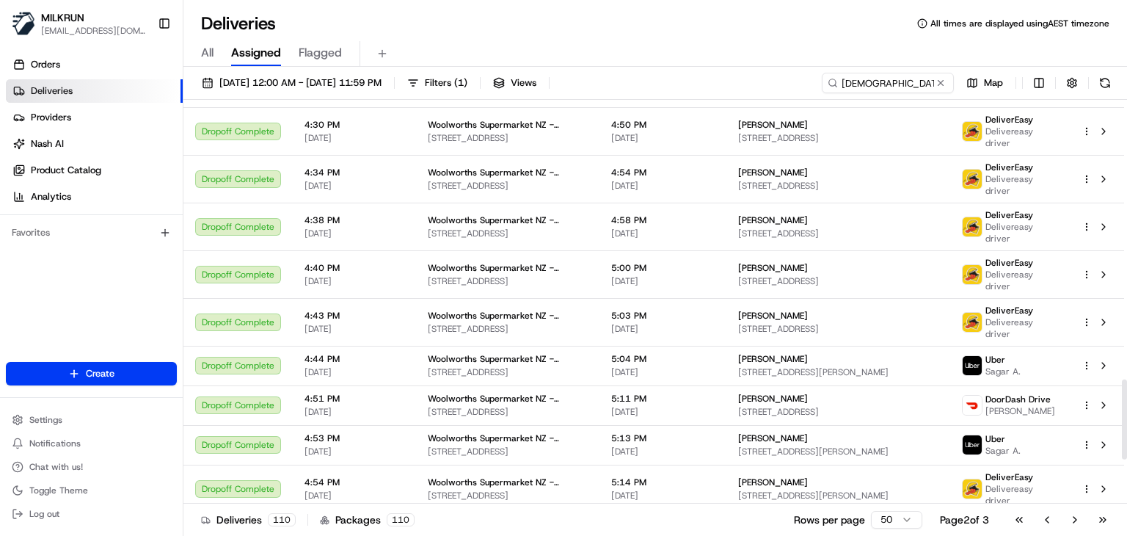
scroll to position [1630, 0]
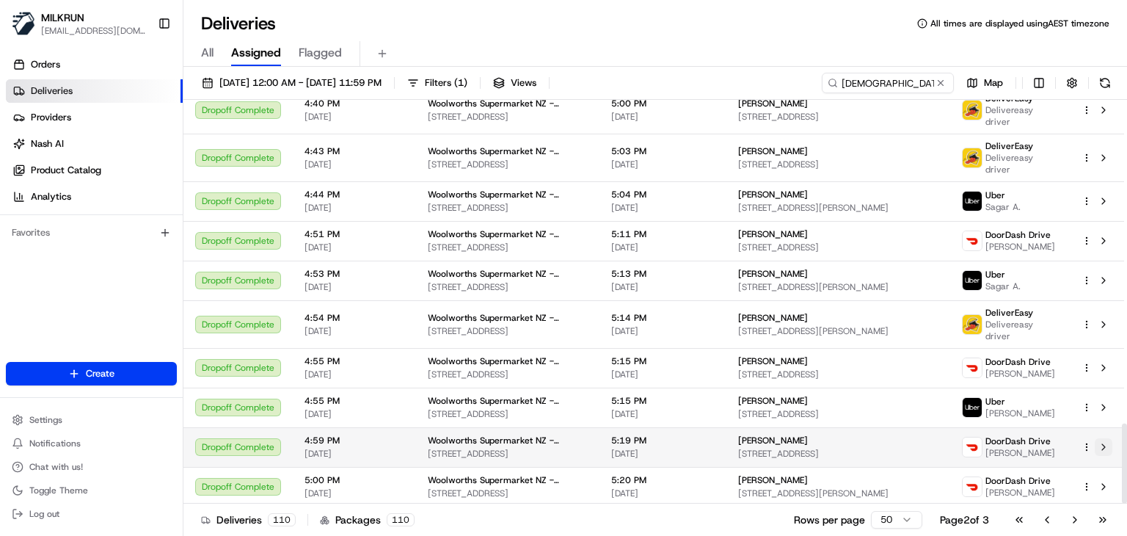
click at [1109, 438] on button at bounding box center [1104, 447] width 18 height 18
click at [546, 27] on div "Deliveries All times are displayed using AEST timezone" at bounding box center [654, 23] width 943 height 23
click at [918, 82] on input "church corner" at bounding box center [866, 83] width 176 height 21
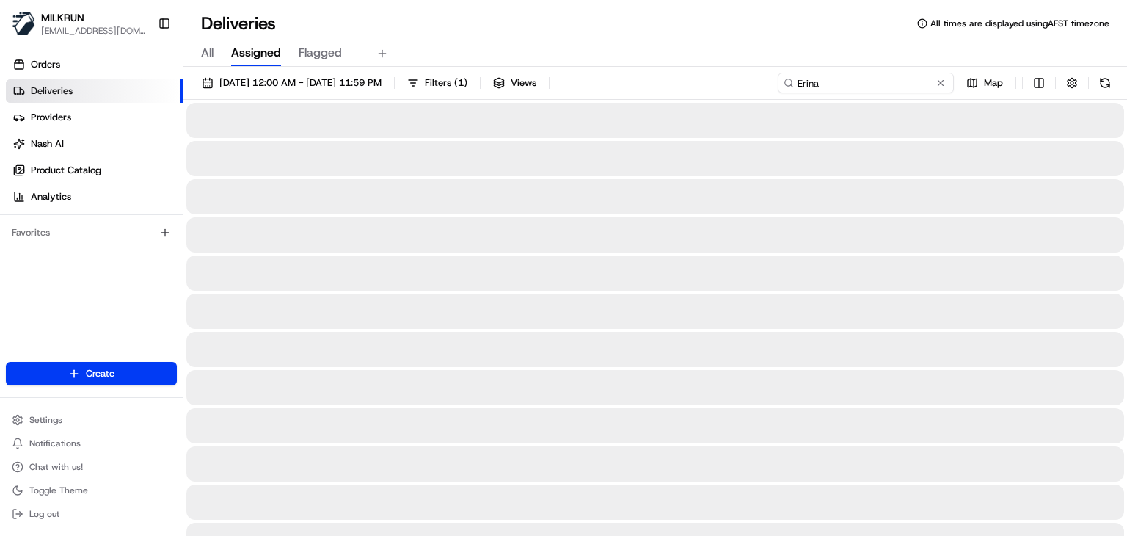
type input "Erina"
drag, startPoint x: 816, startPoint y: 83, endPoint x: 752, endPoint y: 61, distance: 67.5
click at [752, 61] on div "All Assigned Flagged" at bounding box center [654, 54] width 943 height 26
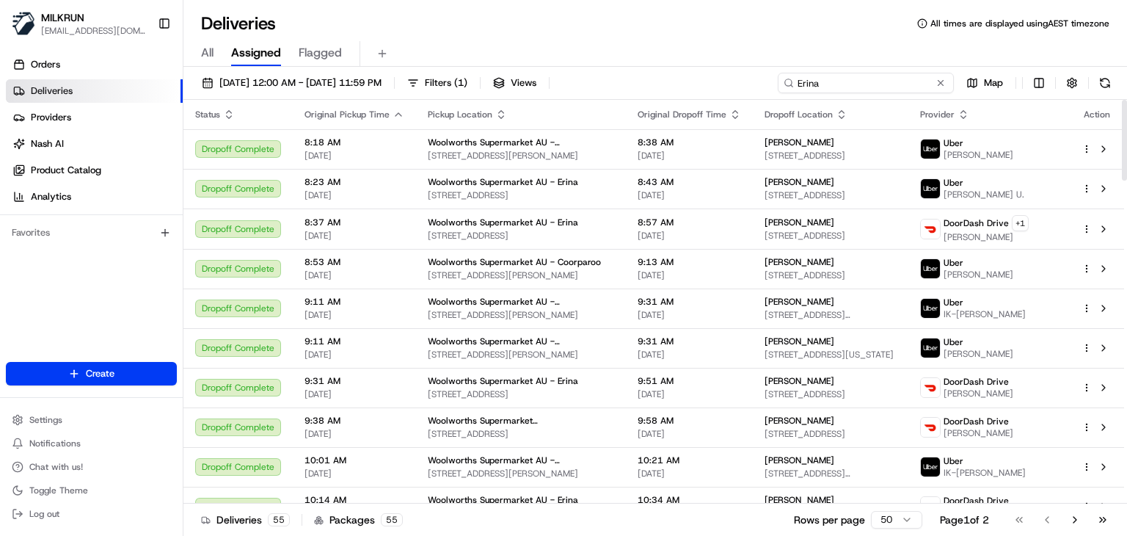
click at [883, 92] on input "Erina" at bounding box center [866, 83] width 176 height 21
click at [883, 92] on input at bounding box center [866, 83] width 176 height 21
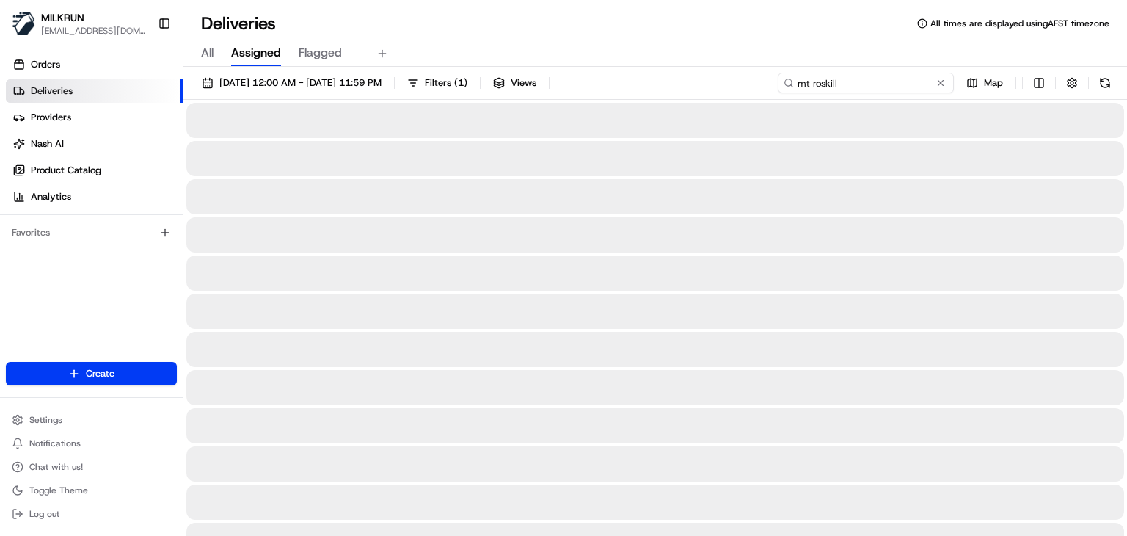
type input "mt roskill"
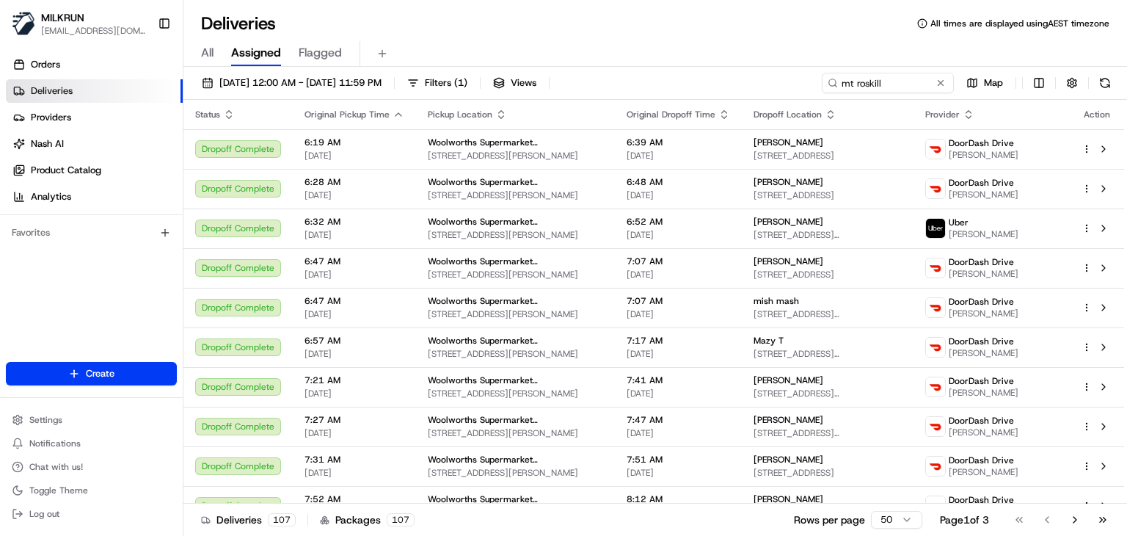
click at [697, 61] on div "All Assigned Flagged" at bounding box center [654, 54] width 943 height 26
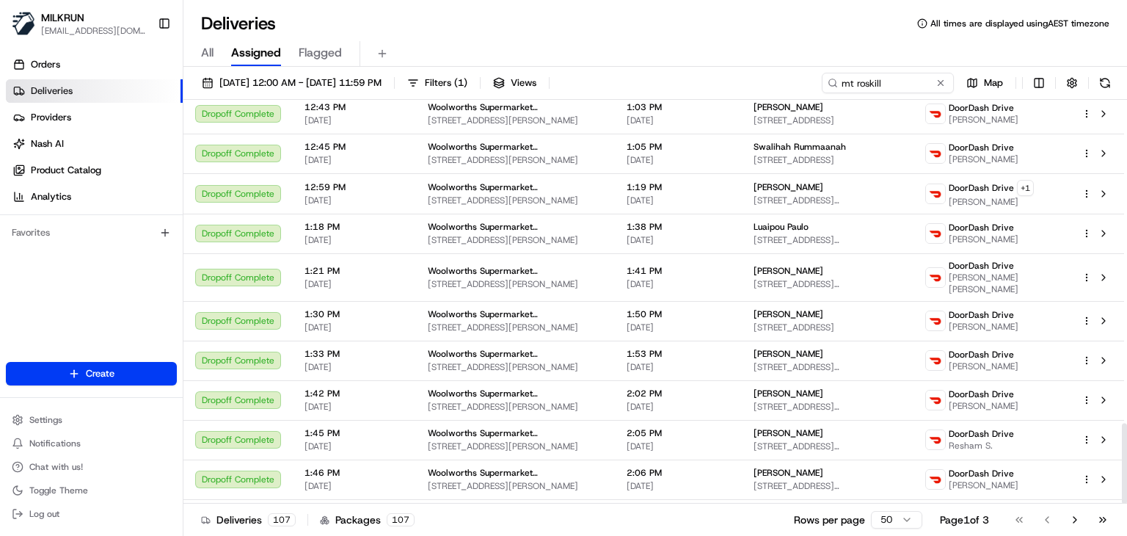
scroll to position [1623, 0]
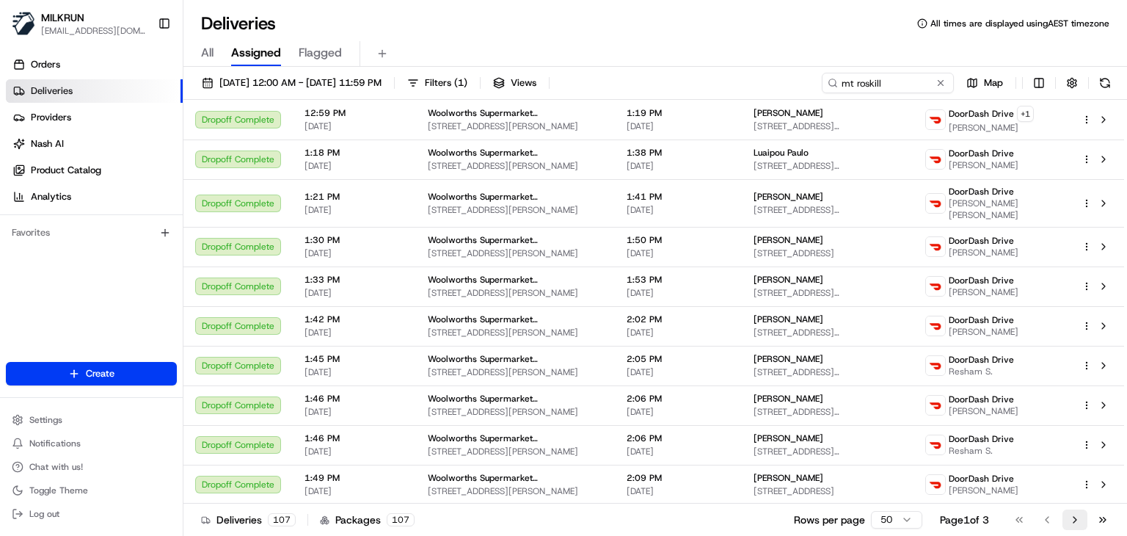
click at [1080, 523] on button "Go to next page" at bounding box center [1074, 519] width 25 height 21
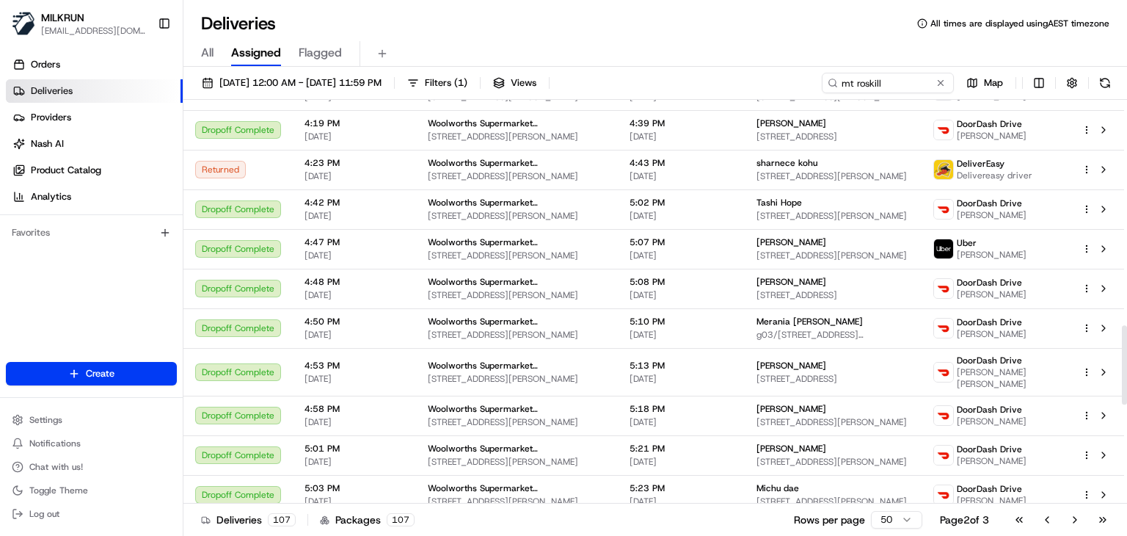
scroll to position [1646, 0]
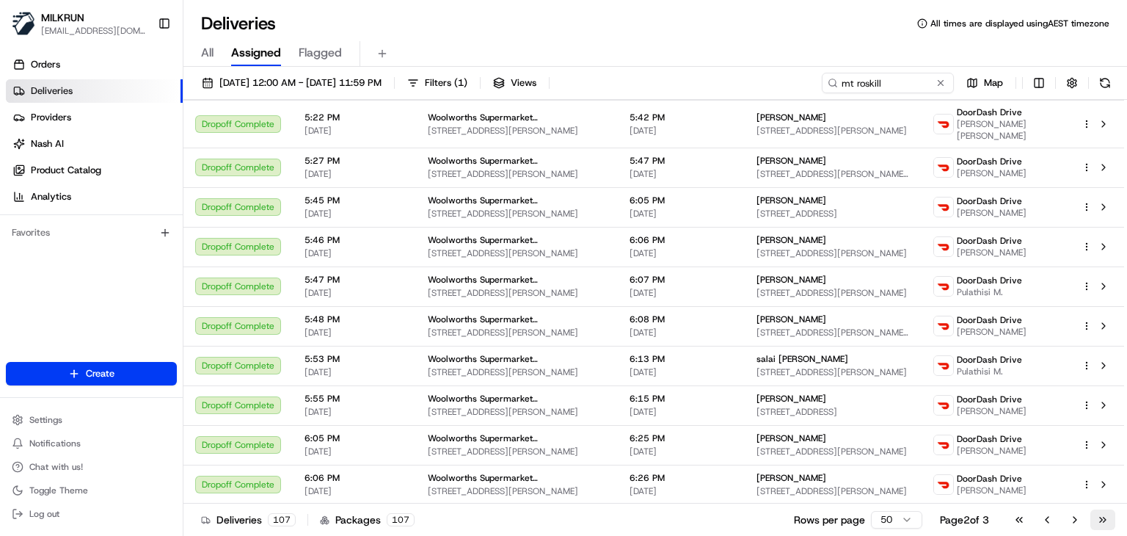
click at [1101, 523] on button "Go to last page" at bounding box center [1102, 519] width 25 height 21
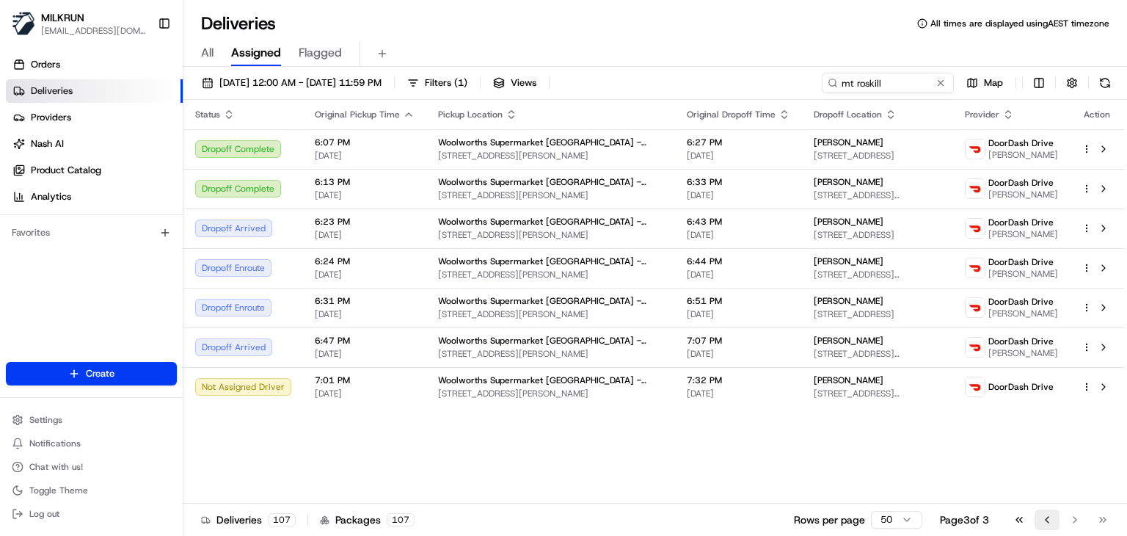
click at [1050, 522] on button "Go to previous page" at bounding box center [1046, 519] width 25 height 21
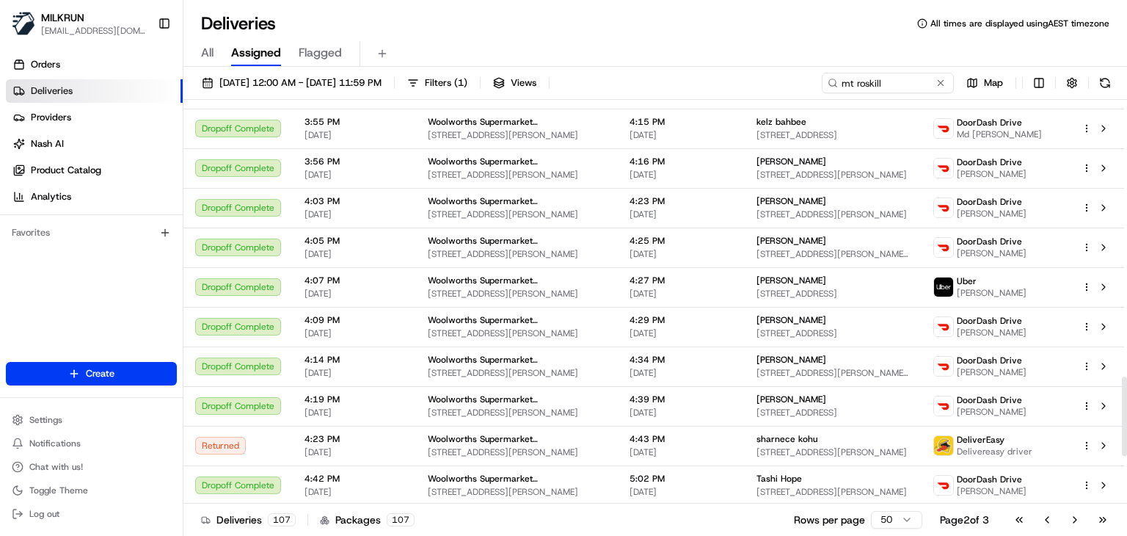
scroll to position [1646, 0]
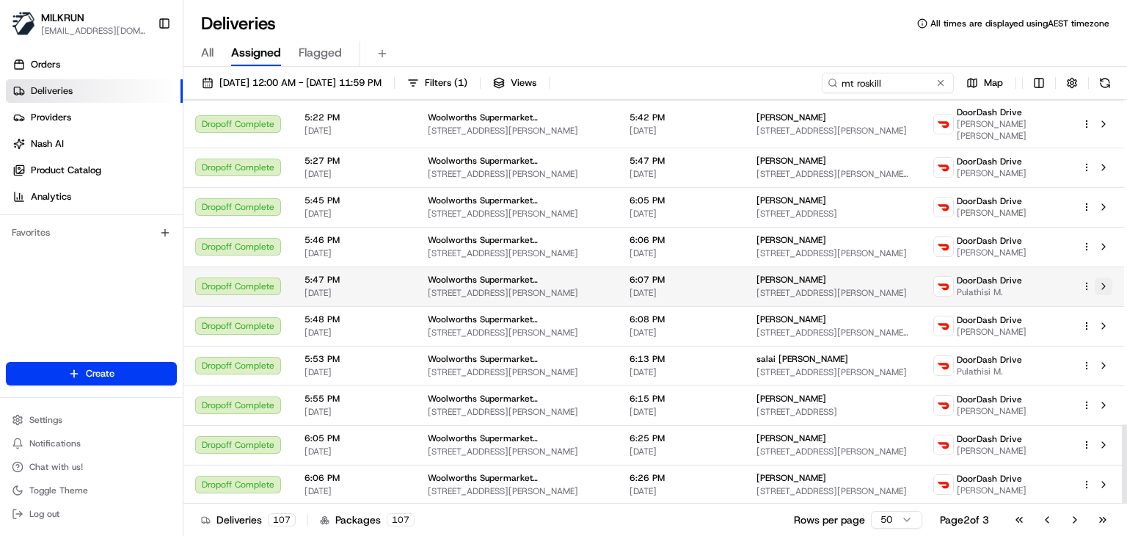
click at [1103, 277] on button at bounding box center [1104, 286] width 18 height 18
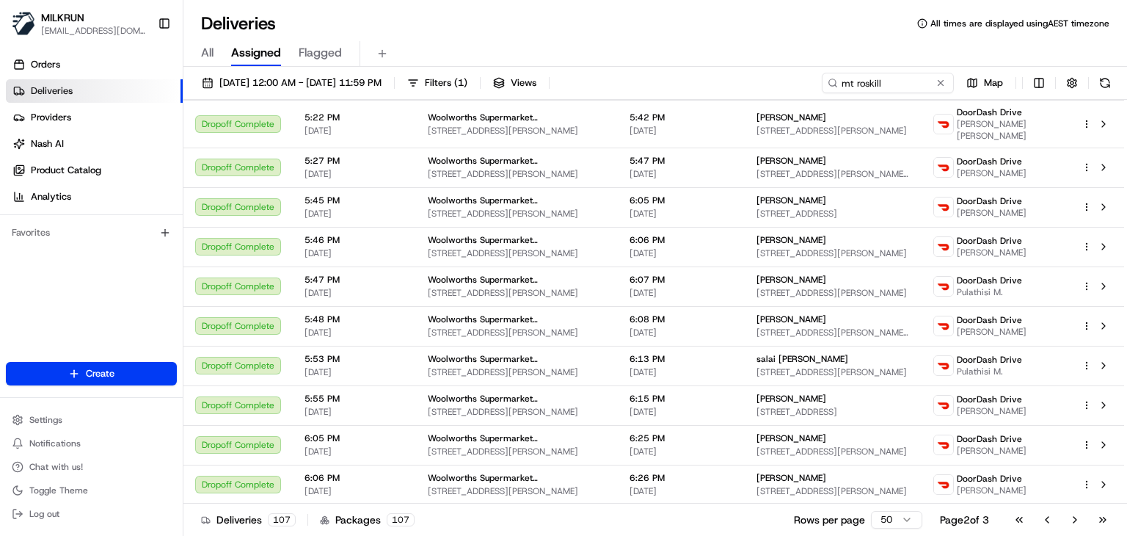
click at [552, 21] on div "Deliveries All times are displayed using AEST timezone" at bounding box center [654, 23] width 943 height 23
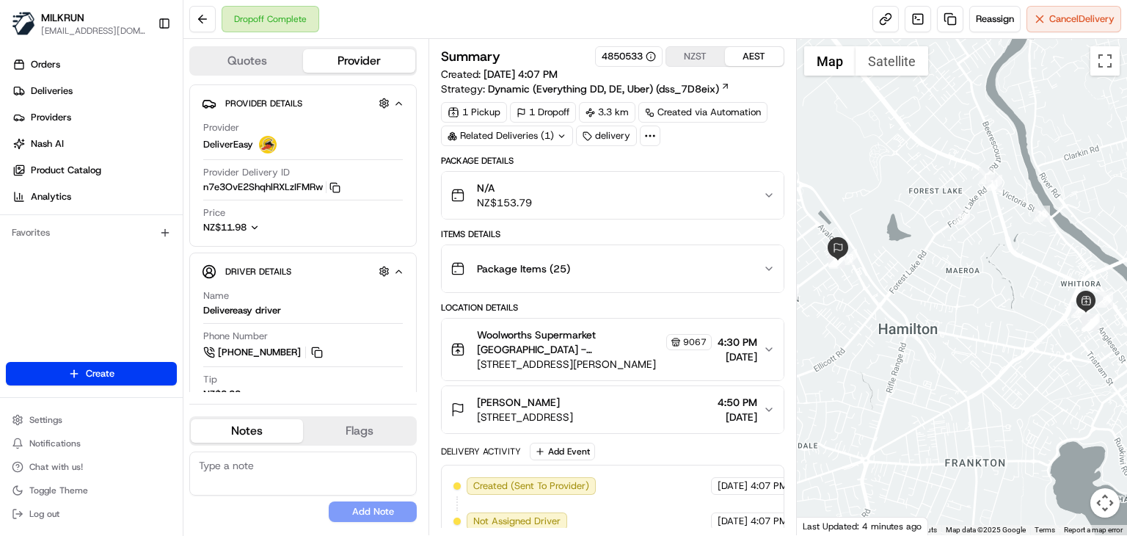
scroll to position [326, 0]
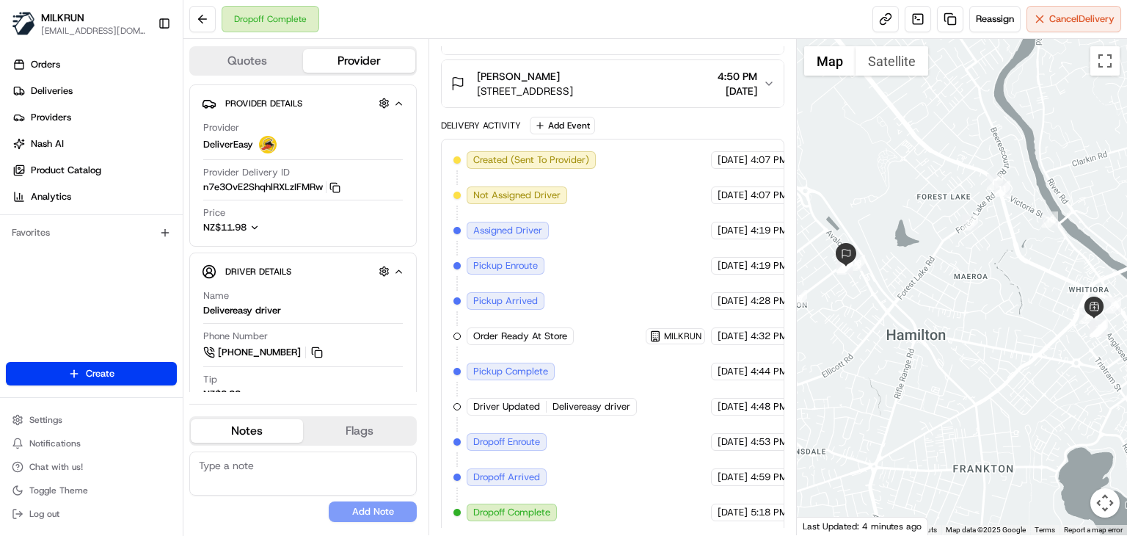
drag, startPoint x: 863, startPoint y: 297, endPoint x: 873, endPoint y: 304, distance: 12.6
click at [873, 304] on div at bounding box center [962, 287] width 330 height 496
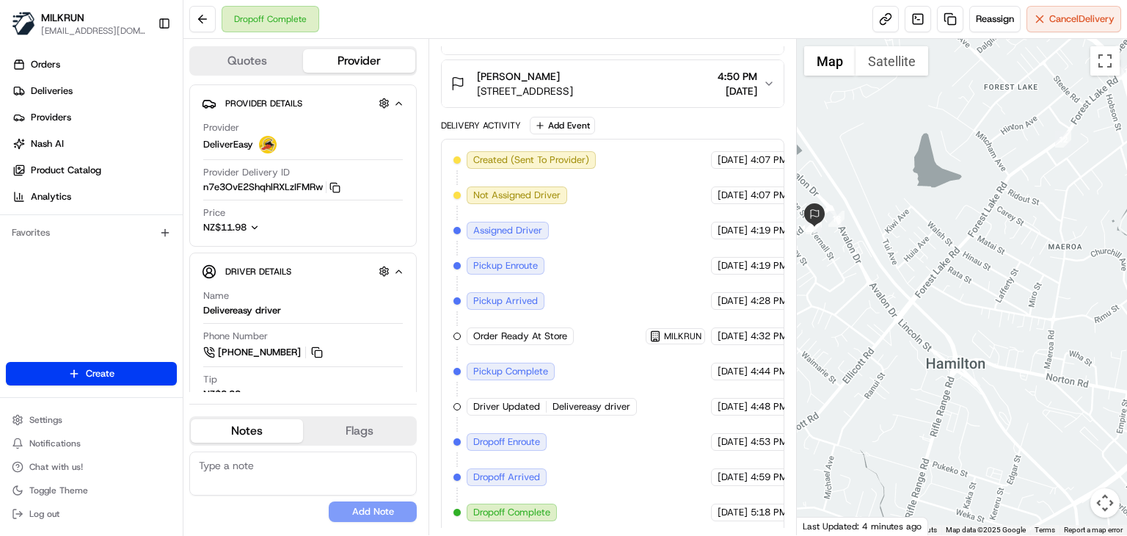
drag, startPoint x: 886, startPoint y: 320, endPoint x: 872, endPoint y: 312, distance: 16.7
click at [872, 312] on div at bounding box center [962, 287] width 330 height 496
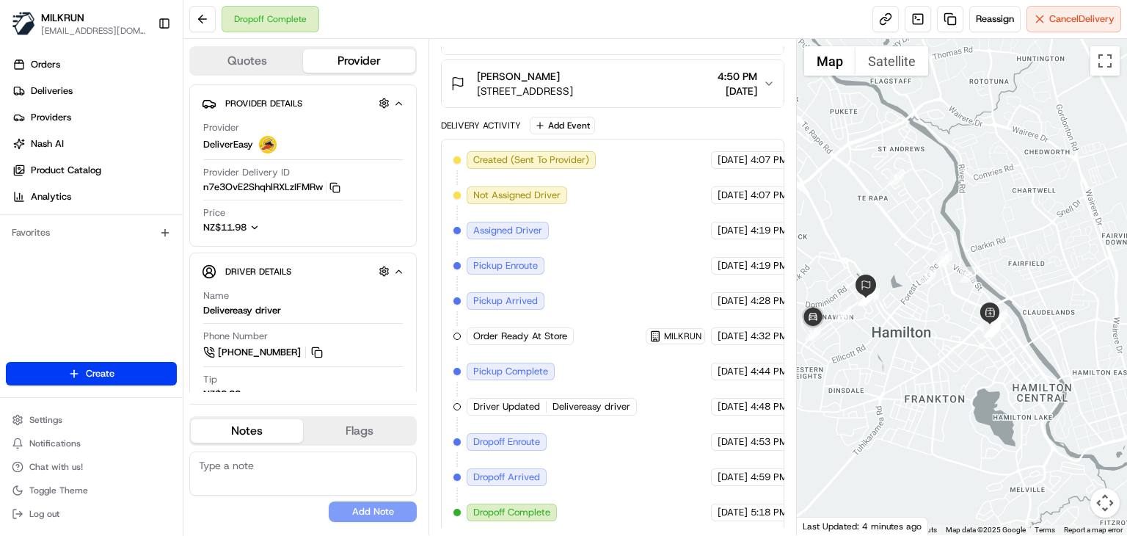
drag, startPoint x: 895, startPoint y: 350, endPoint x: 923, endPoint y: 372, distance: 35.5
click at [923, 372] on div at bounding box center [962, 287] width 330 height 496
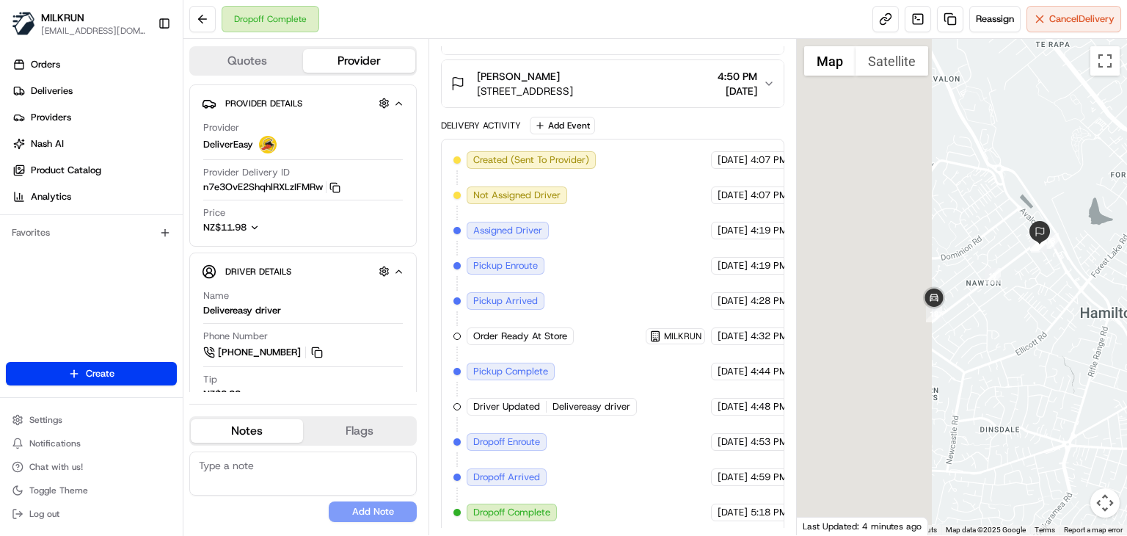
drag, startPoint x: 828, startPoint y: 368, endPoint x: 1033, endPoint y: 371, distance: 205.5
click at [1033, 371] on div at bounding box center [962, 287] width 330 height 496
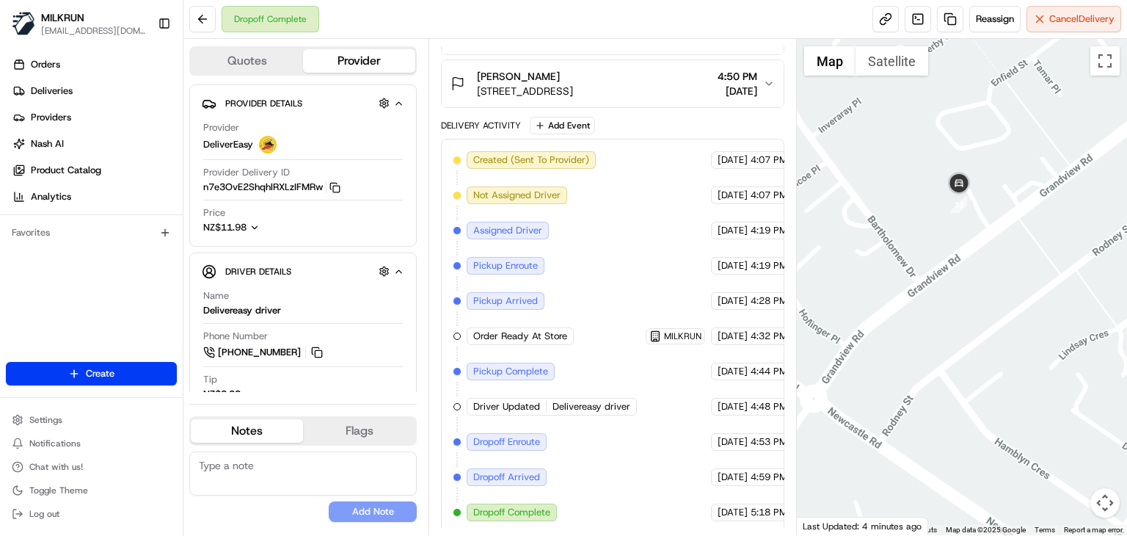
drag, startPoint x: 917, startPoint y: 249, endPoint x: 861, endPoint y: 379, distance: 141.6
click at [861, 379] on div at bounding box center [962, 287] width 330 height 496
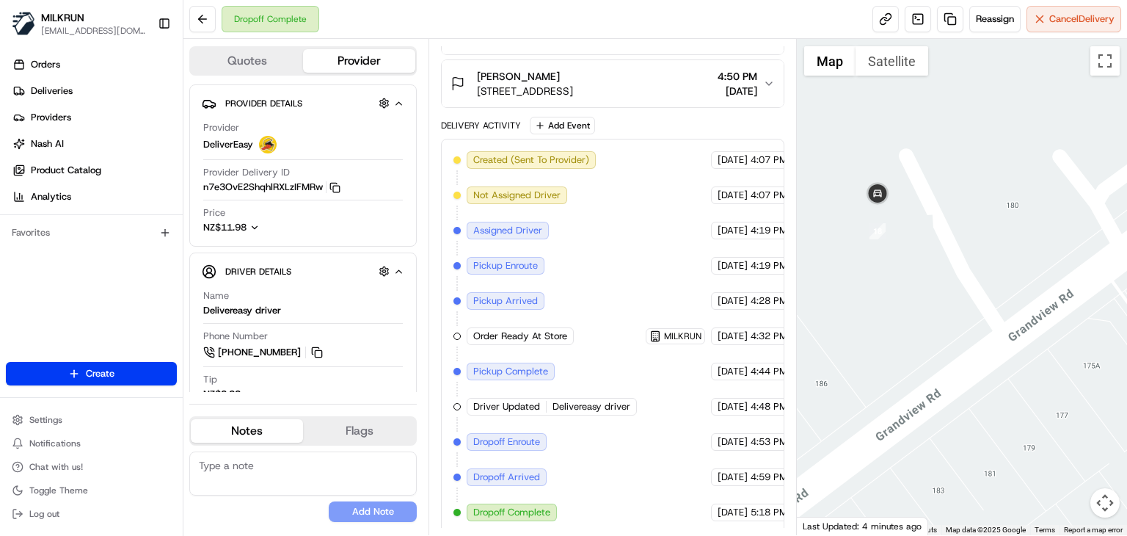
drag, startPoint x: 898, startPoint y: 313, endPoint x: 921, endPoint y: 382, distance: 72.8
click at [921, 382] on div at bounding box center [962, 287] width 330 height 496
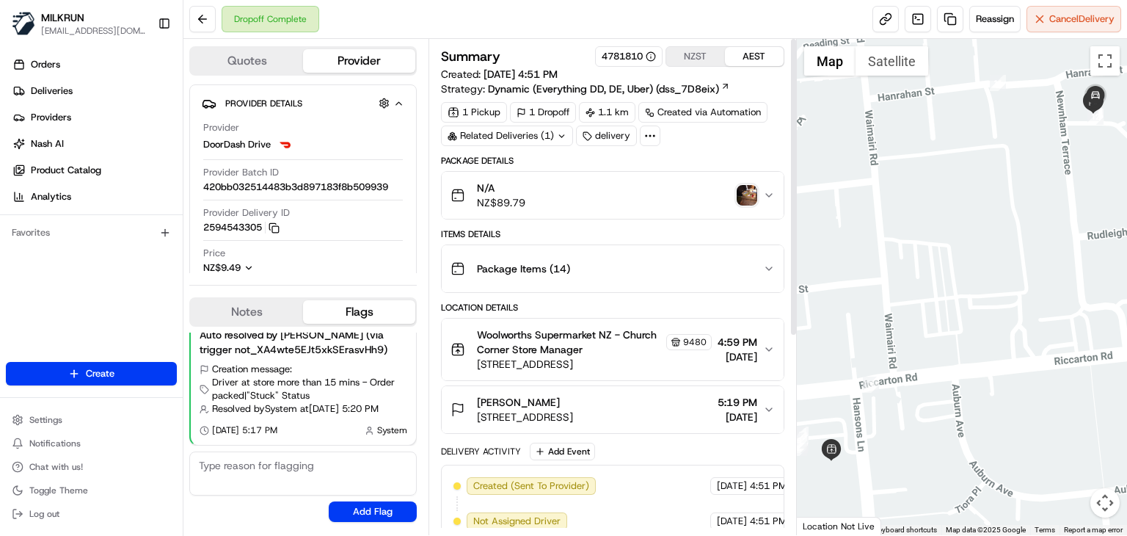
scroll to position [9, 0]
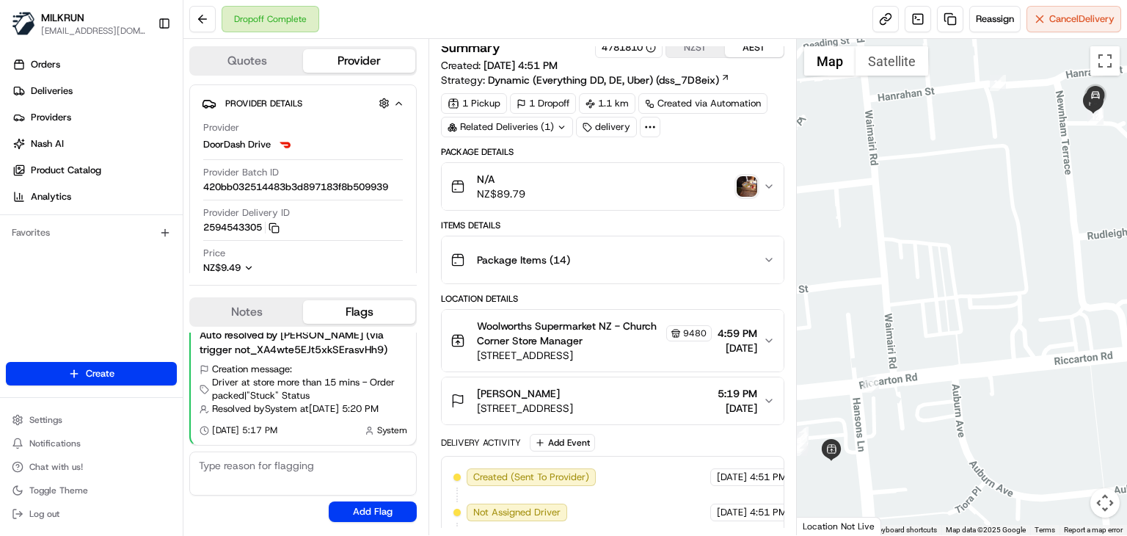
click at [747, 182] on img "button" at bounding box center [747, 186] width 21 height 21
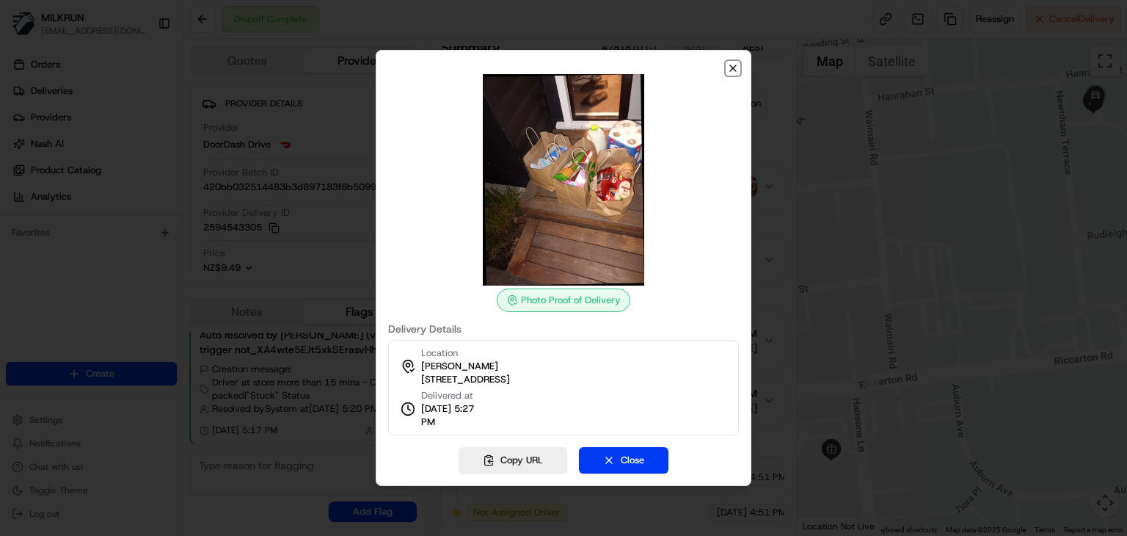
click at [737, 62] on icon "button" at bounding box center [733, 68] width 12 height 12
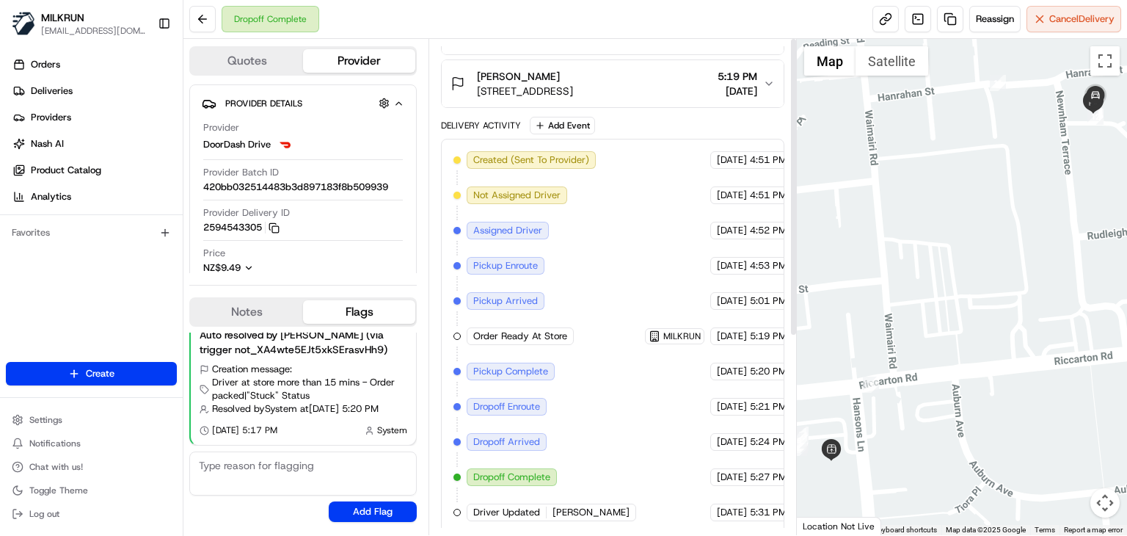
scroll to position [0, 0]
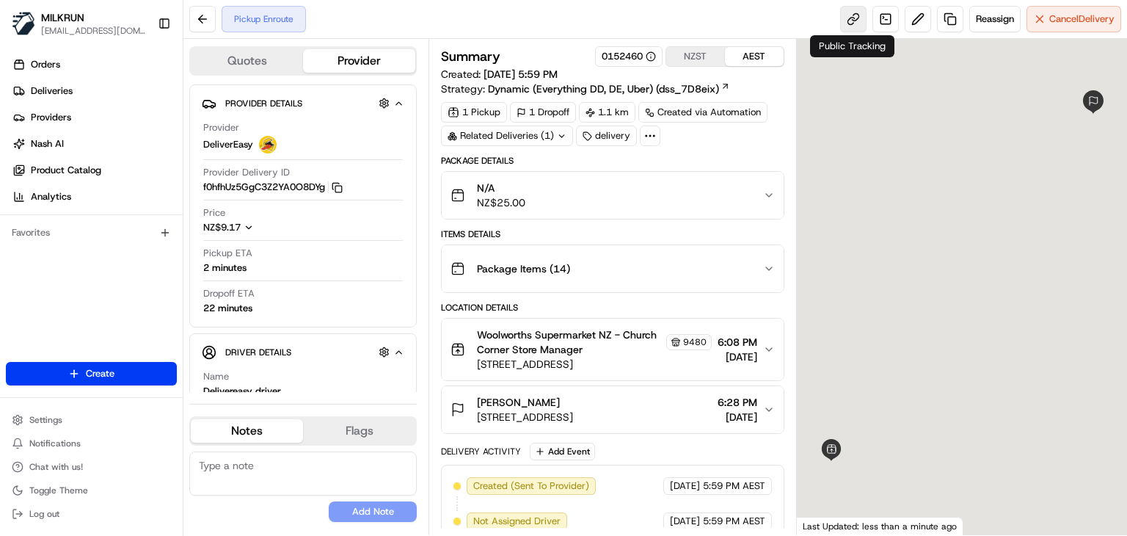
click at [854, 16] on link at bounding box center [853, 19] width 26 height 26
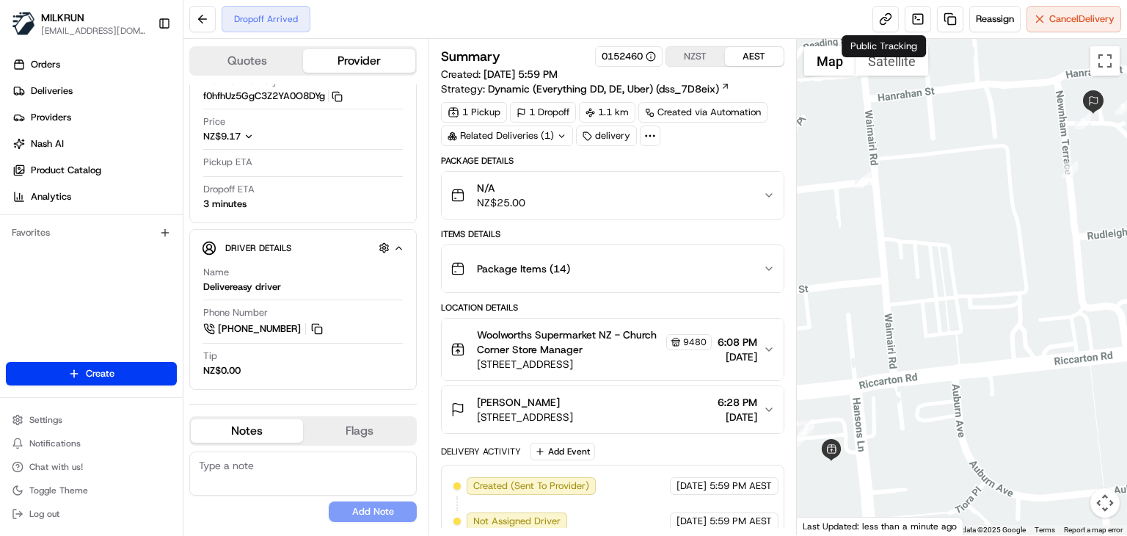
scroll to position [256, 0]
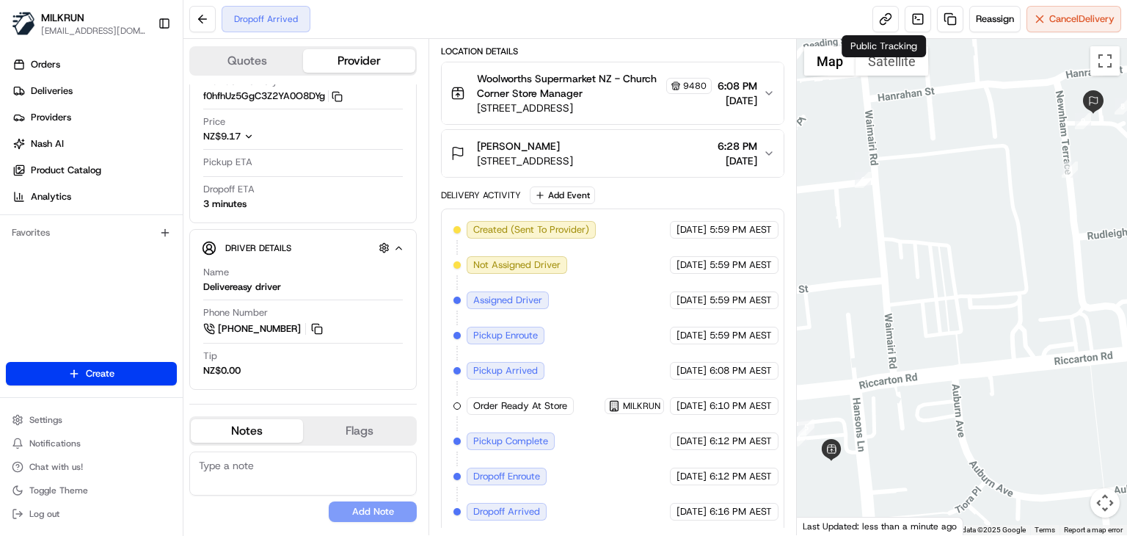
click at [566, 18] on div "Dropoff Arrived Reassign Cancel Delivery" at bounding box center [654, 19] width 943 height 39
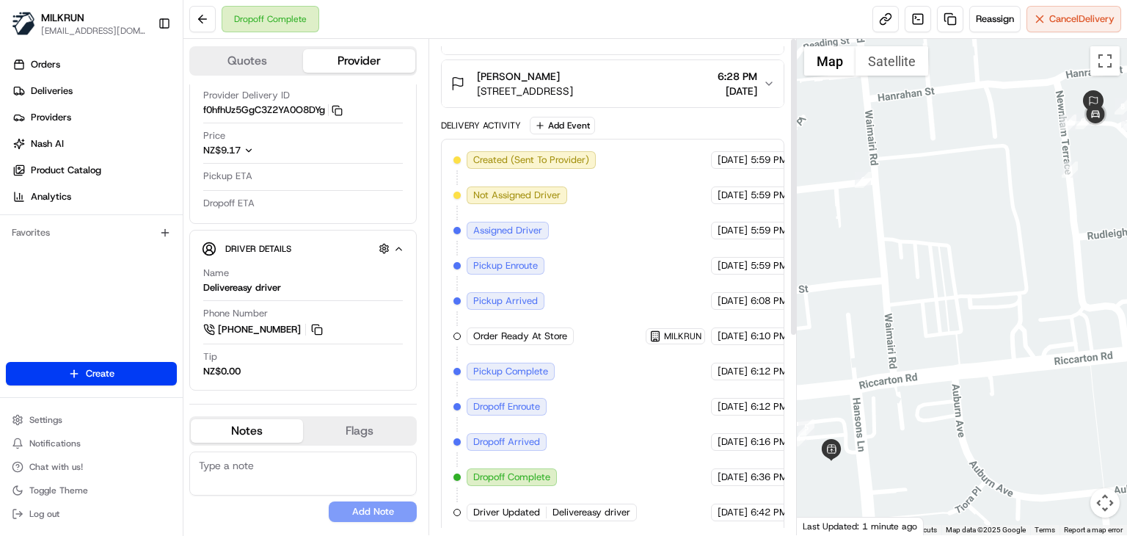
scroll to position [0, 0]
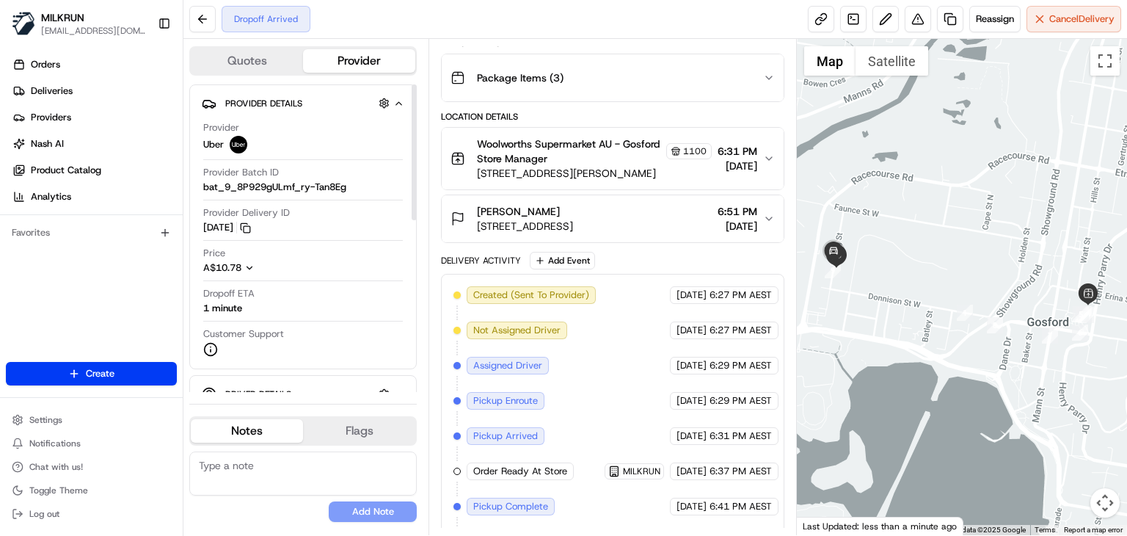
scroll to position [256, 0]
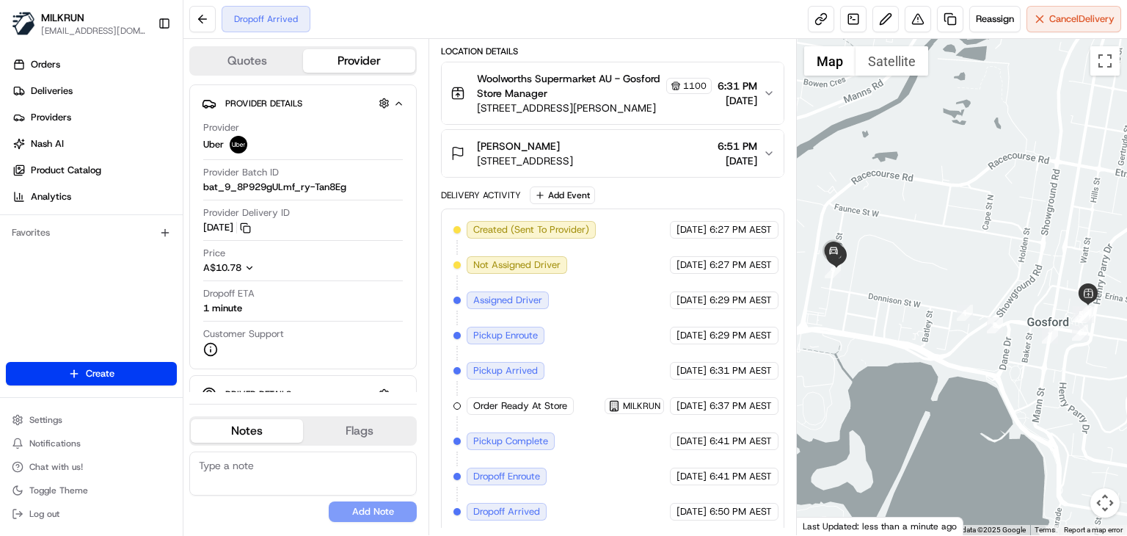
click at [537, 347] on div "Created (Sent To Provider) Uber 20/08/2025 6:27 PM AEST Not Assigned Driver Ube…" at bounding box center [612, 370] width 318 height 299
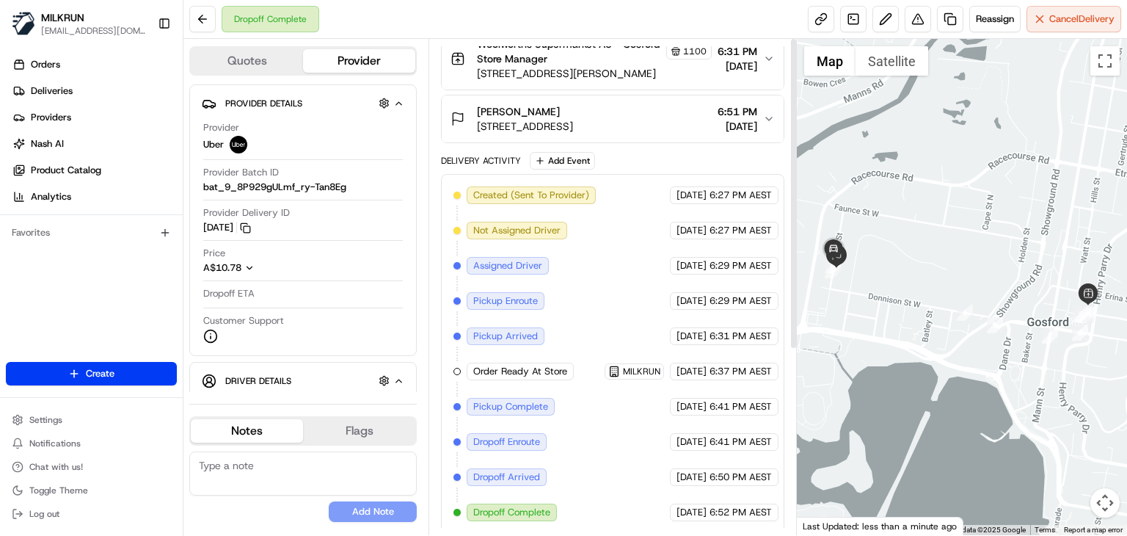
scroll to position [0, 0]
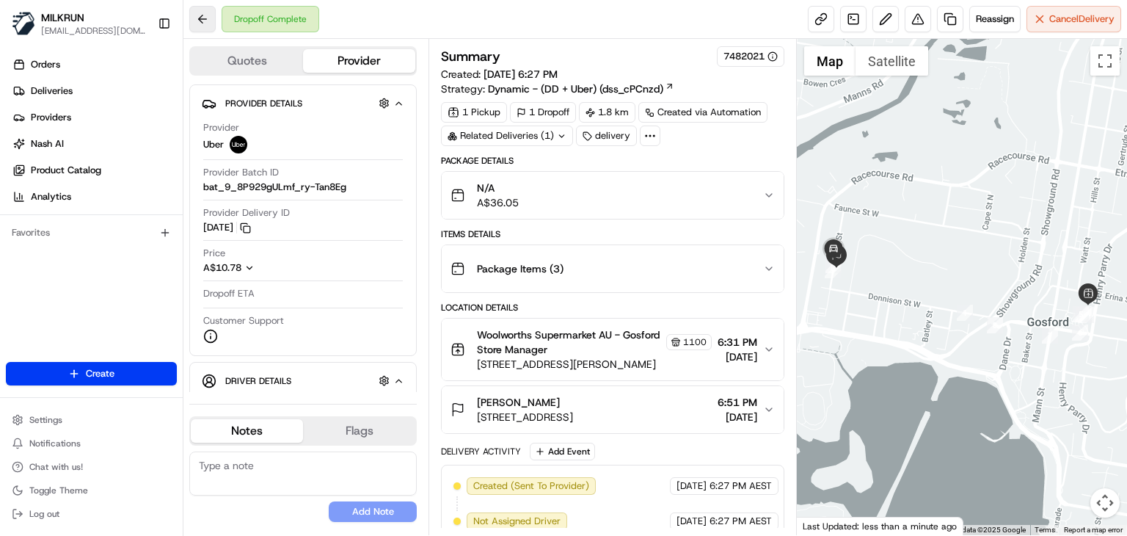
click at [202, 7] on button at bounding box center [202, 19] width 26 height 26
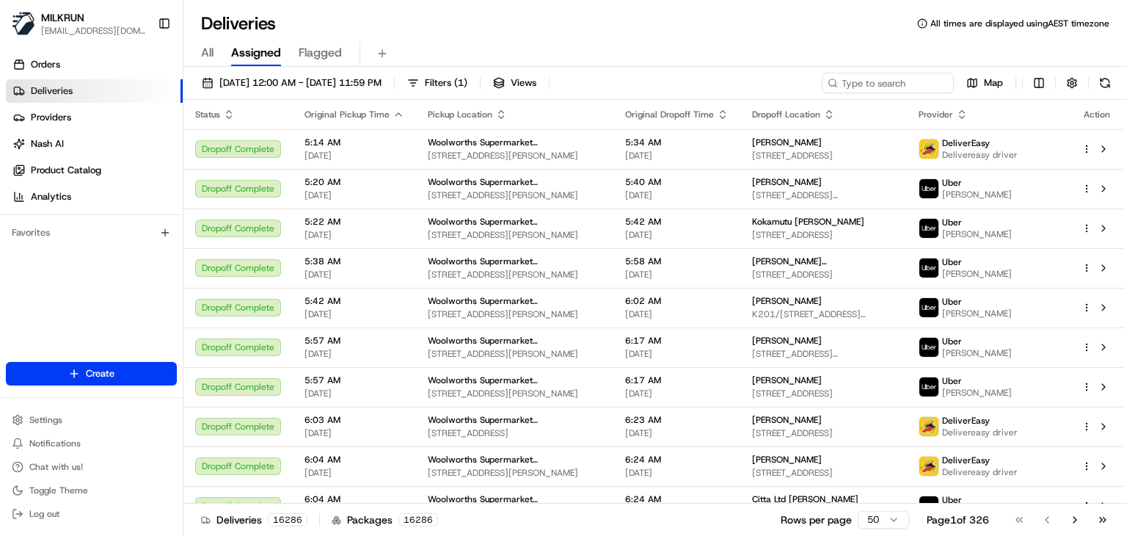
click at [523, 14] on div "Deliveries All times are displayed using AEST timezone" at bounding box center [654, 23] width 943 height 23
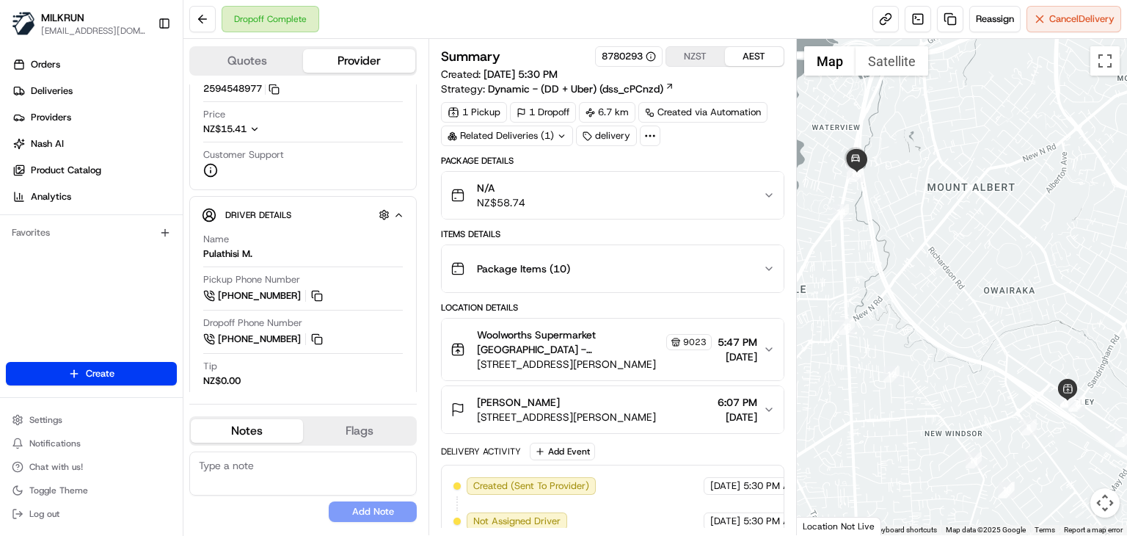
scroll to position [361, 0]
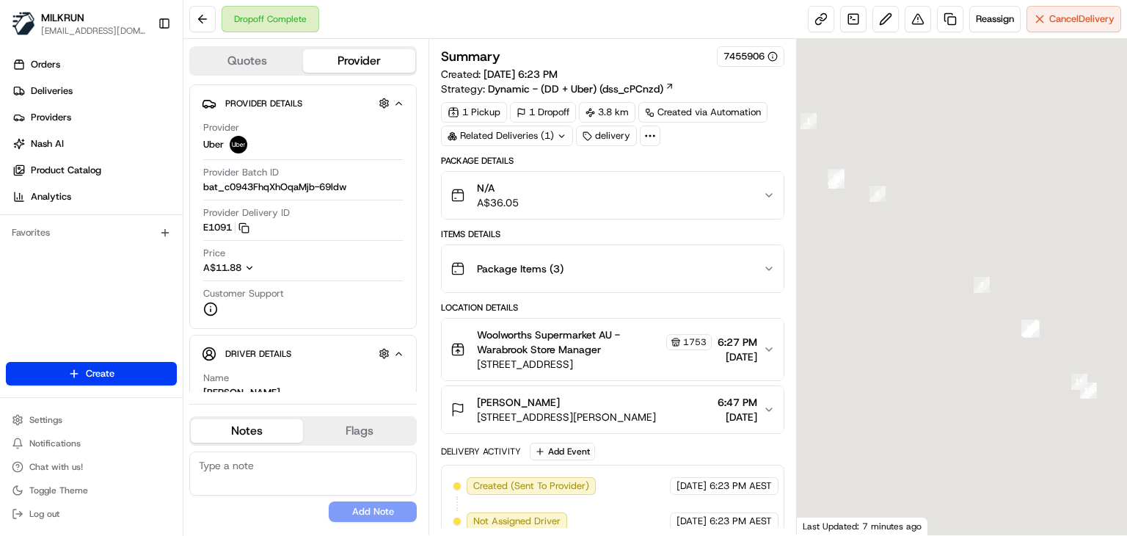
scroll to position [291, 0]
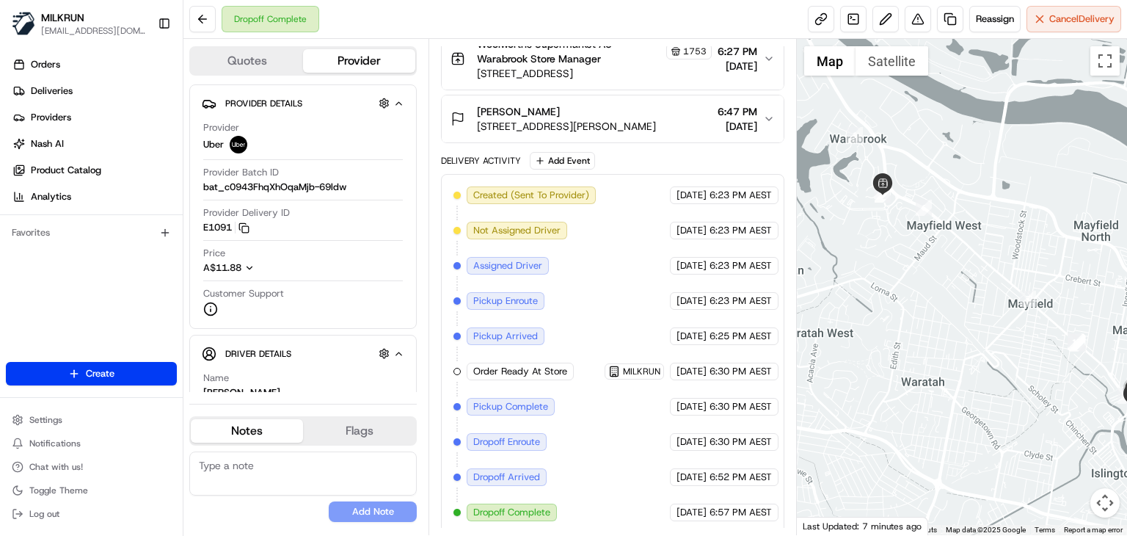
drag, startPoint x: 850, startPoint y: 318, endPoint x: 913, endPoint y: 338, distance: 65.7
click at [913, 338] on div at bounding box center [962, 287] width 330 height 496
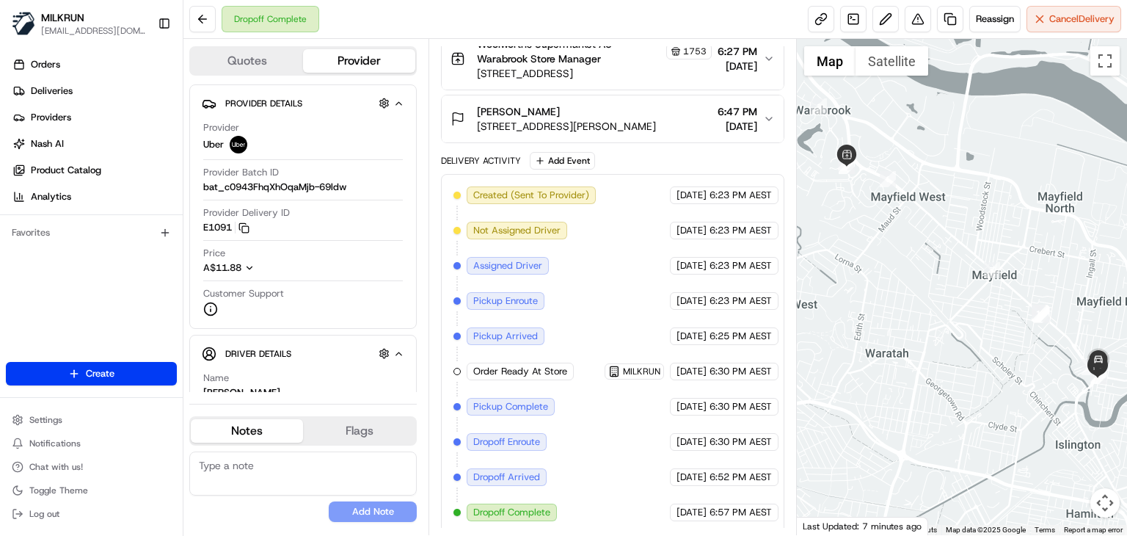
drag, startPoint x: 913, startPoint y: 338, endPoint x: 803, endPoint y: 265, distance: 131.6
click at [803, 265] on div at bounding box center [962, 287] width 330 height 496
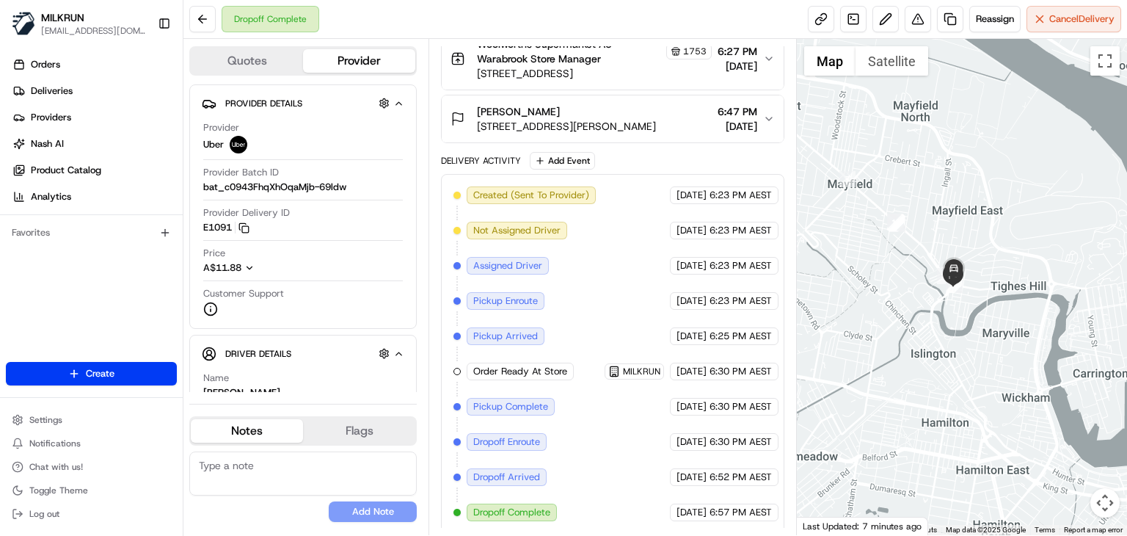
drag, startPoint x: 1063, startPoint y: 382, endPoint x: 996, endPoint y: 370, distance: 67.9
click at [996, 370] on div at bounding box center [962, 287] width 330 height 496
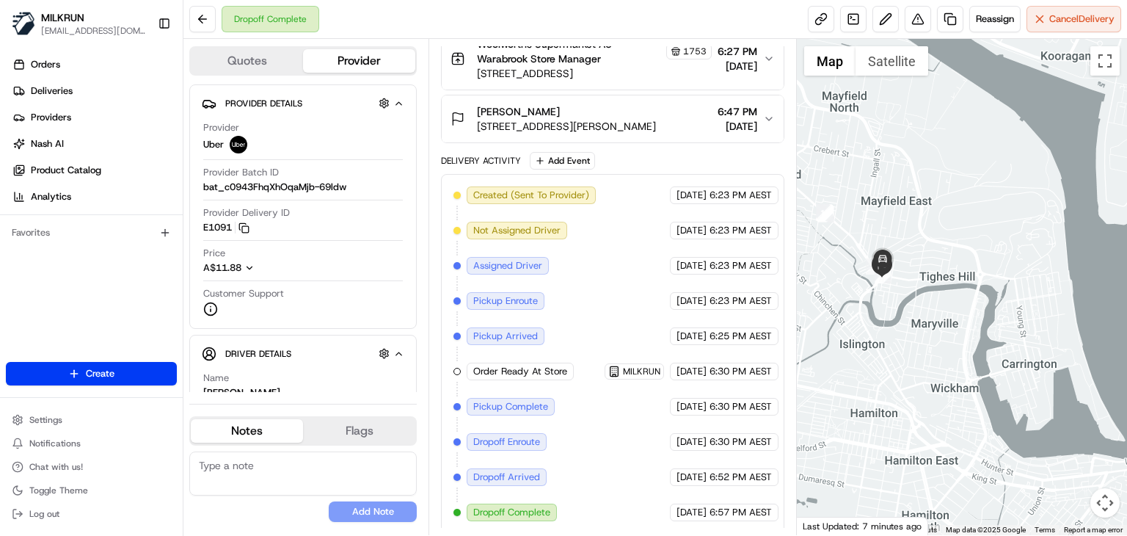
drag, startPoint x: 920, startPoint y: 318, endPoint x: 978, endPoint y: 395, distance: 97.0
click at [978, 395] on div at bounding box center [962, 287] width 330 height 496
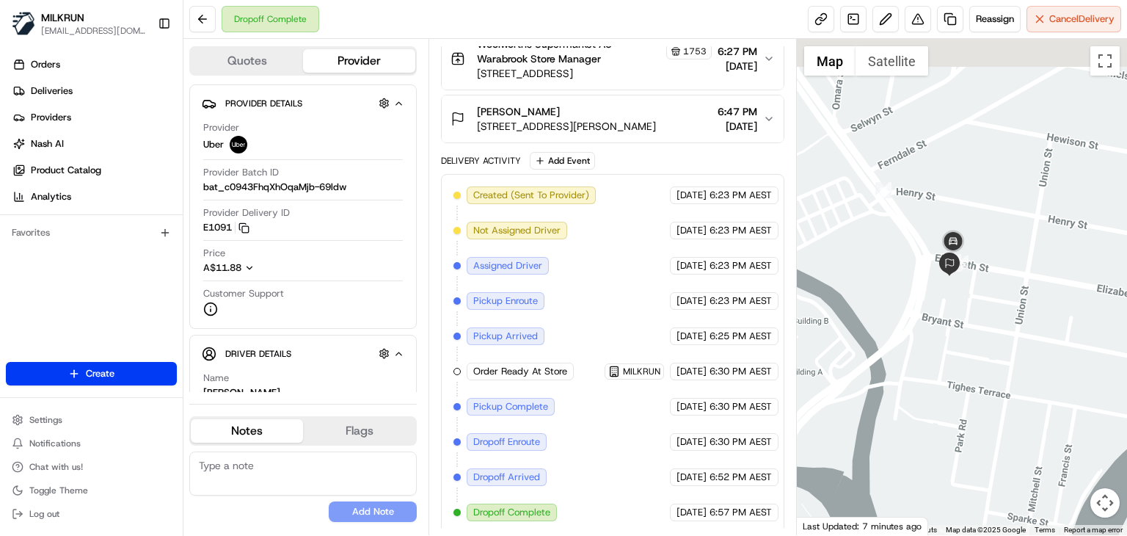
drag, startPoint x: 946, startPoint y: 296, endPoint x: 957, endPoint y: 373, distance: 77.8
click at [957, 373] on div at bounding box center [962, 287] width 330 height 496
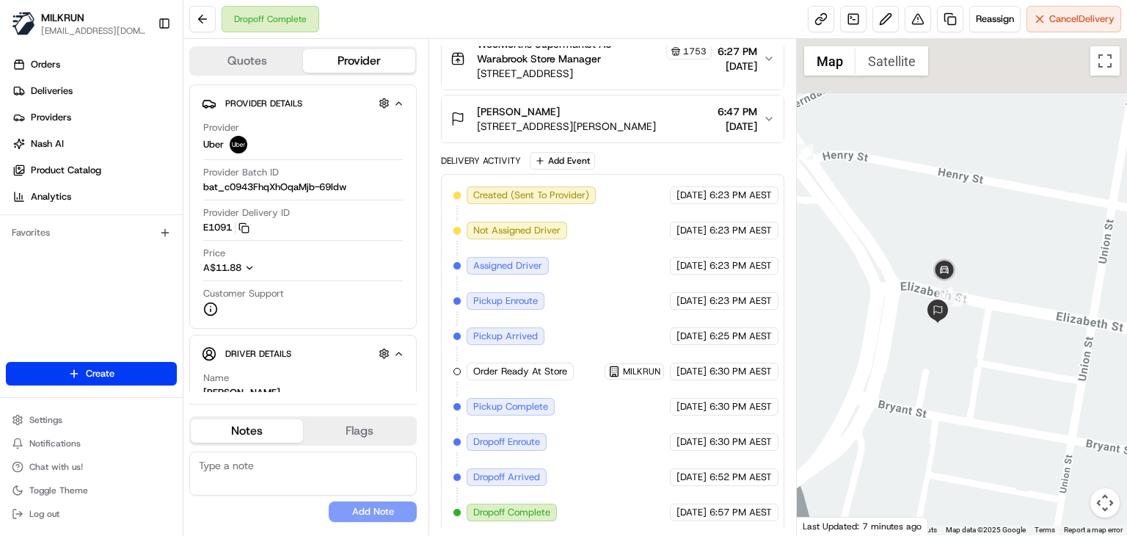
drag, startPoint x: 930, startPoint y: 341, endPoint x: 919, endPoint y: 422, distance: 81.4
click at [919, 422] on div at bounding box center [962, 287] width 330 height 496
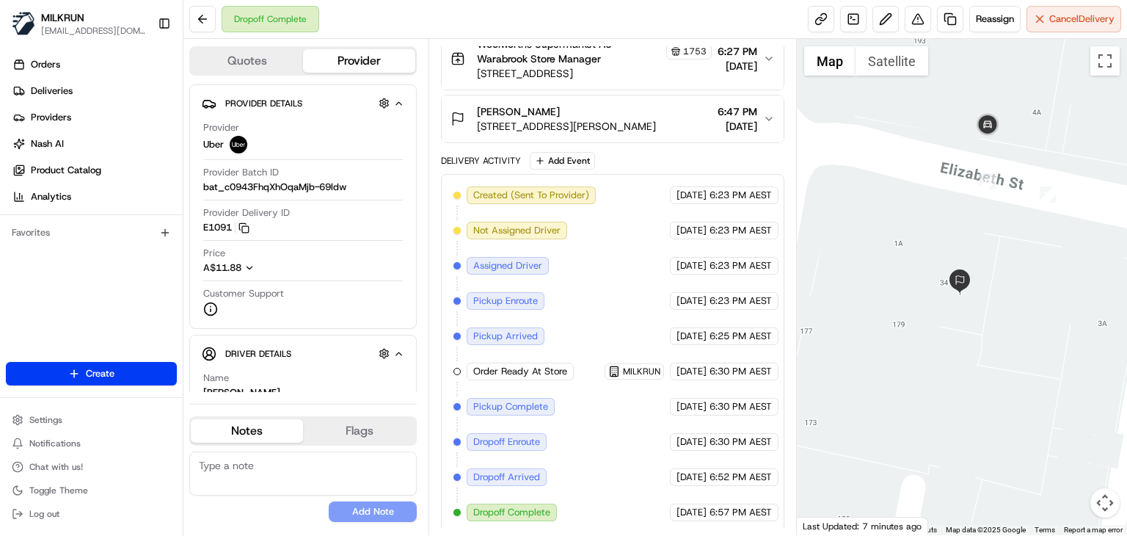
drag, startPoint x: 1001, startPoint y: 365, endPoint x: 984, endPoint y: 389, distance: 29.9
click at [984, 389] on div at bounding box center [962, 287] width 330 height 496
drag, startPoint x: 873, startPoint y: 341, endPoint x: 873, endPoint y: 361, distance: 19.8
click at [873, 361] on div at bounding box center [962, 287] width 330 height 496
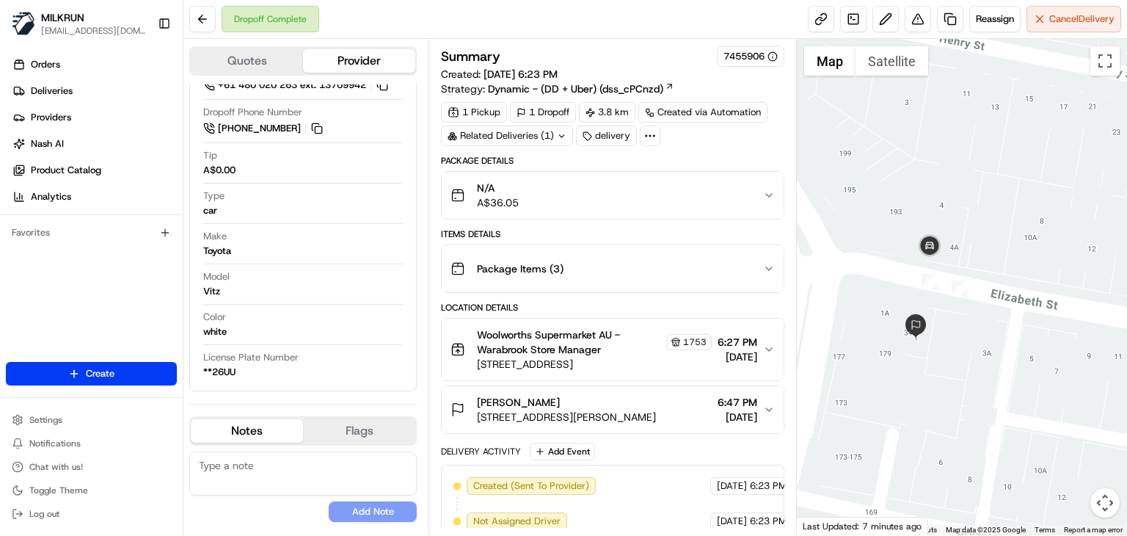
scroll to position [326, 0]
